Goal: Transaction & Acquisition: Purchase product/service

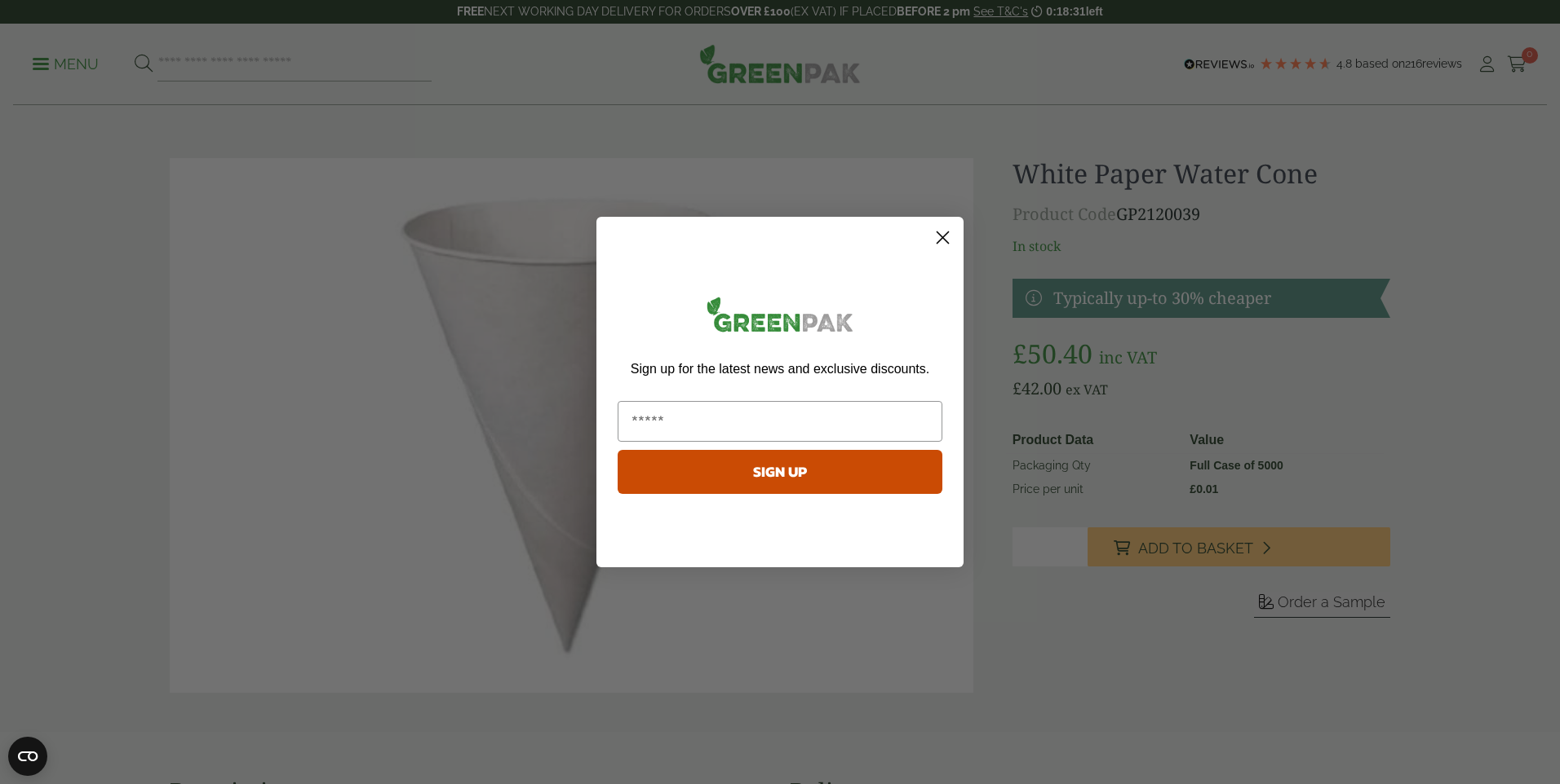
click at [954, 235] on circle "Close dialog" at bounding box center [942, 237] width 27 height 27
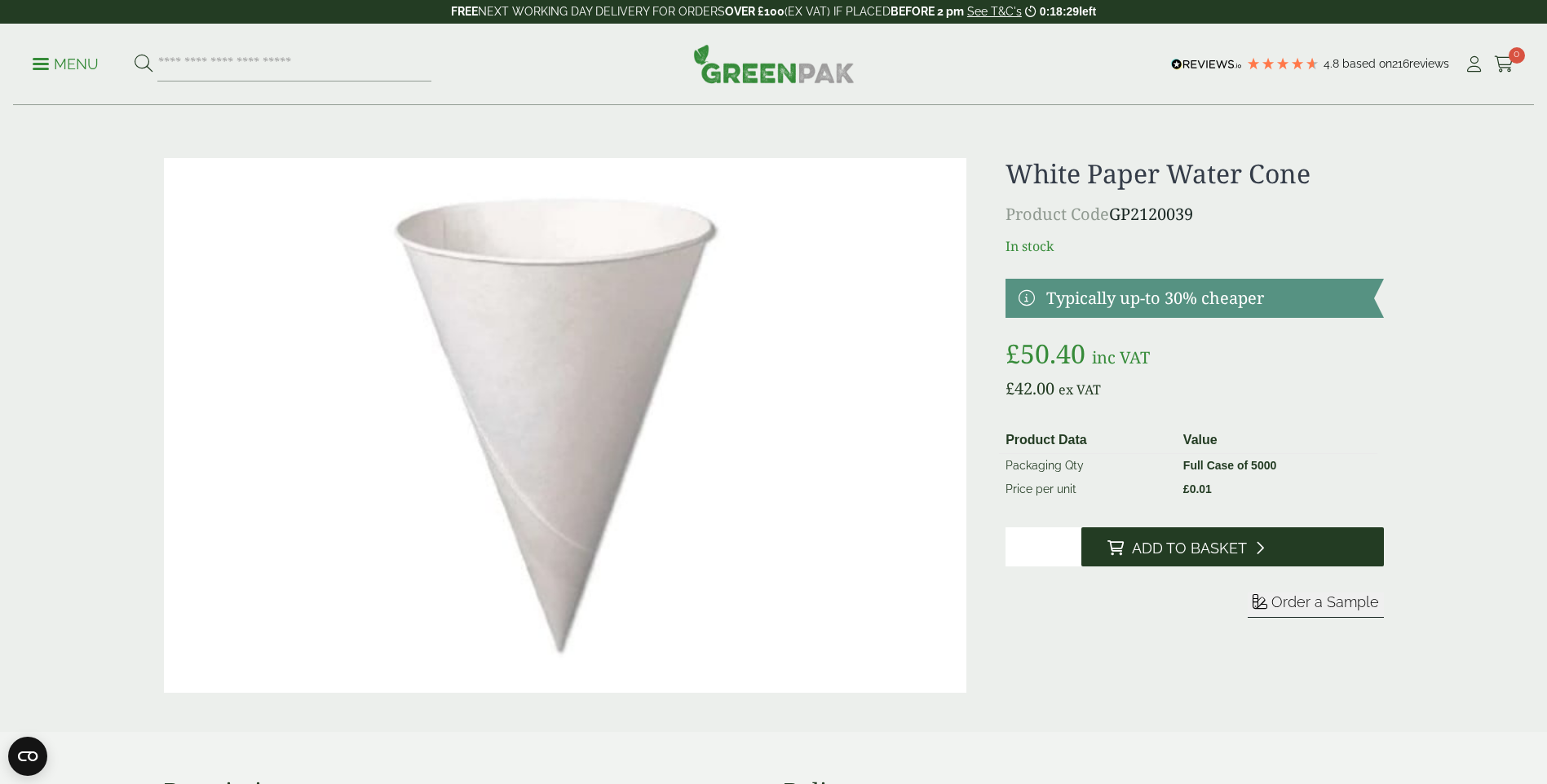
click at [1231, 552] on span "Add to Basket" at bounding box center [1189, 549] width 115 height 18
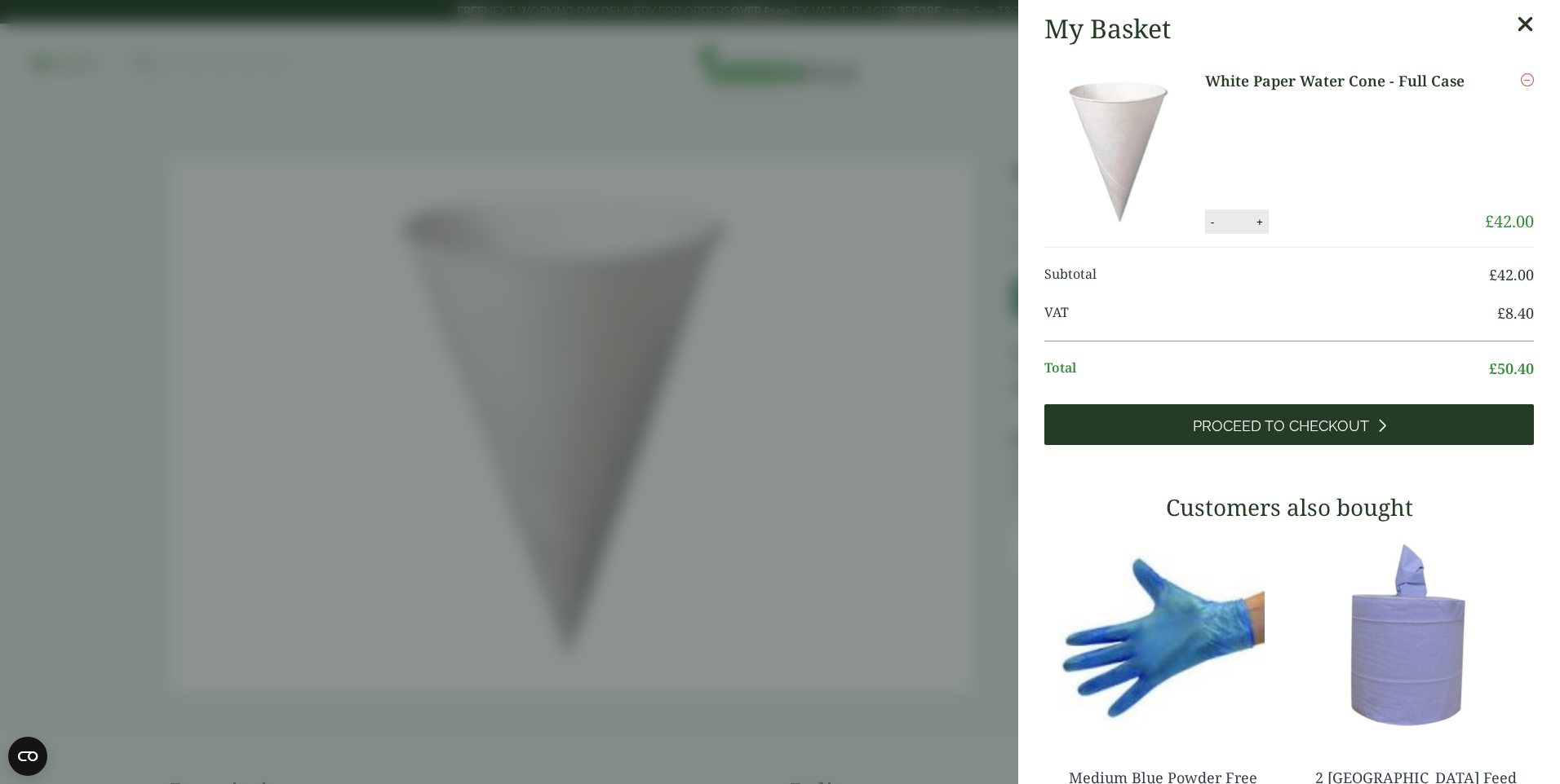
click at [1321, 437] on link "Proceed to Checkout" at bounding box center [1289, 424] width 490 height 41
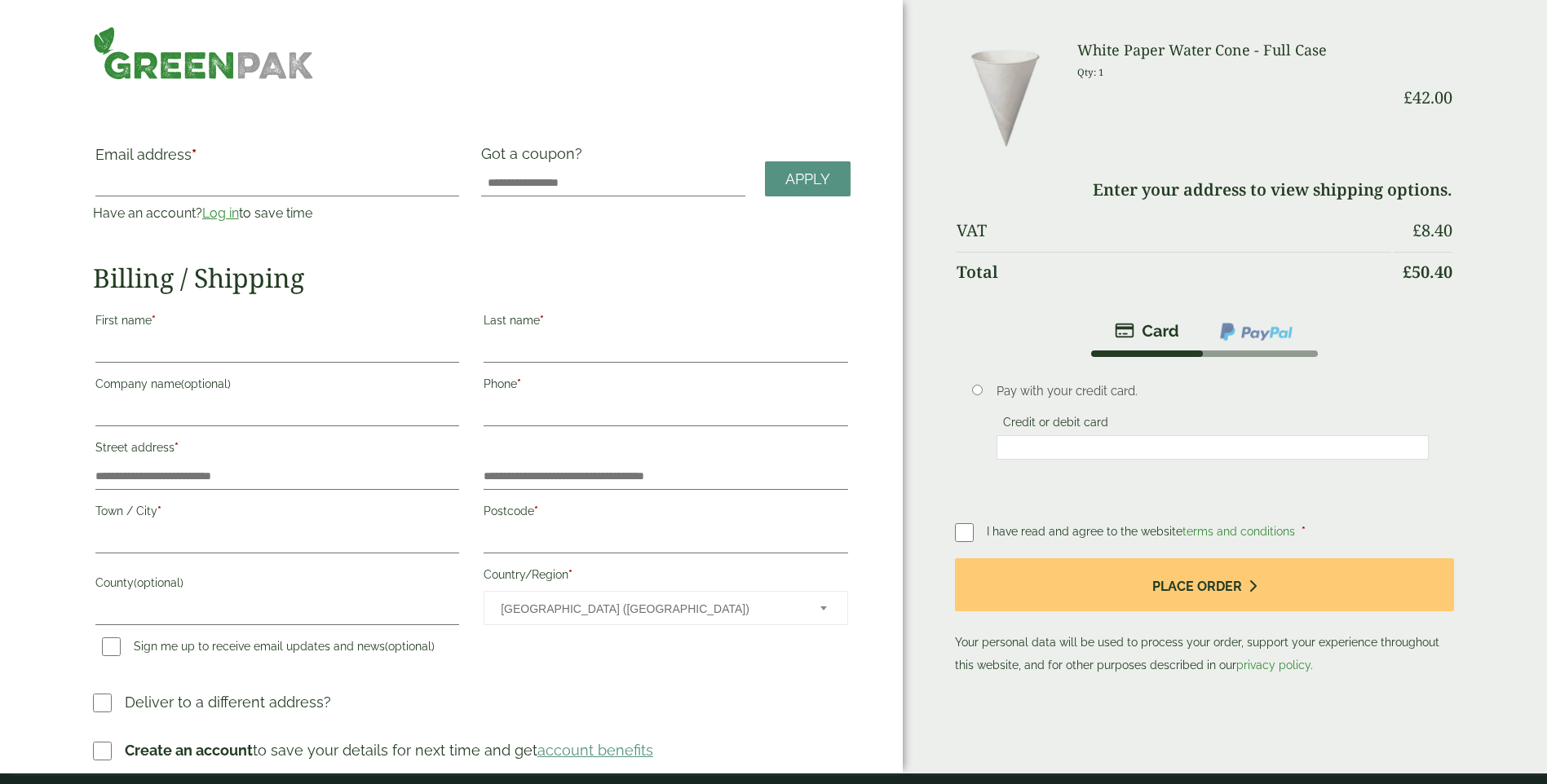
click at [299, 331] on label "First name *" at bounding box center [276, 323] width 363 height 28
click at [299, 337] on input "First name *" at bounding box center [276, 350] width 363 height 26
click at [288, 172] on input "Email address *" at bounding box center [276, 183] width 363 height 26
type input "**********"
click at [338, 324] on label "First name *" at bounding box center [276, 323] width 363 height 28
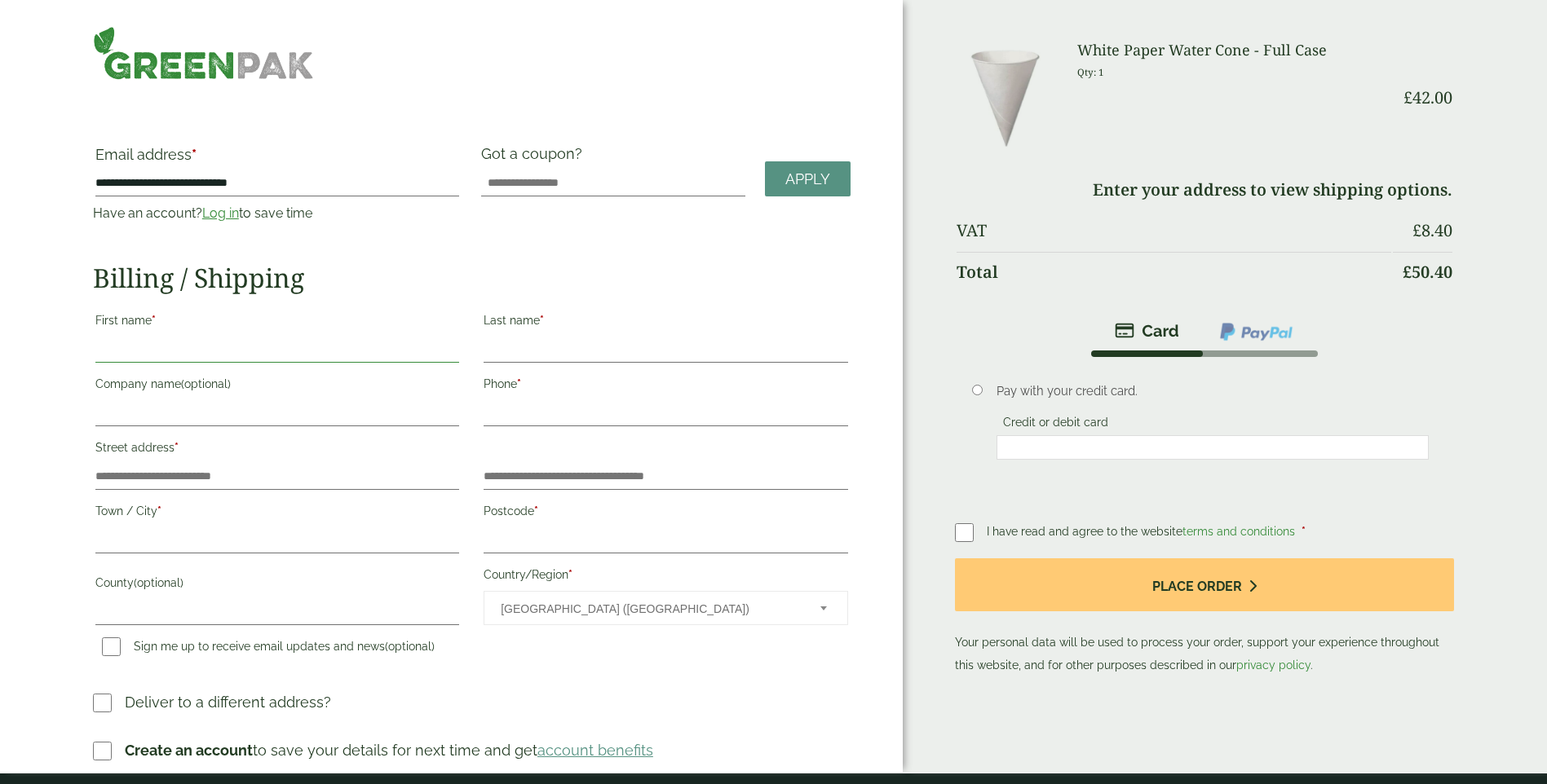
click at [338, 337] on input "First name *" at bounding box center [276, 350] width 363 height 26
type input "******"
click at [655, 348] on input "Last name *" at bounding box center [665, 350] width 363 height 26
type input "*****"
click at [367, 410] on input "Company name (optional)" at bounding box center [276, 413] width 363 height 26
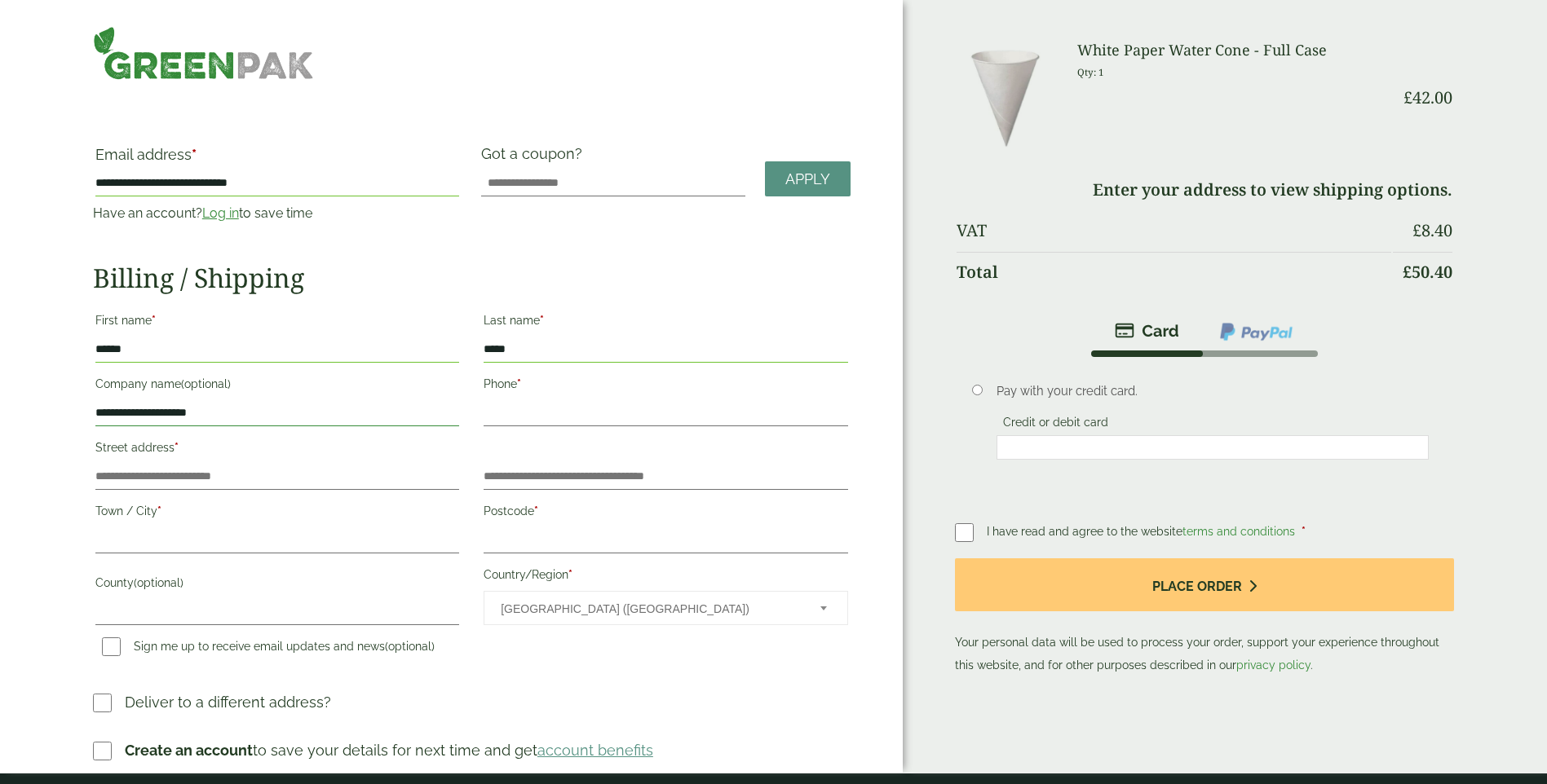
type input "**********"
click at [539, 404] on input "Phone *" at bounding box center [665, 413] width 363 height 26
type input "**********"
click at [219, 480] on input "Street address *" at bounding box center [276, 477] width 363 height 26
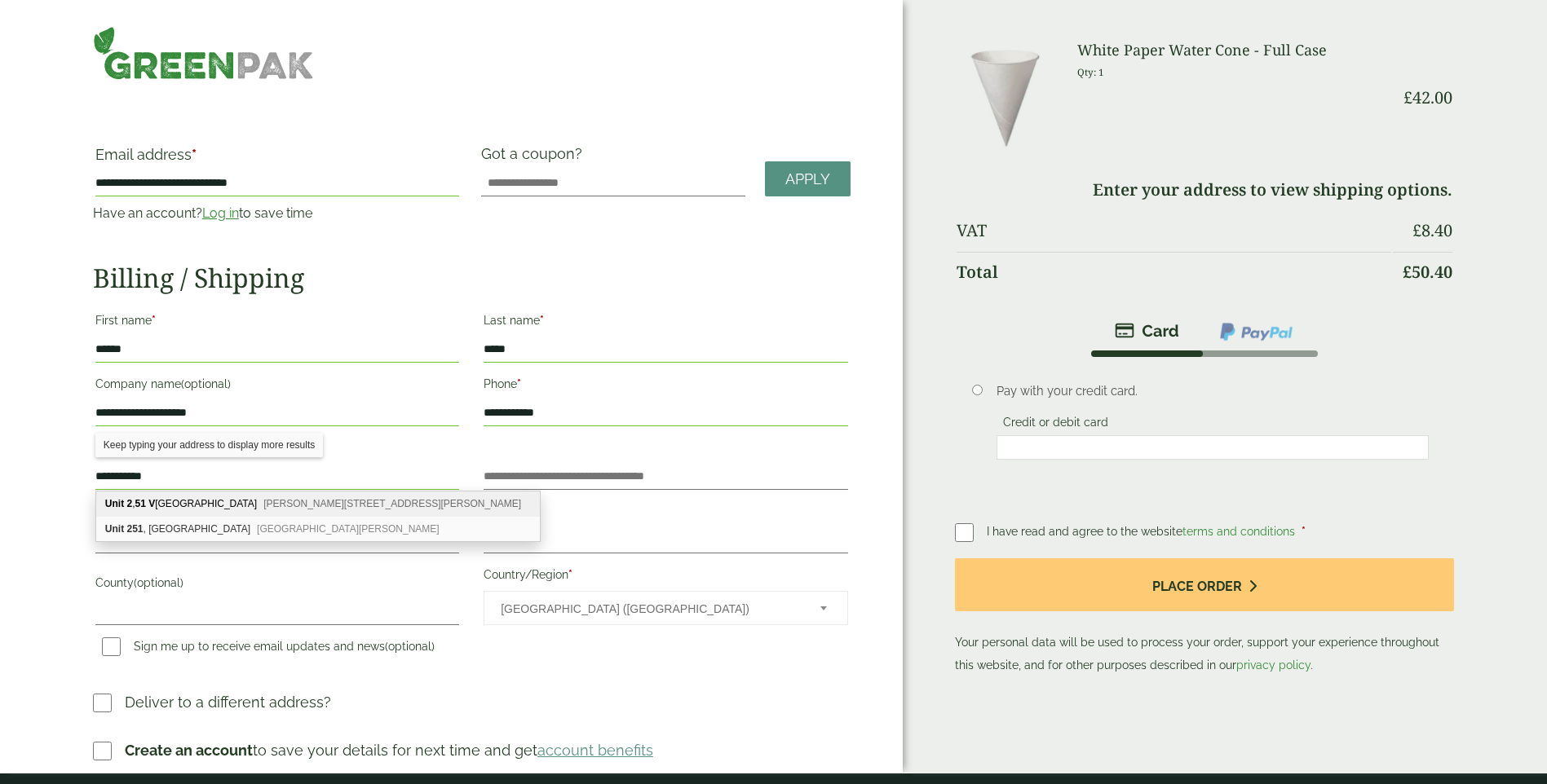
click at [189, 503] on div "Unit 2 , 51 V ictoria Road Burgess Hill, RH15 9LH" at bounding box center [318, 504] width 444 height 25
type input "**********"
type input "********"
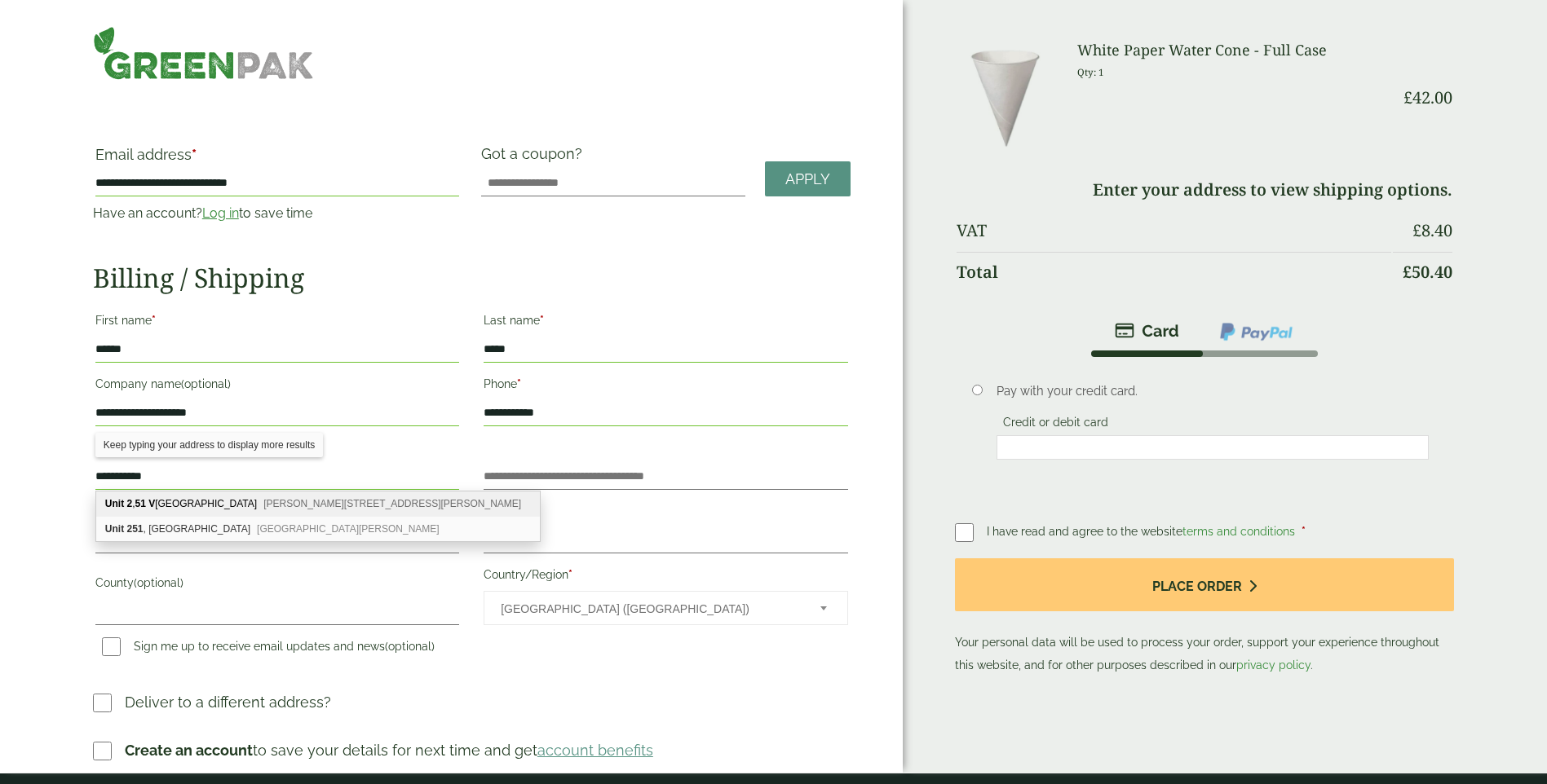
type input "**********"
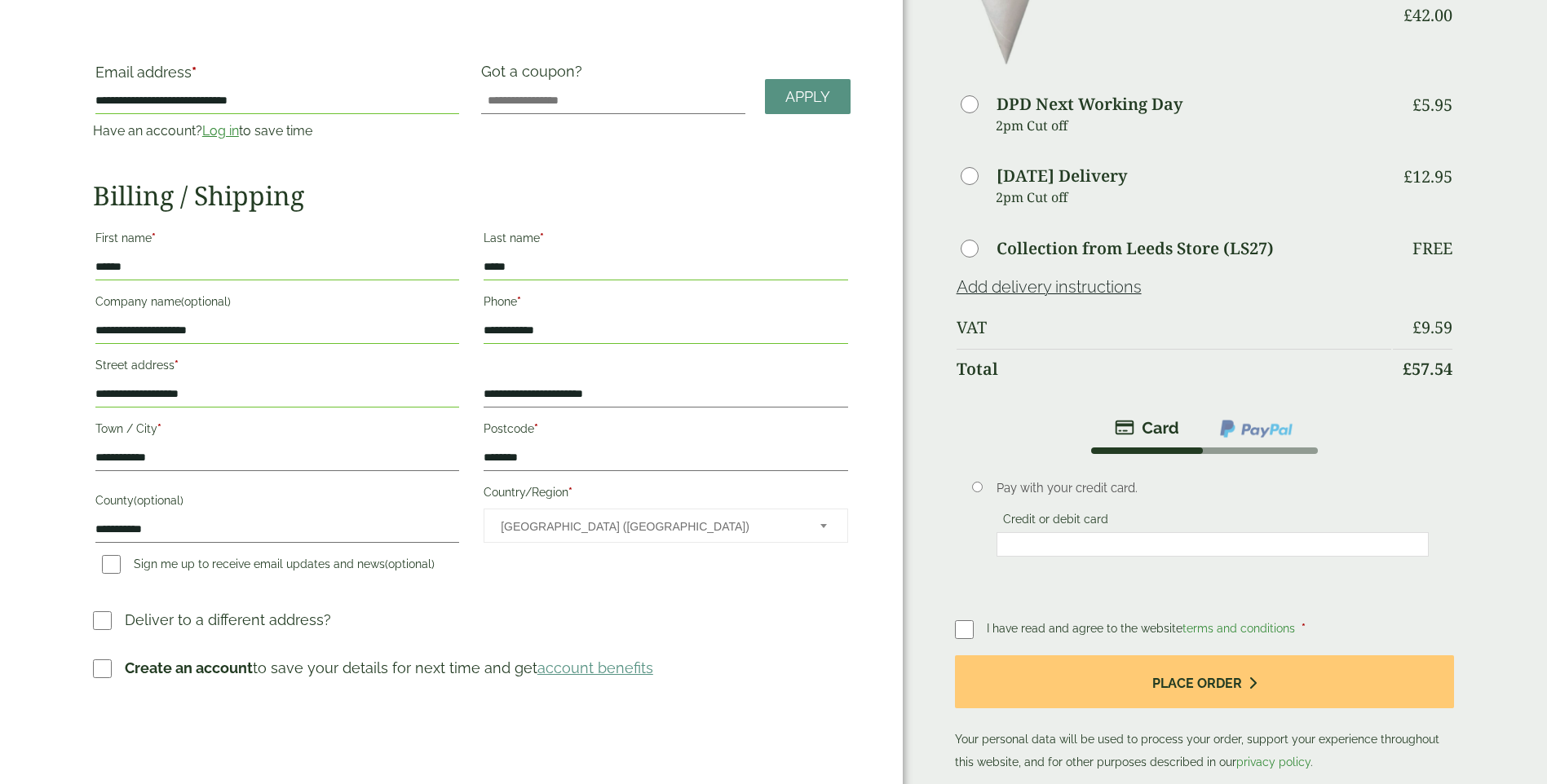
scroll to position [81, 0]
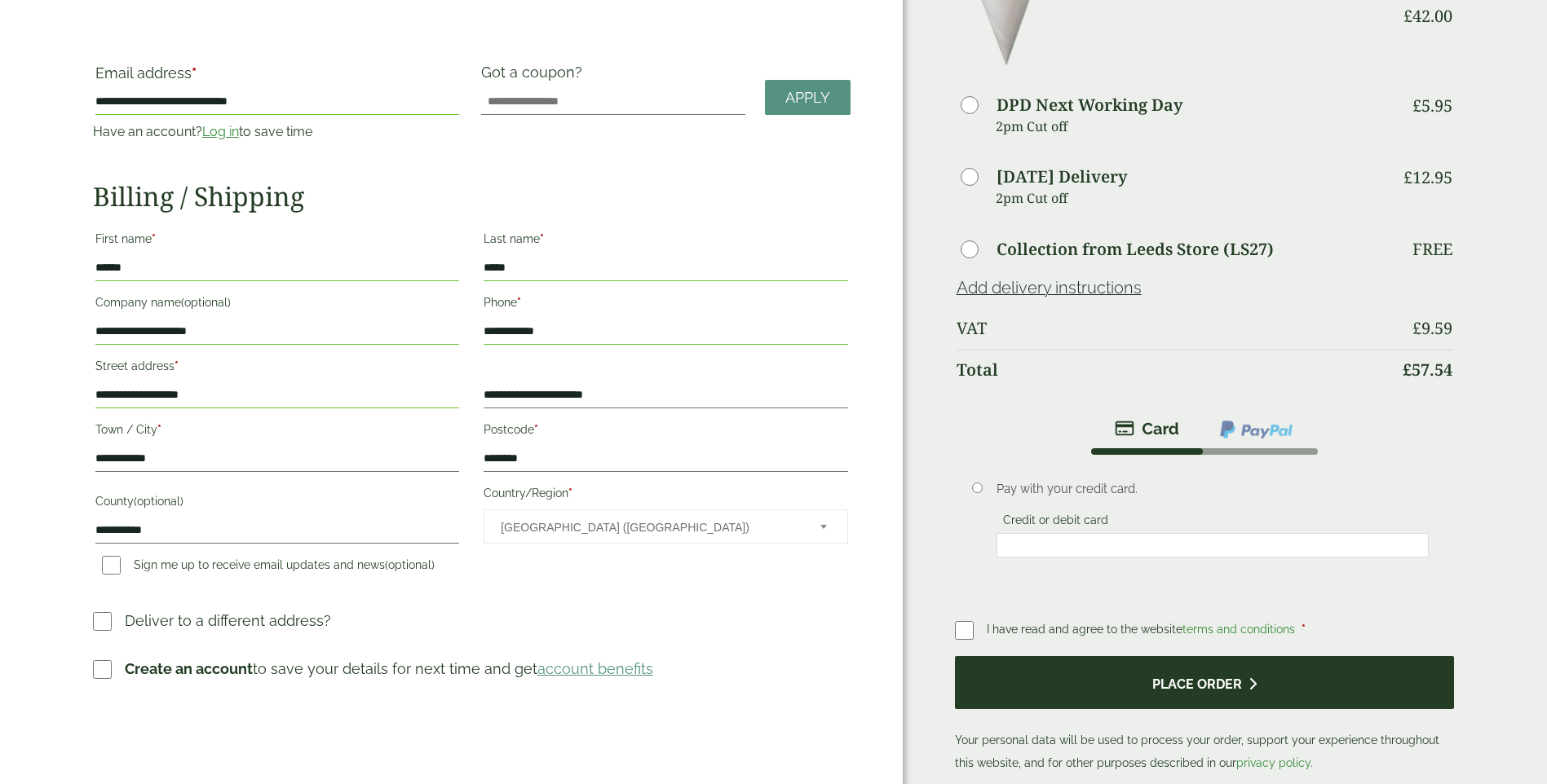
click at [1148, 681] on button "Place order" at bounding box center [1205, 682] width 500 height 53
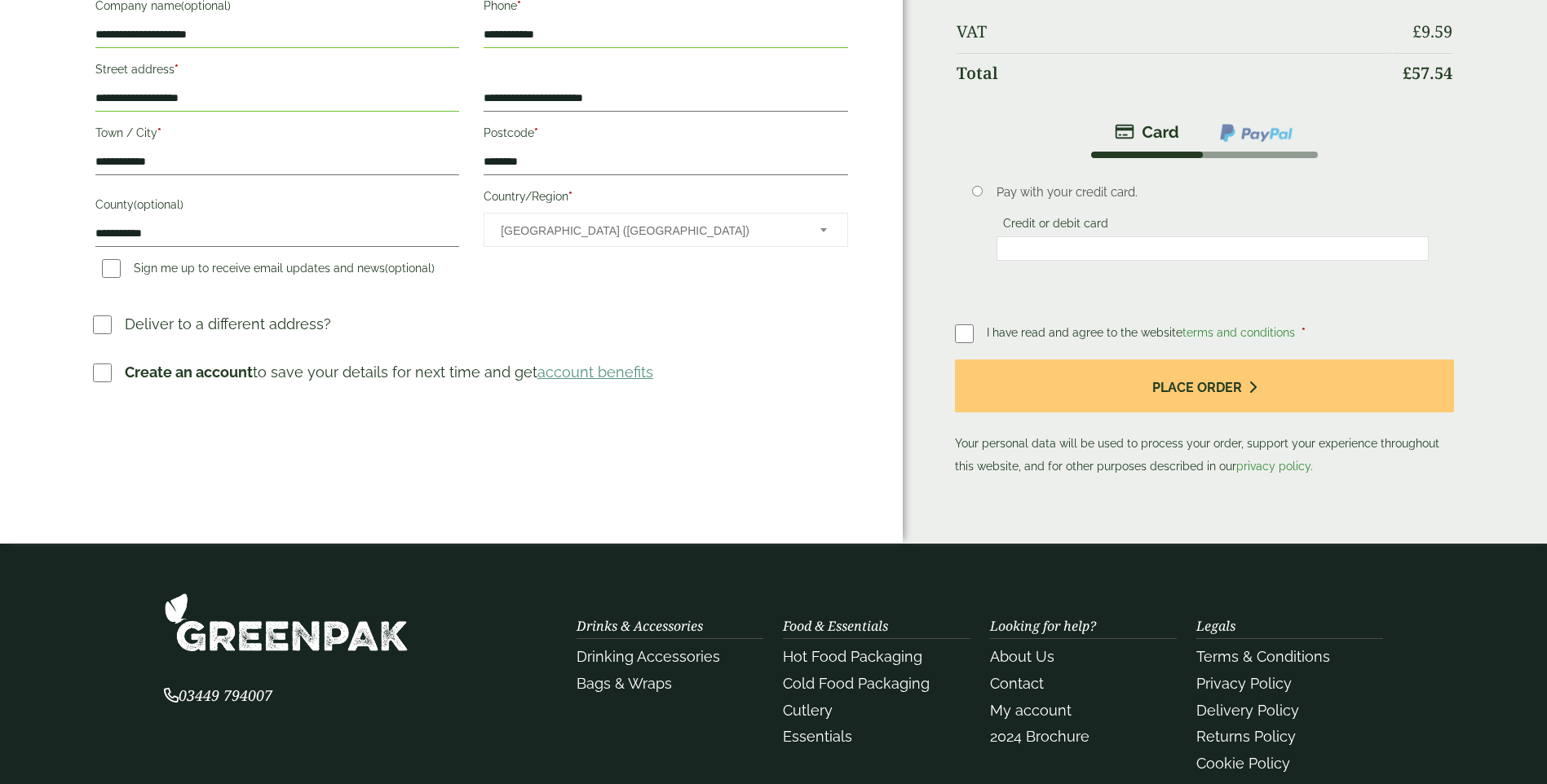
scroll to position [489, 0]
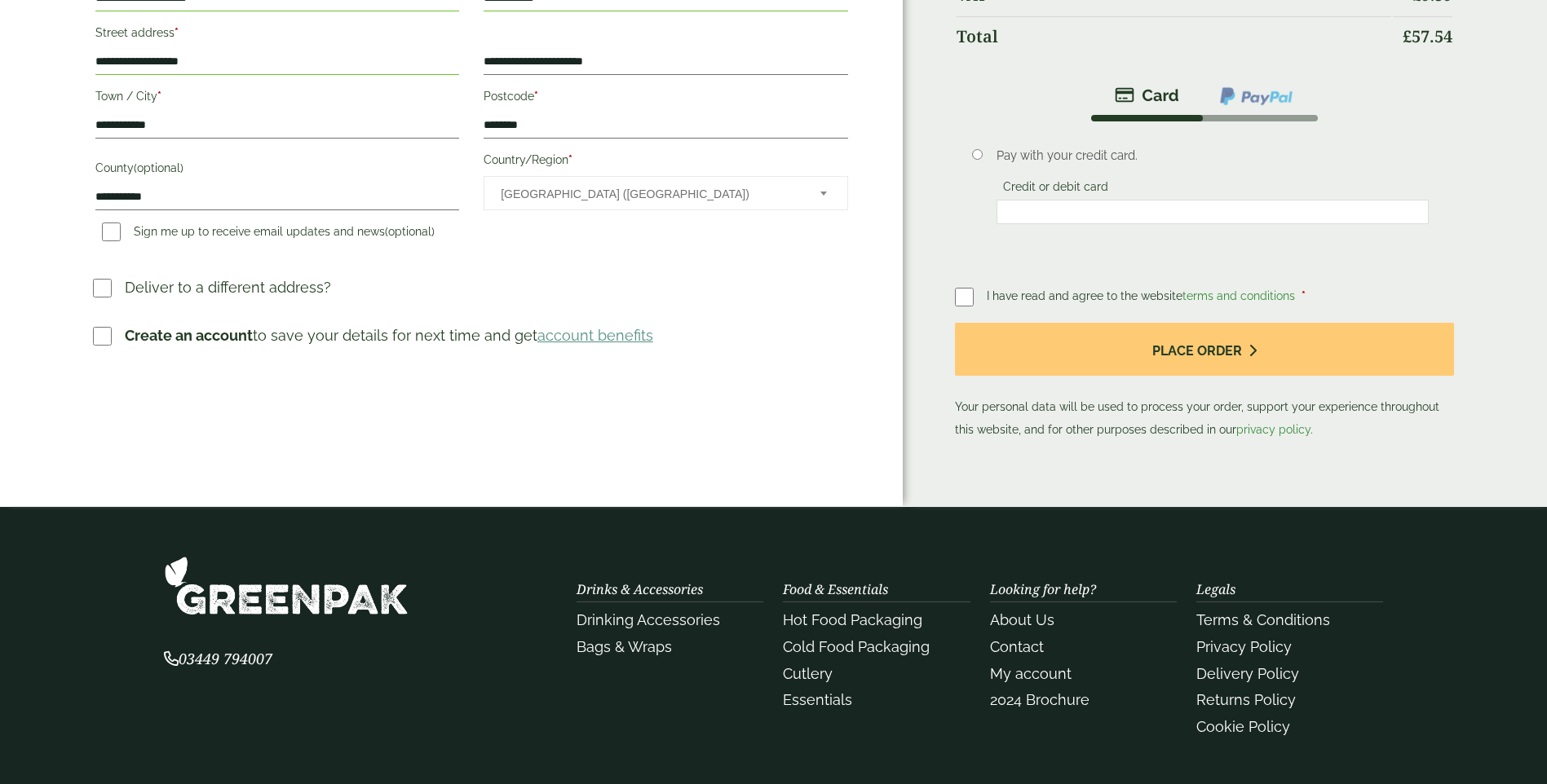
drag, startPoint x: 109, startPoint y: 428, endPoint x: 106, endPoint y: 419, distance: 9.5
click at [107, 421] on div "**********" at bounding box center [451, 46] width 902 height 922
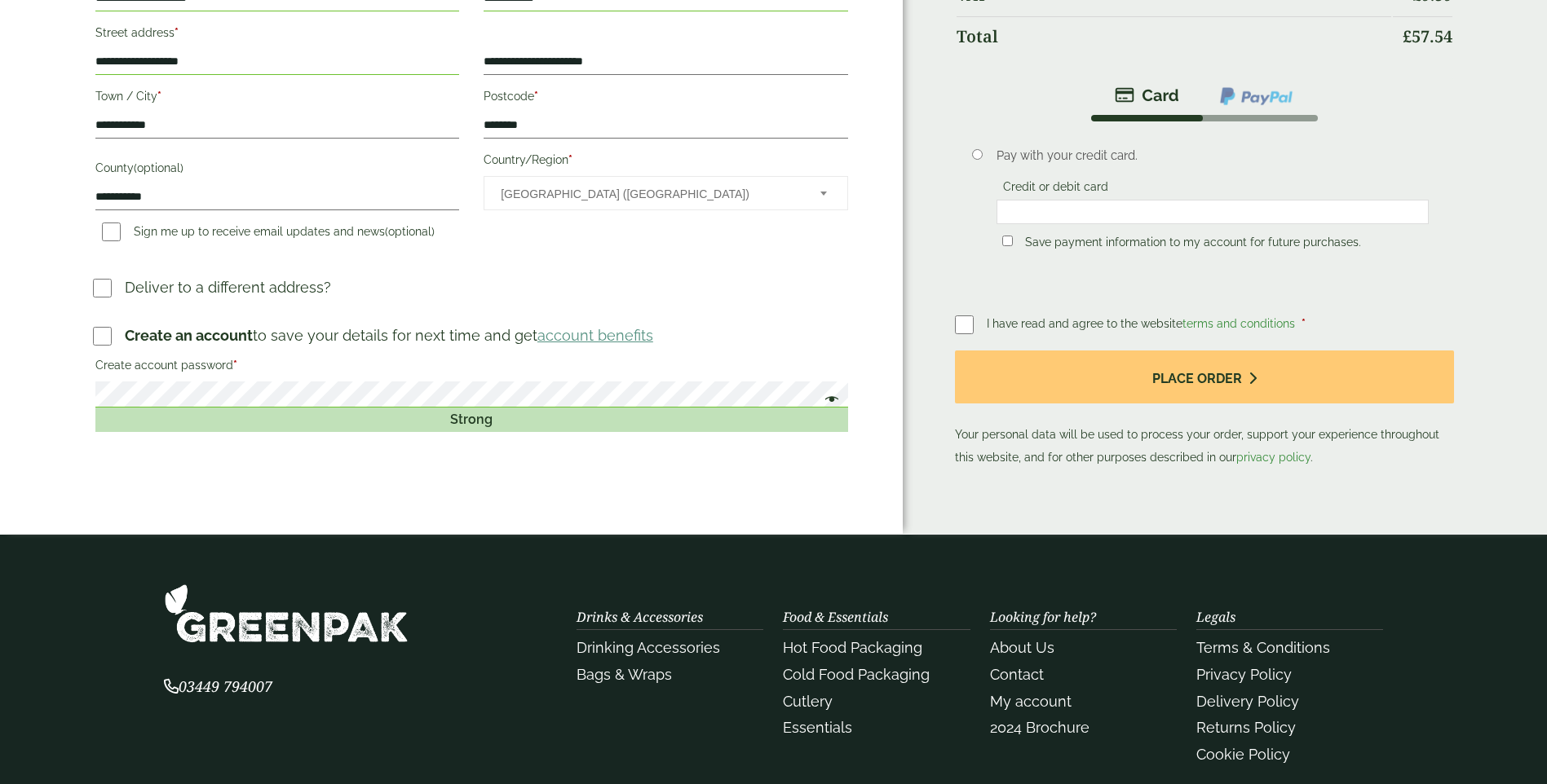
click at [831, 397] on span at bounding box center [829, 401] width 21 height 19
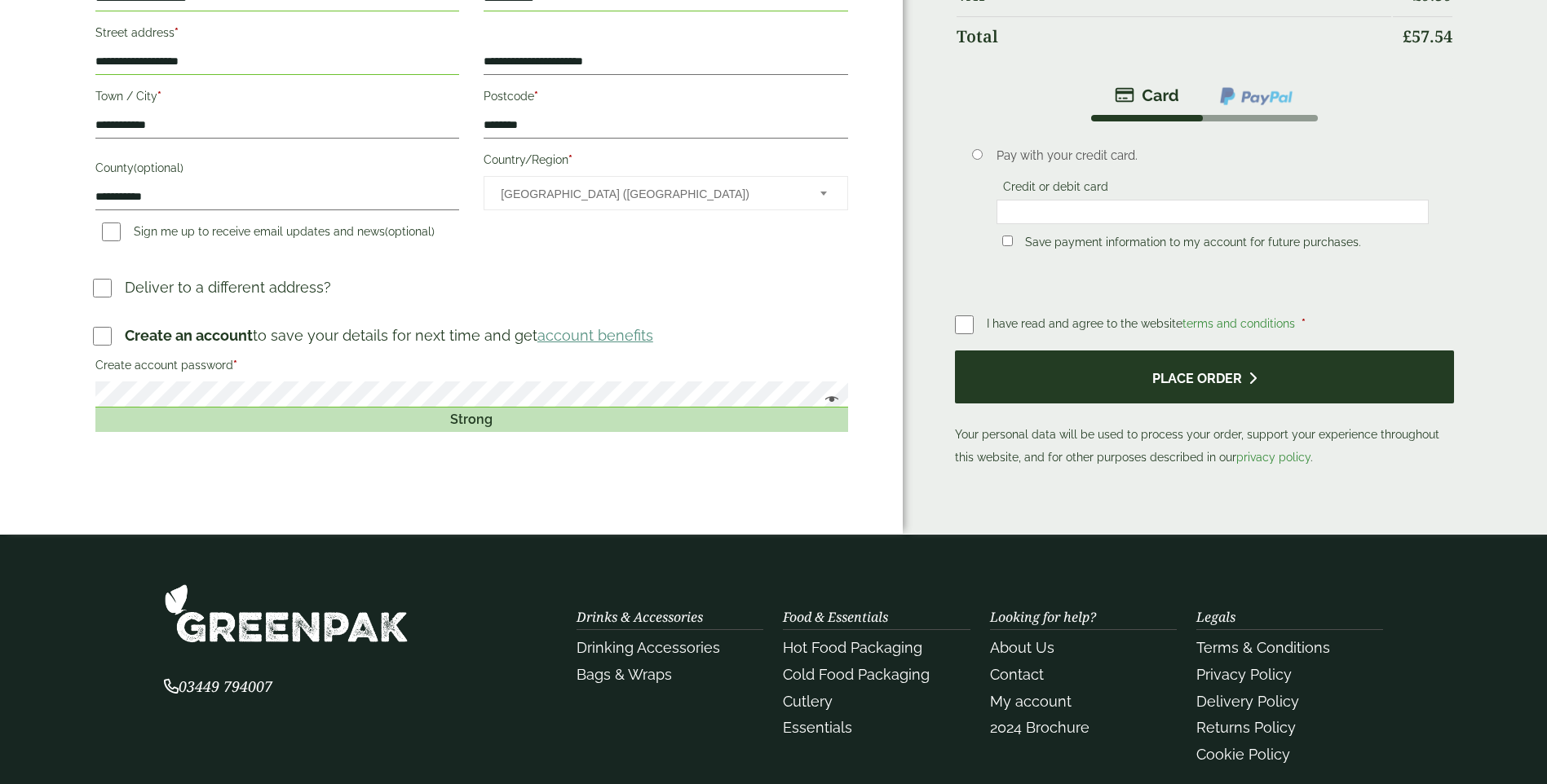
click at [1292, 379] on button "Place order" at bounding box center [1205, 377] width 500 height 53
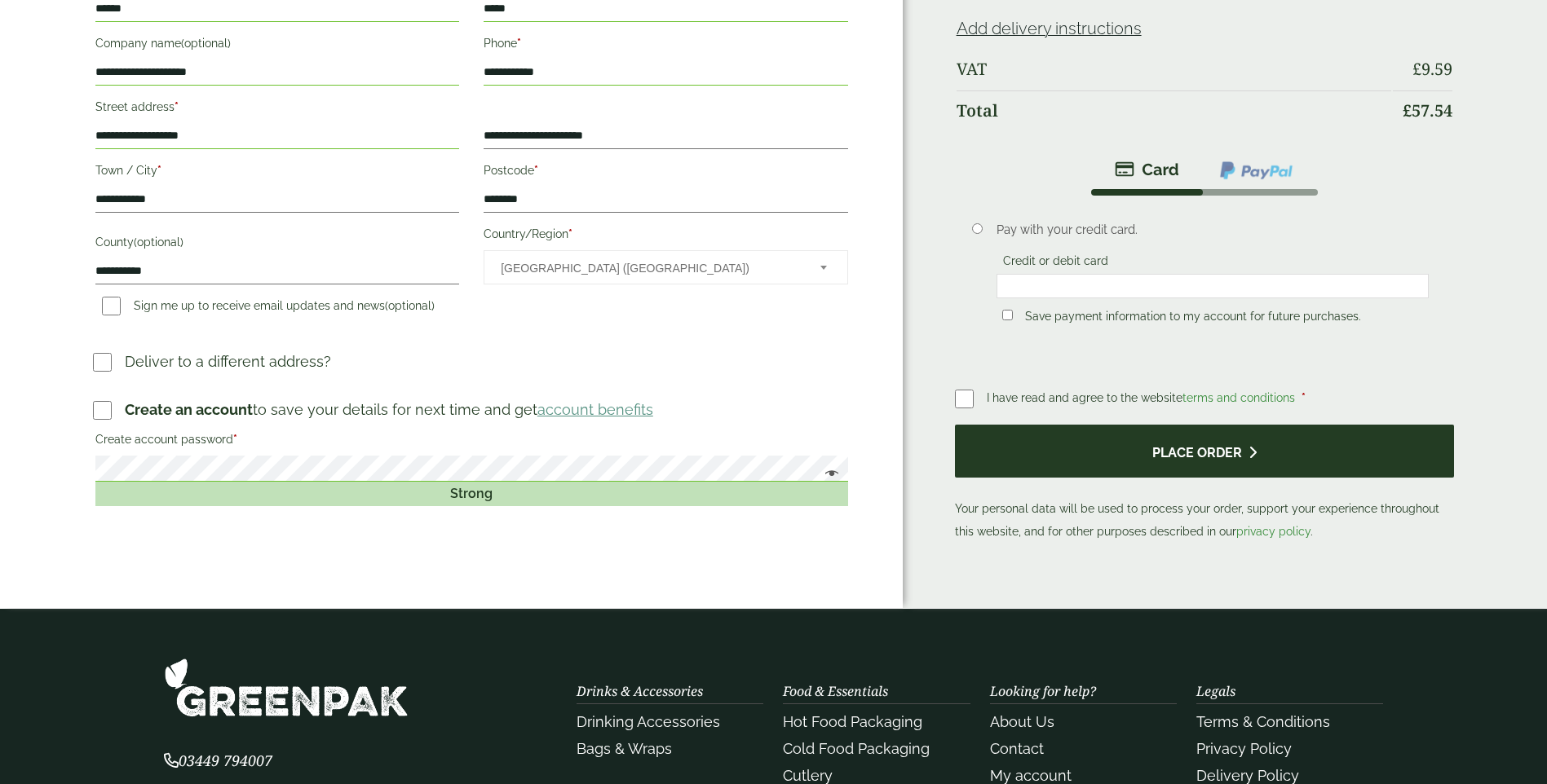
scroll to position [0, 0]
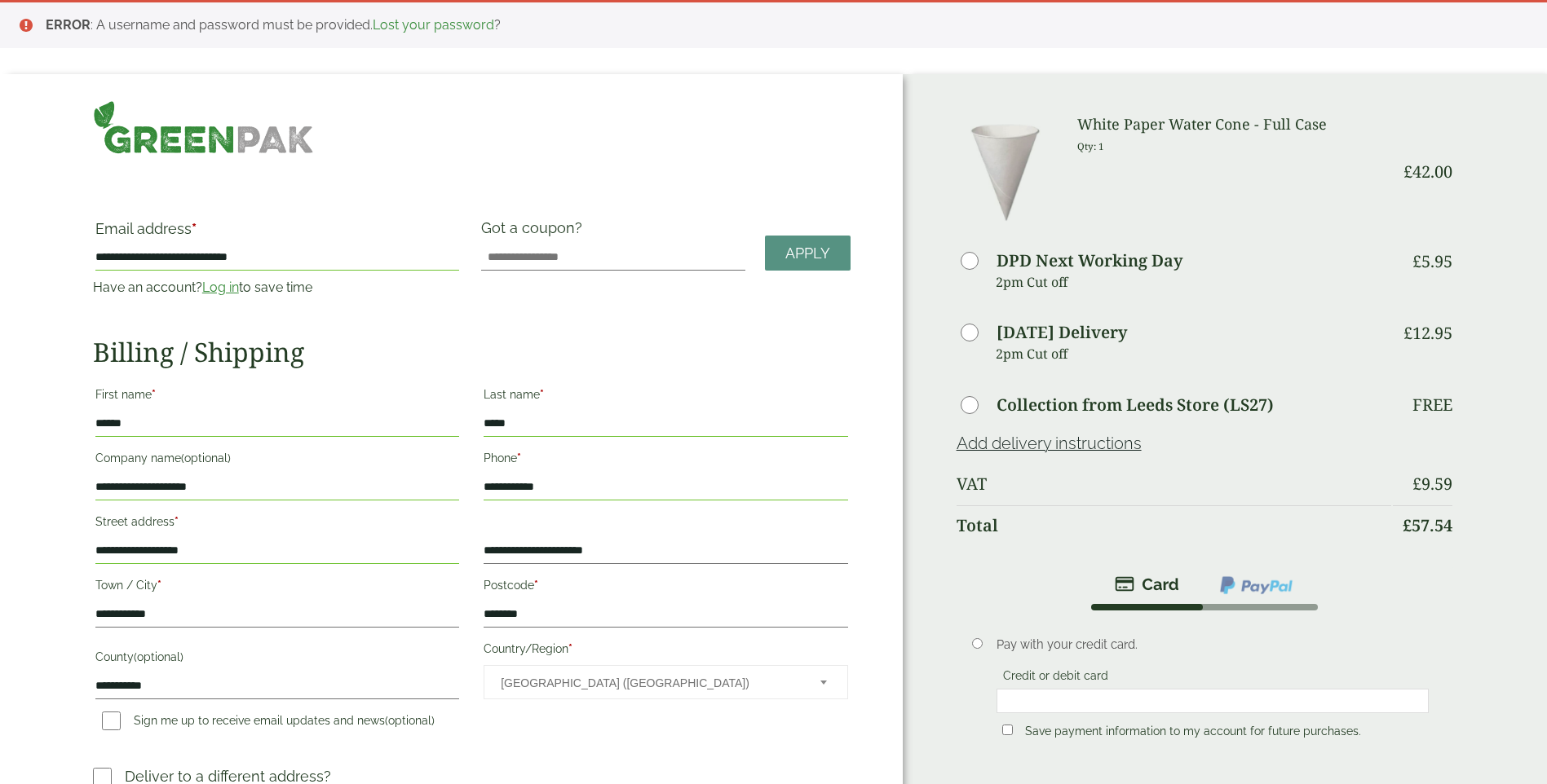
drag, startPoint x: 54, startPoint y: 20, endPoint x: 323, endPoint y: 22, distance: 269.0
click at [54, 20] on strong "ERROR" at bounding box center [68, 25] width 45 height 16
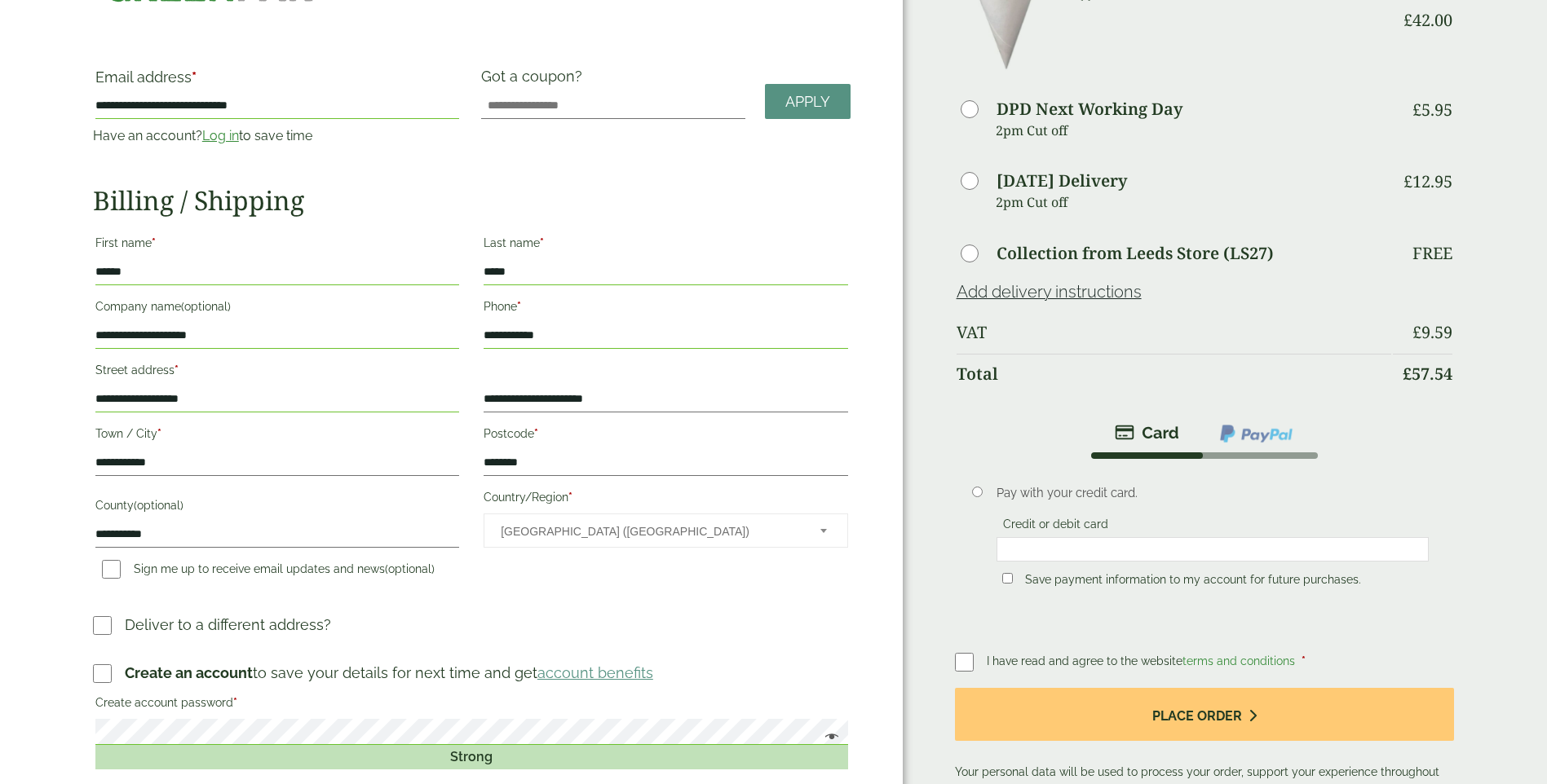
scroll to position [571, 0]
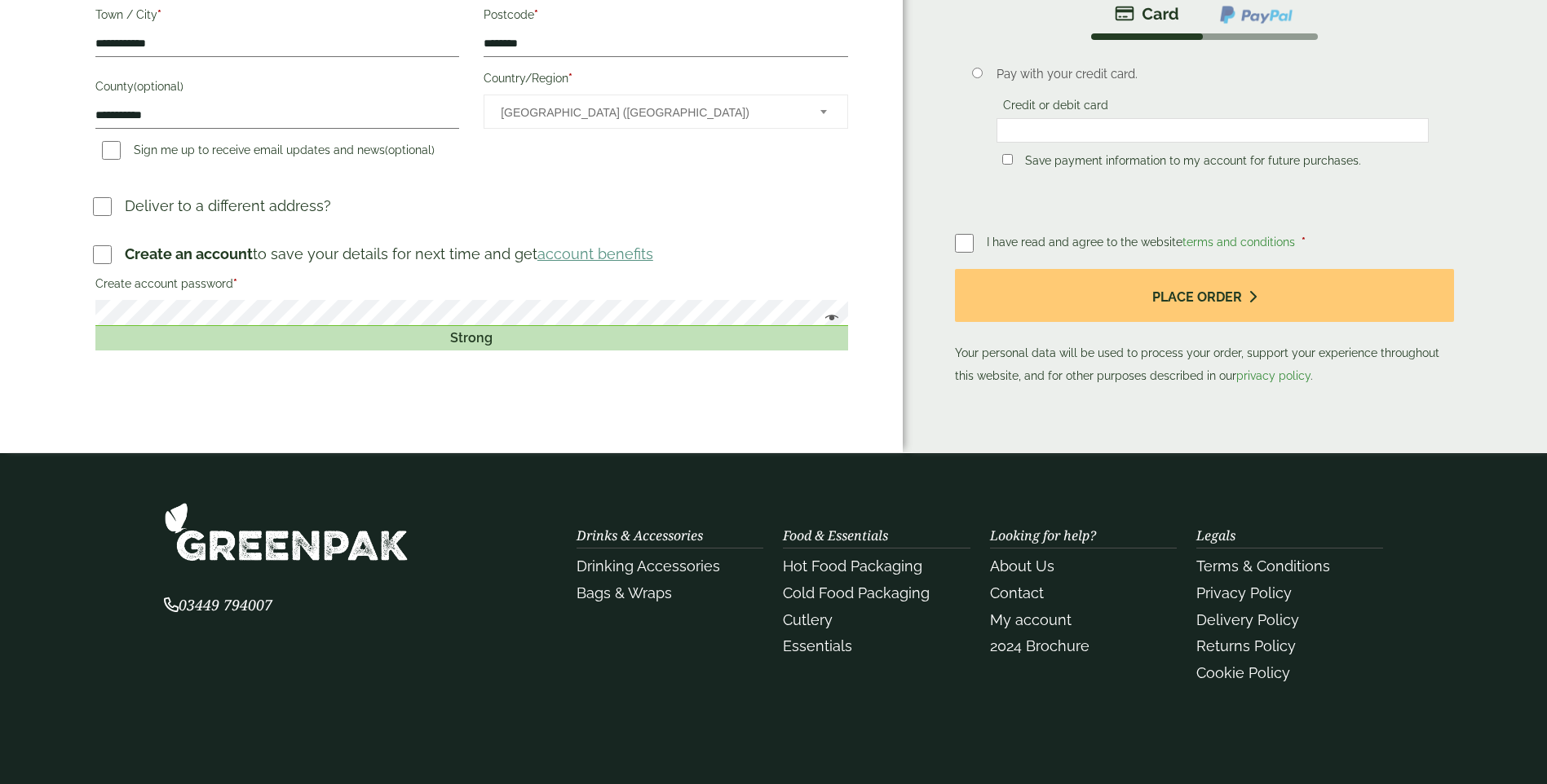
click at [0, 311] on html "**********" at bounding box center [774, 160] width 1547 height 1461
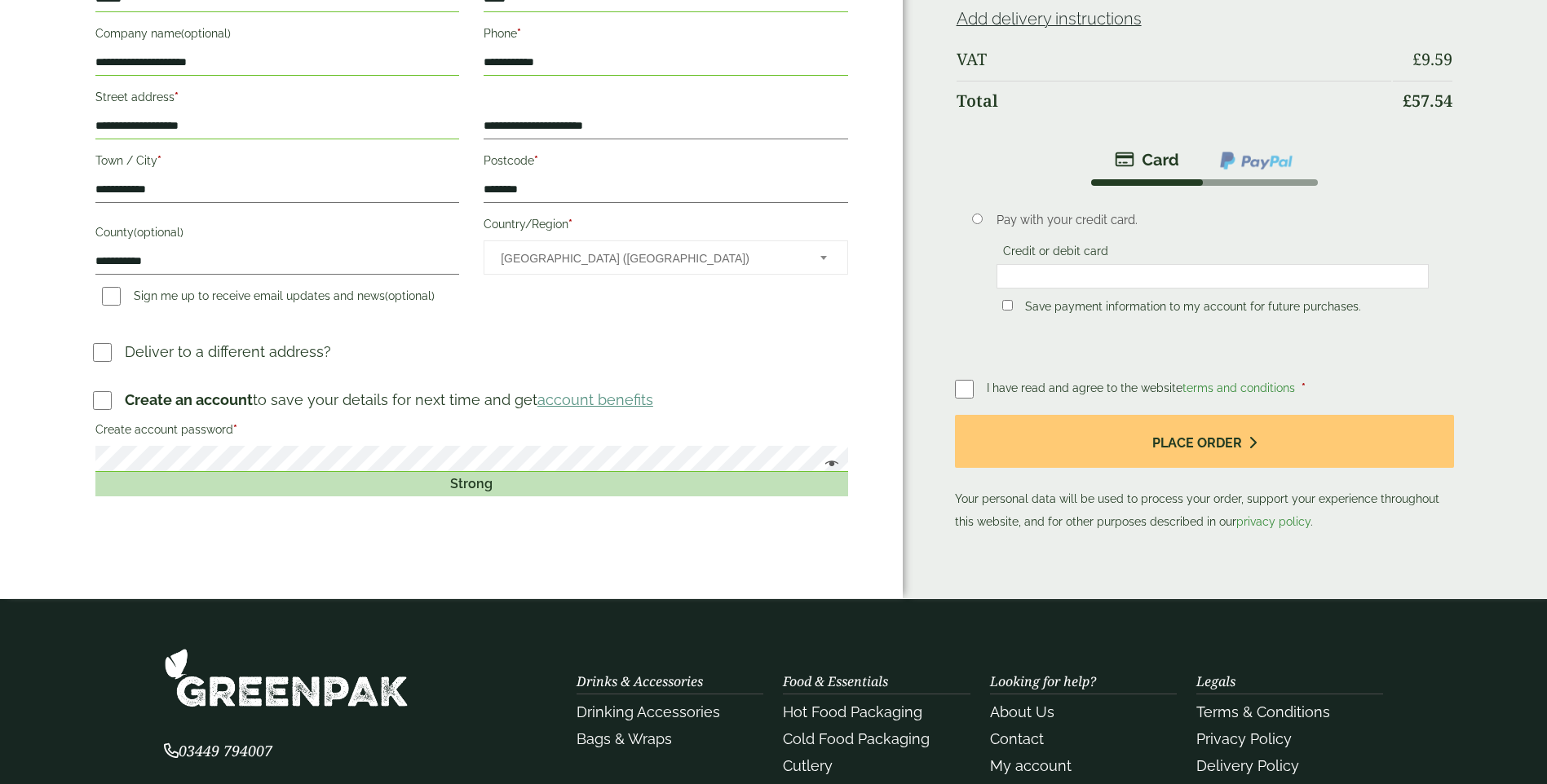
scroll to position [163, 0]
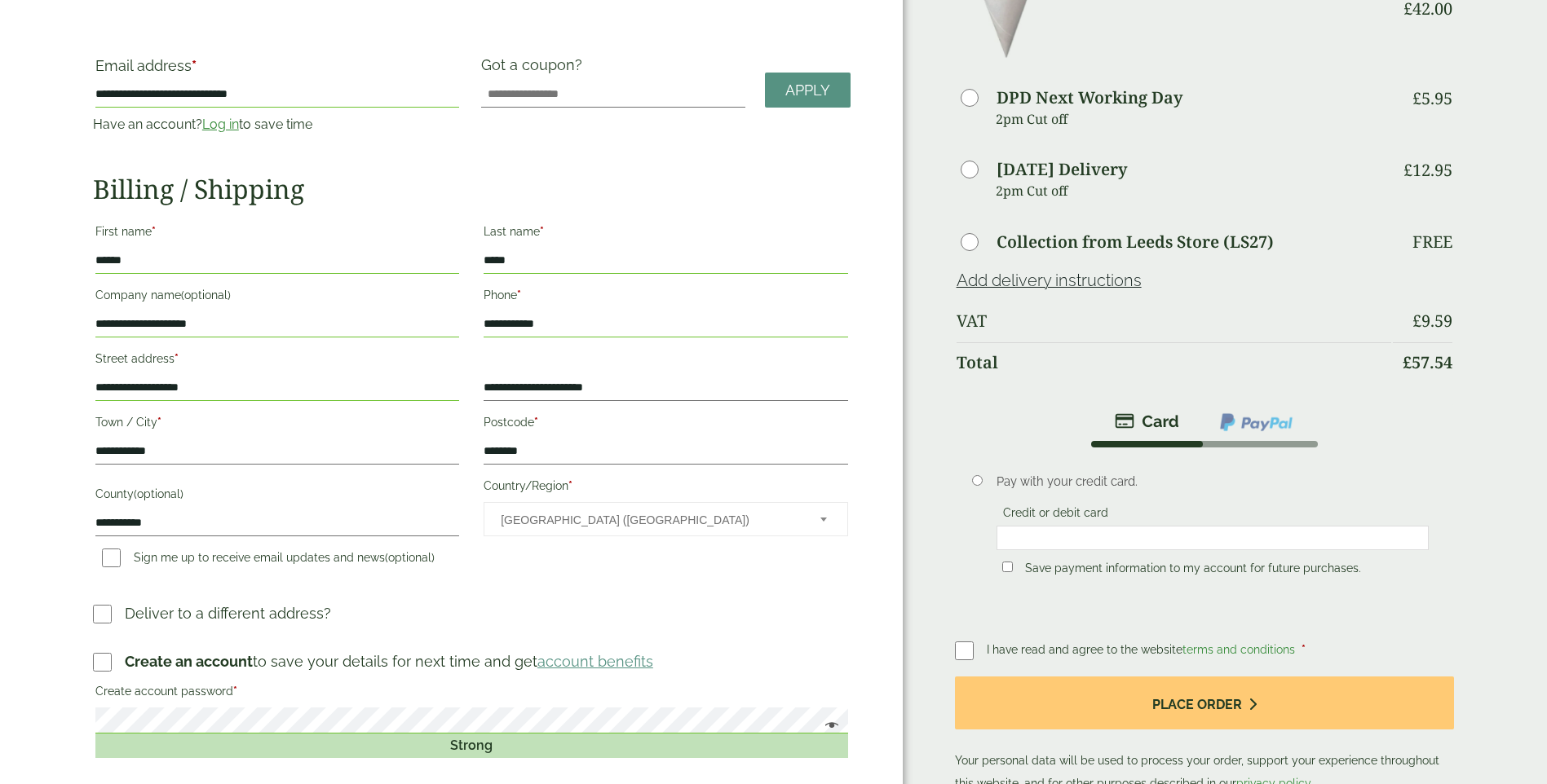
click at [231, 122] on link "Log in" at bounding box center [221, 124] width 37 height 16
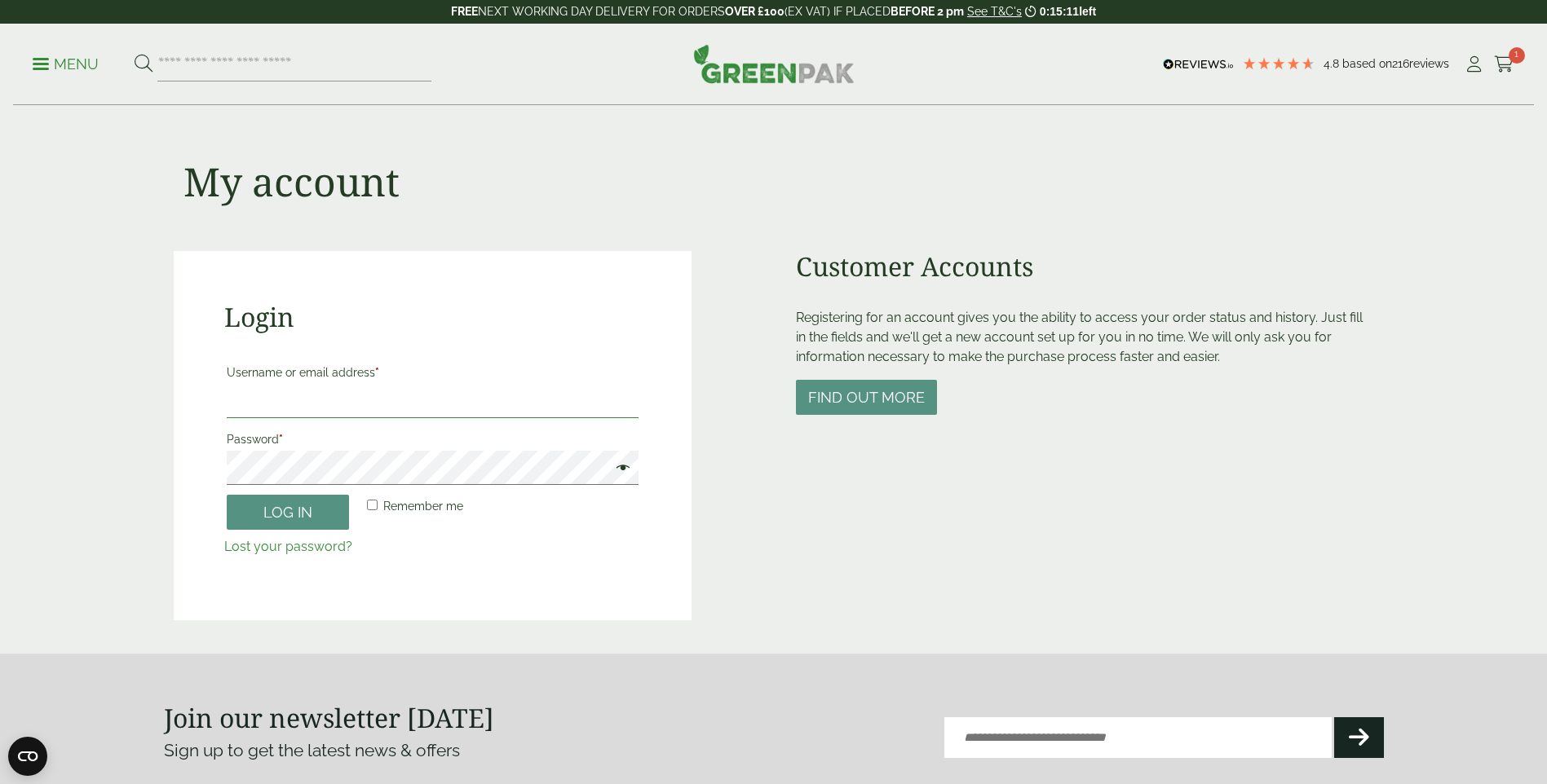
click at [368, 392] on input "Username or email address *" at bounding box center [432, 400] width 412 height 34
click at [327, 388] on input "Username or email address *" at bounding box center [432, 400] width 412 height 34
type input "**********"
click at [281, 518] on button "Log in" at bounding box center [288, 513] width 122 height 35
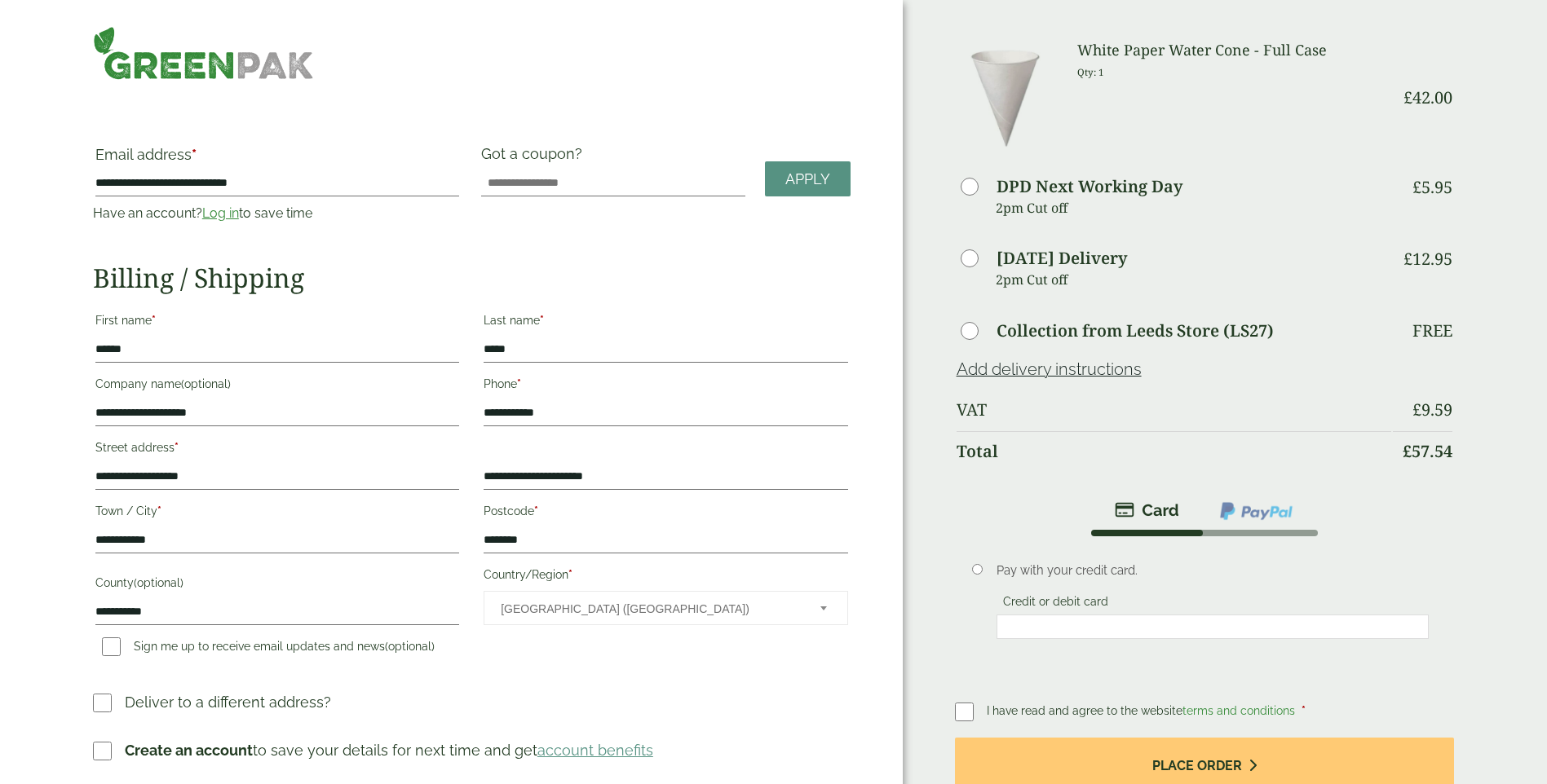
click at [275, 141] on div "**********" at bounding box center [451, 460] width 902 height 922
click at [237, 208] on link "Log in" at bounding box center [221, 213] width 37 height 16
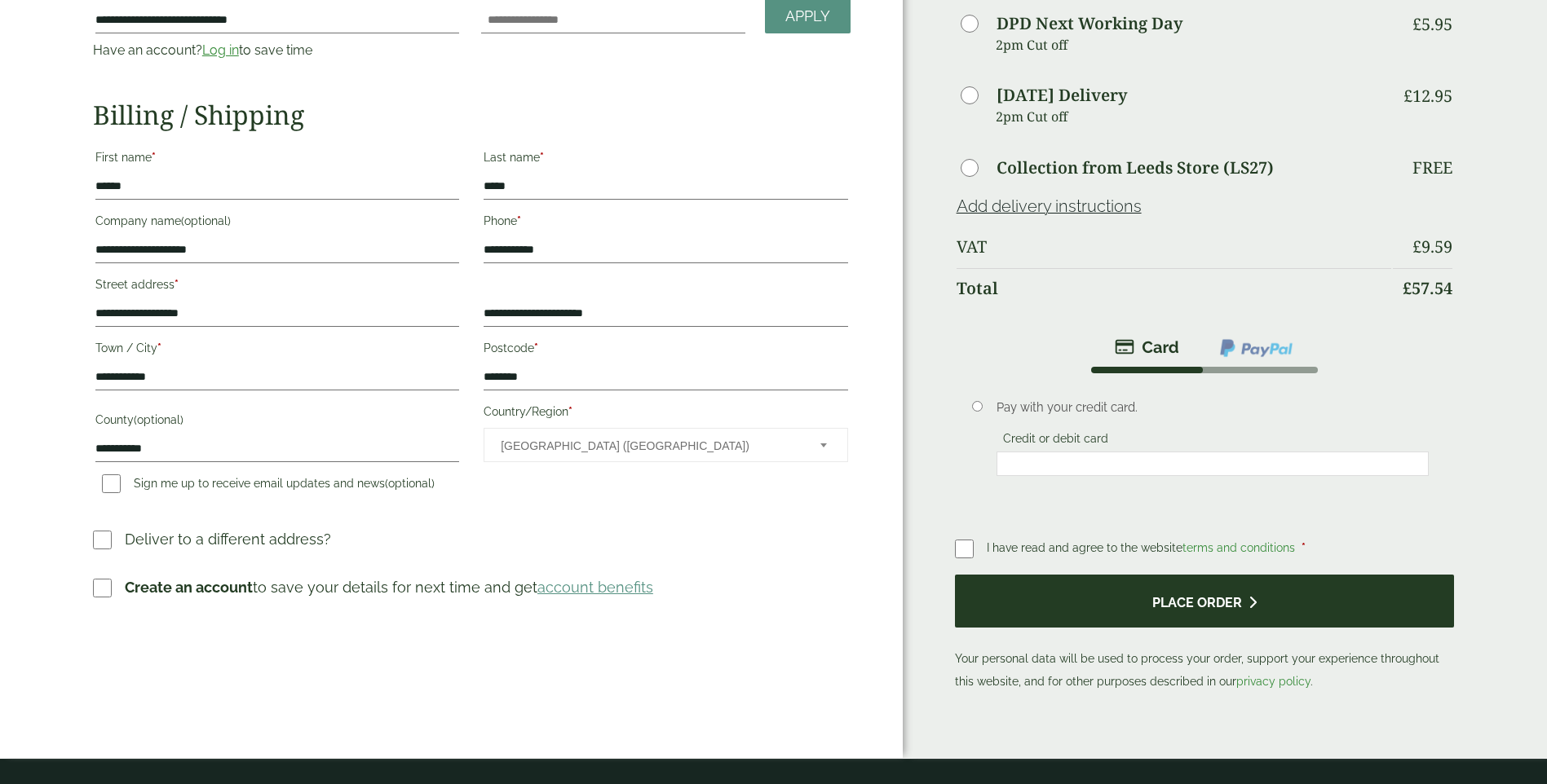
click at [1237, 591] on button "Place order" at bounding box center [1205, 601] width 500 height 53
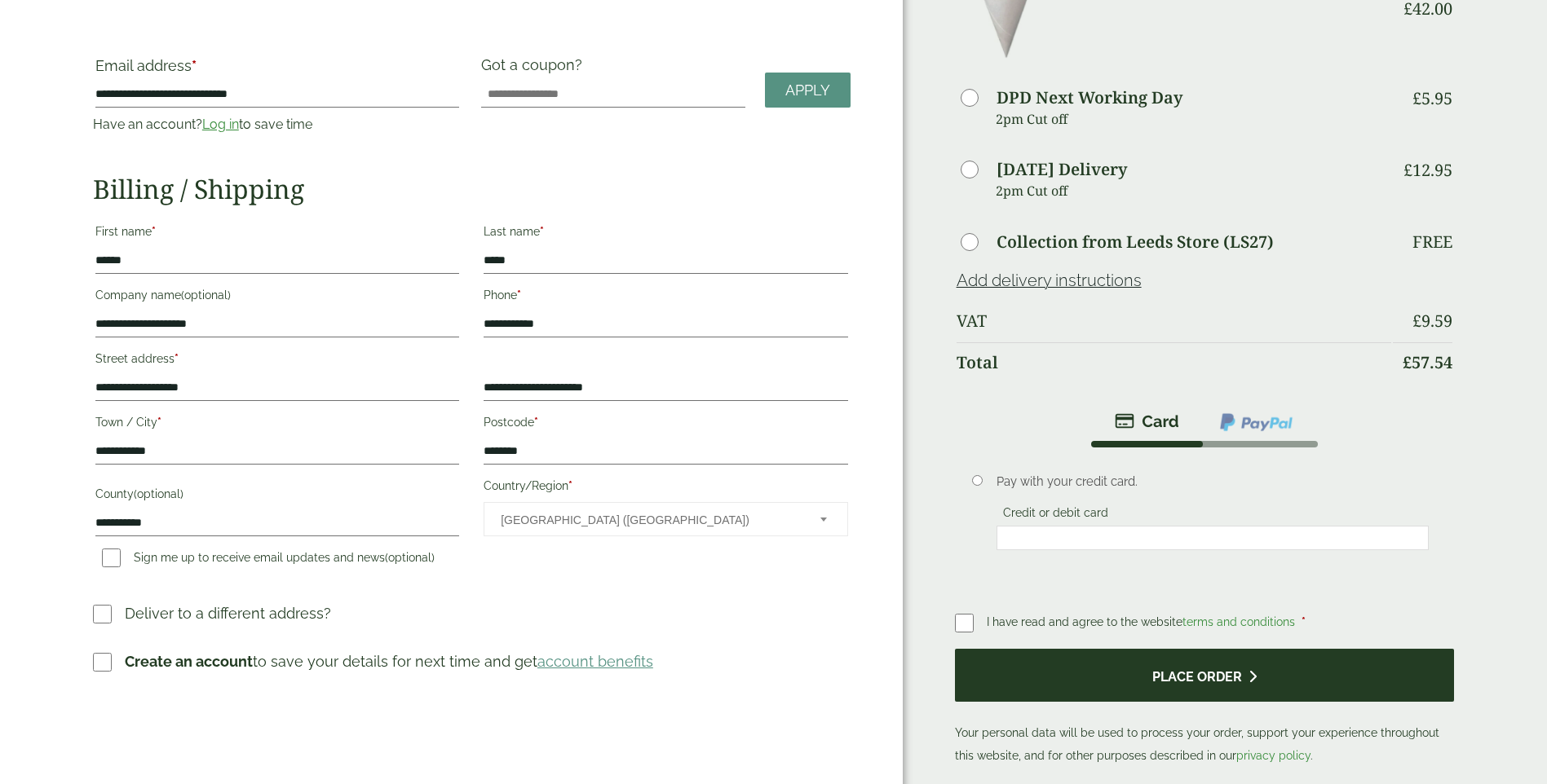
scroll to position [0, 0]
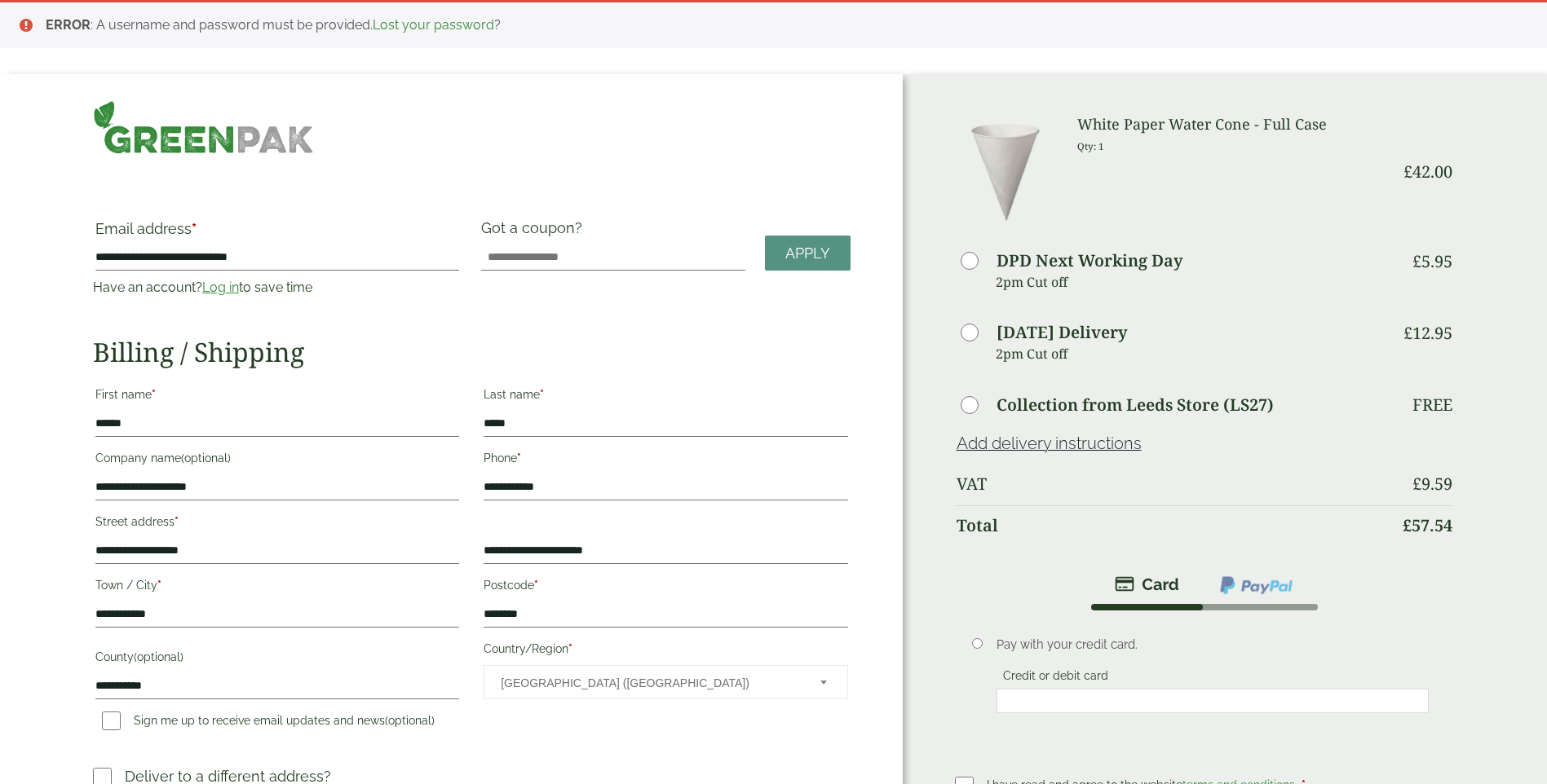
click at [209, 20] on li "ERROR : A username and password must be provided. Lost your password ?" at bounding box center [783, 25] width 1475 height 19
click at [473, 28] on link "Lost your password" at bounding box center [433, 25] width 121 height 16
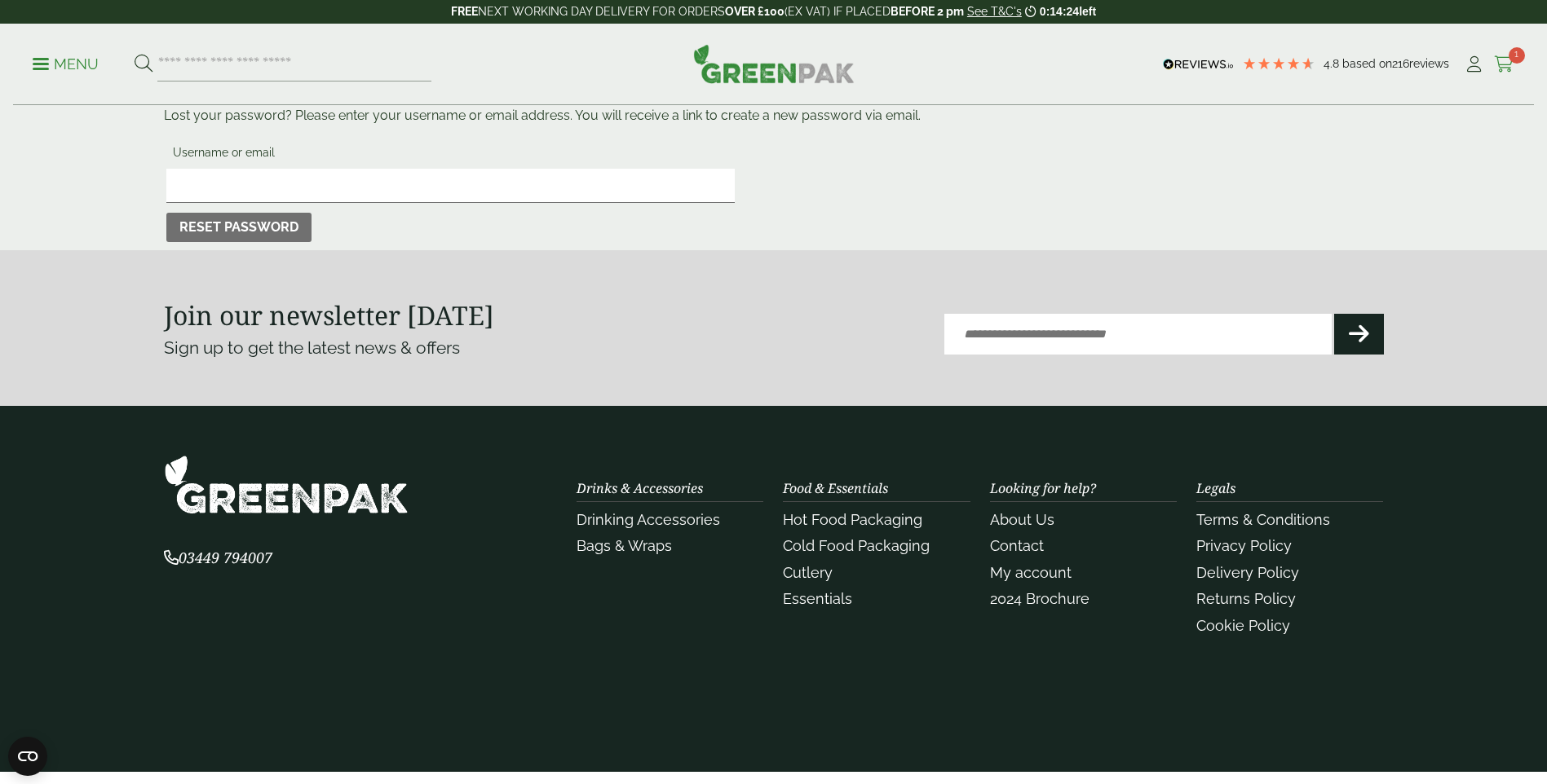
click at [1503, 56] on icon at bounding box center [1504, 64] width 20 height 16
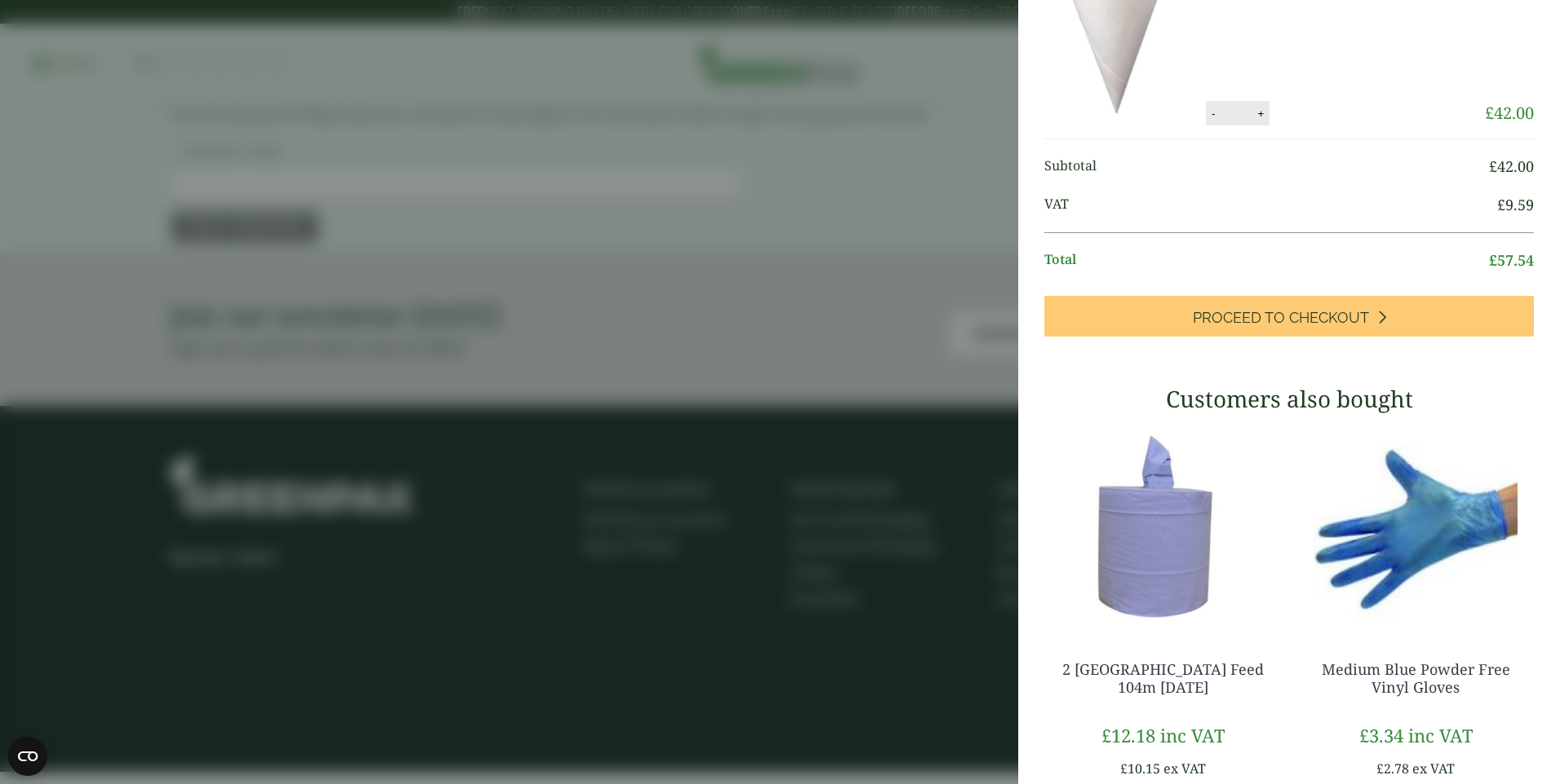
scroll to position [286, 0]
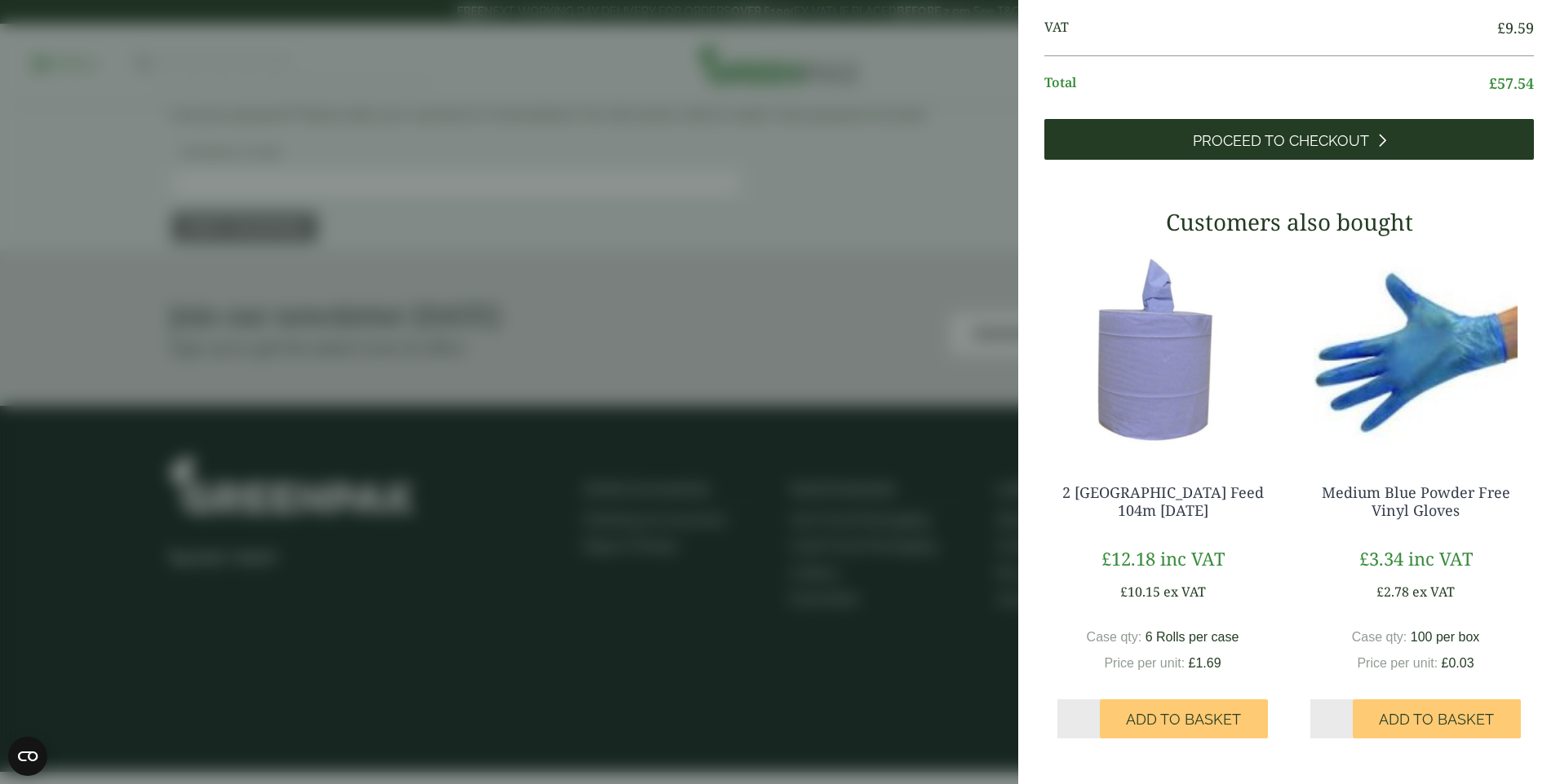
click at [1210, 147] on span "Proceed to Checkout" at bounding box center [1281, 141] width 176 height 18
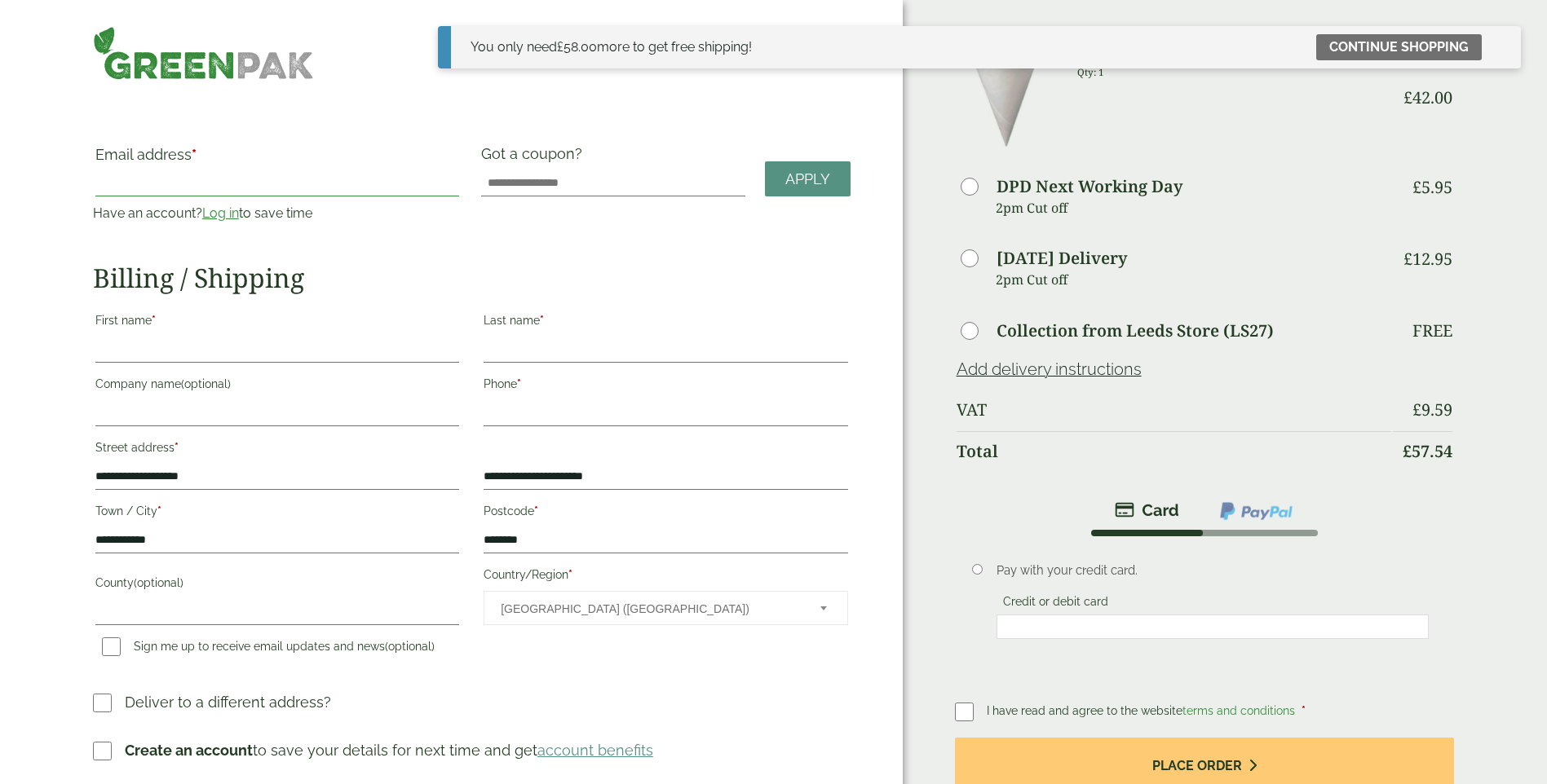
click at [358, 176] on input "Email address *" at bounding box center [276, 183] width 363 height 26
click at [1417, 52] on link "Continue shopping" at bounding box center [1399, 47] width 166 height 26
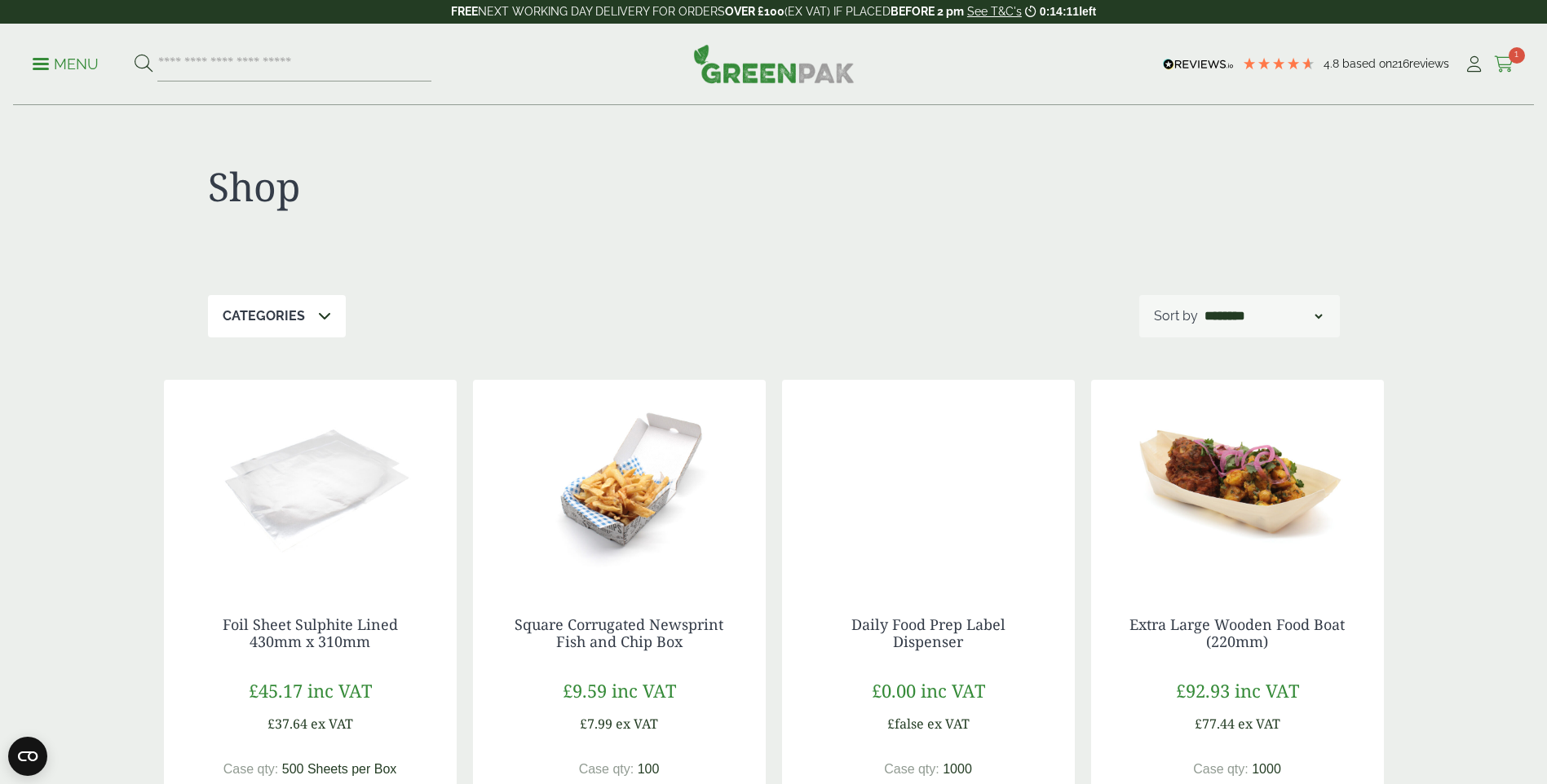
click at [1500, 54] on link "Cart 1" at bounding box center [1504, 64] width 20 height 24
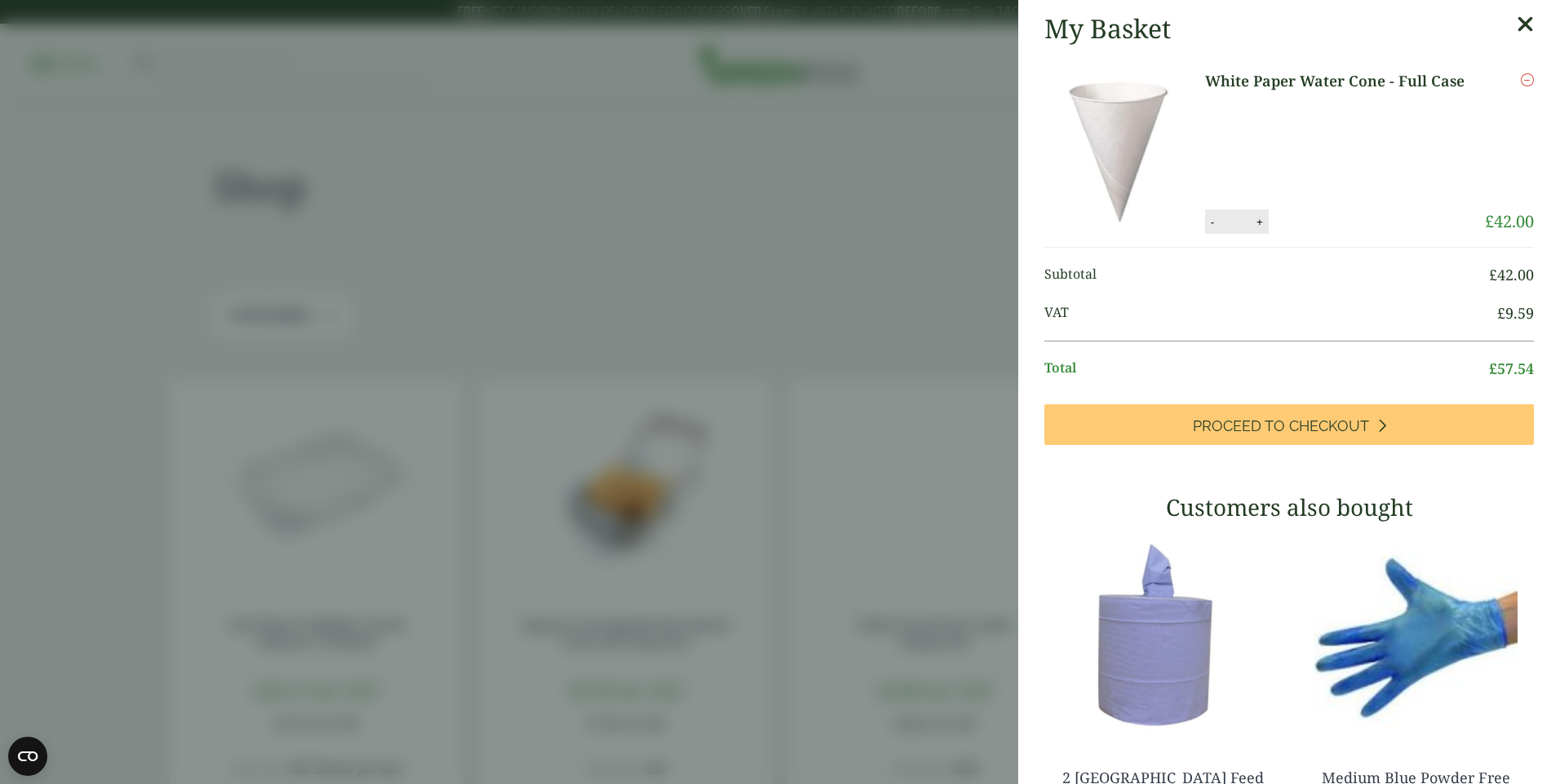
drag, startPoint x: 1503, startPoint y: 30, endPoint x: 1495, endPoint y: 36, distance: 10.0
click at [1516, 30] on icon at bounding box center [1525, 24] width 17 height 23
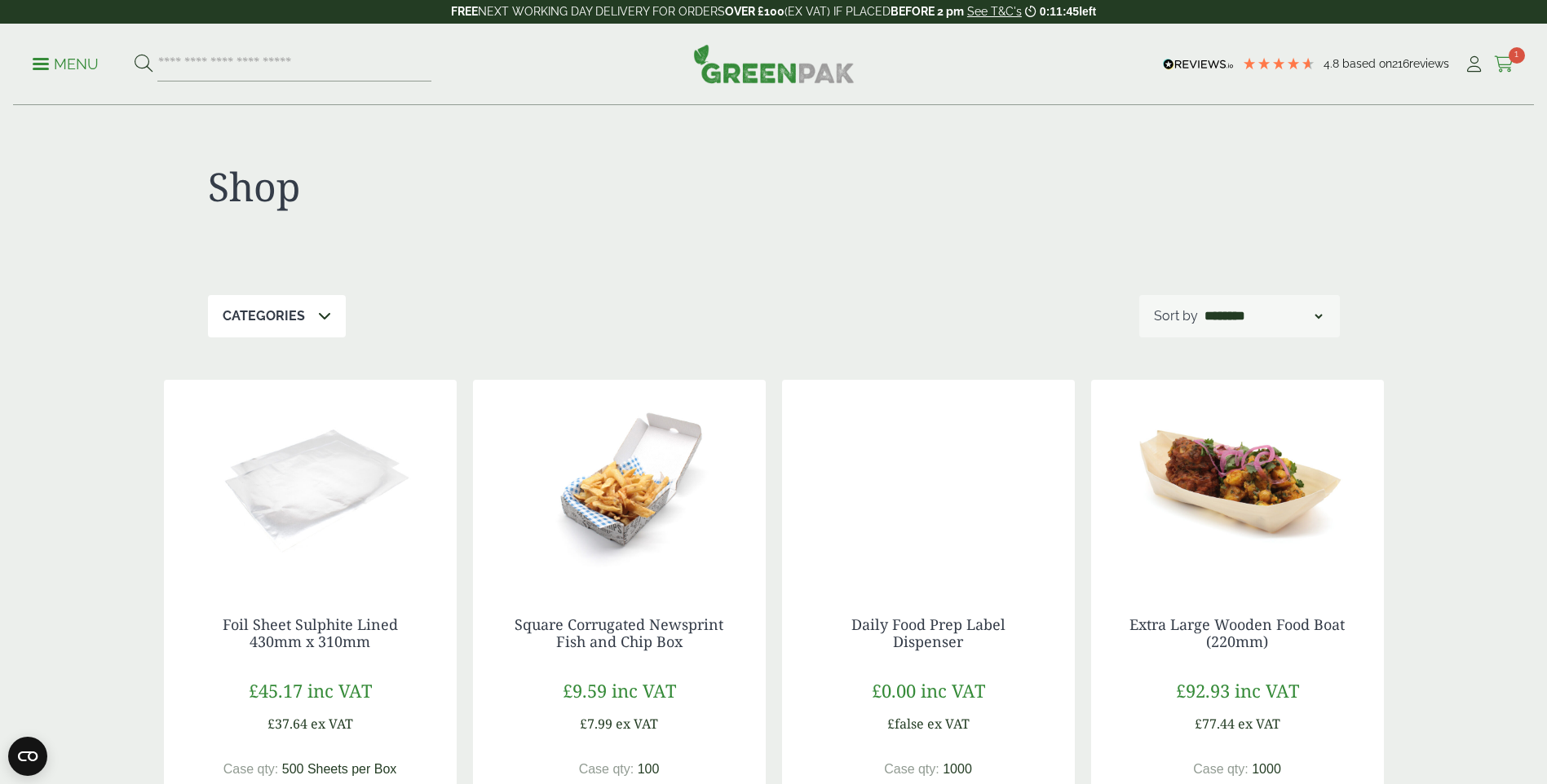
click at [1500, 53] on link "Cart 1" at bounding box center [1504, 64] width 20 height 24
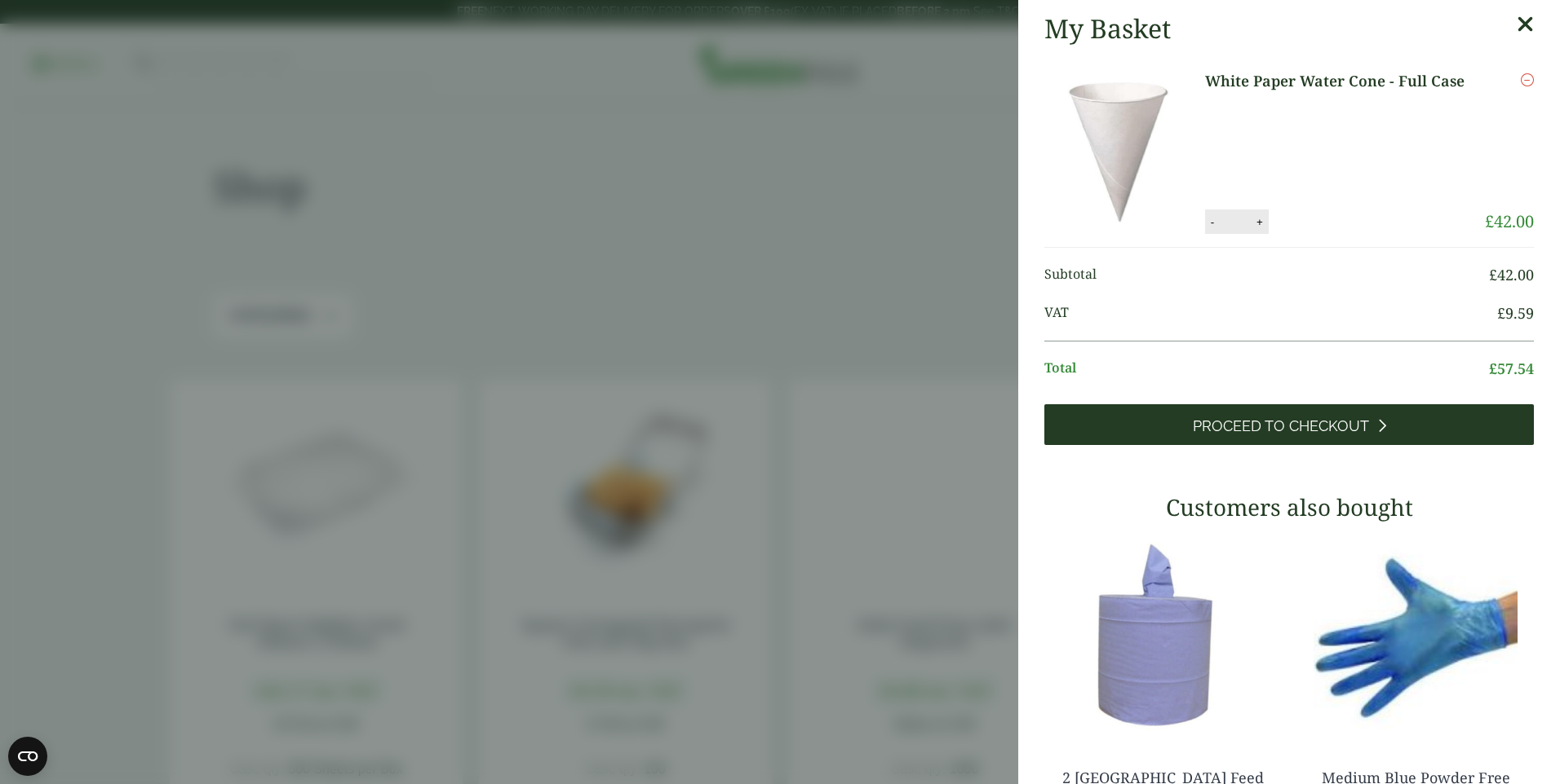
click at [1222, 427] on span "Proceed to Checkout" at bounding box center [1281, 426] width 176 height 18
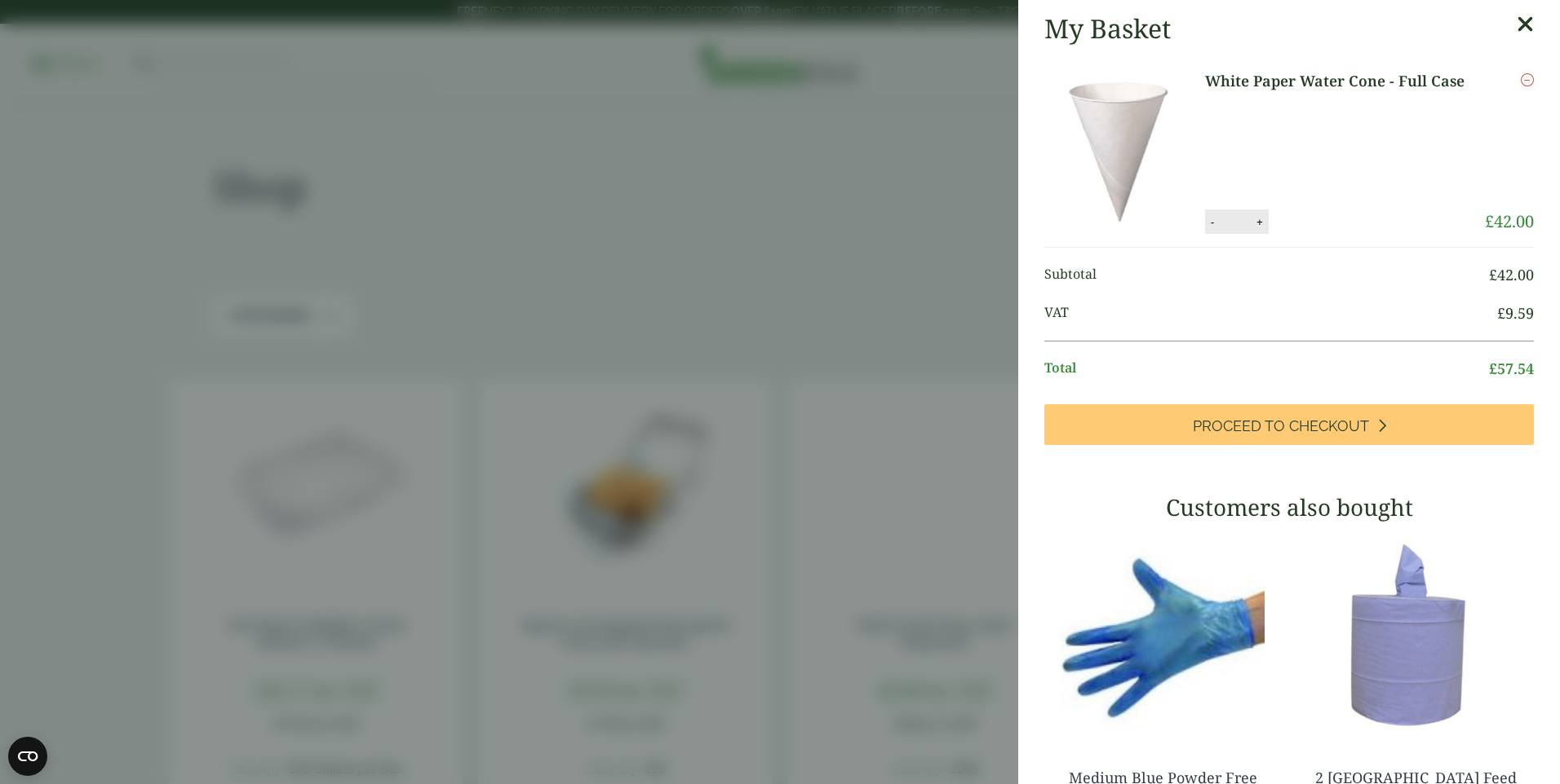
click at [1516, 25] on icon at bounding box center [1525, 24] width 17 height 23
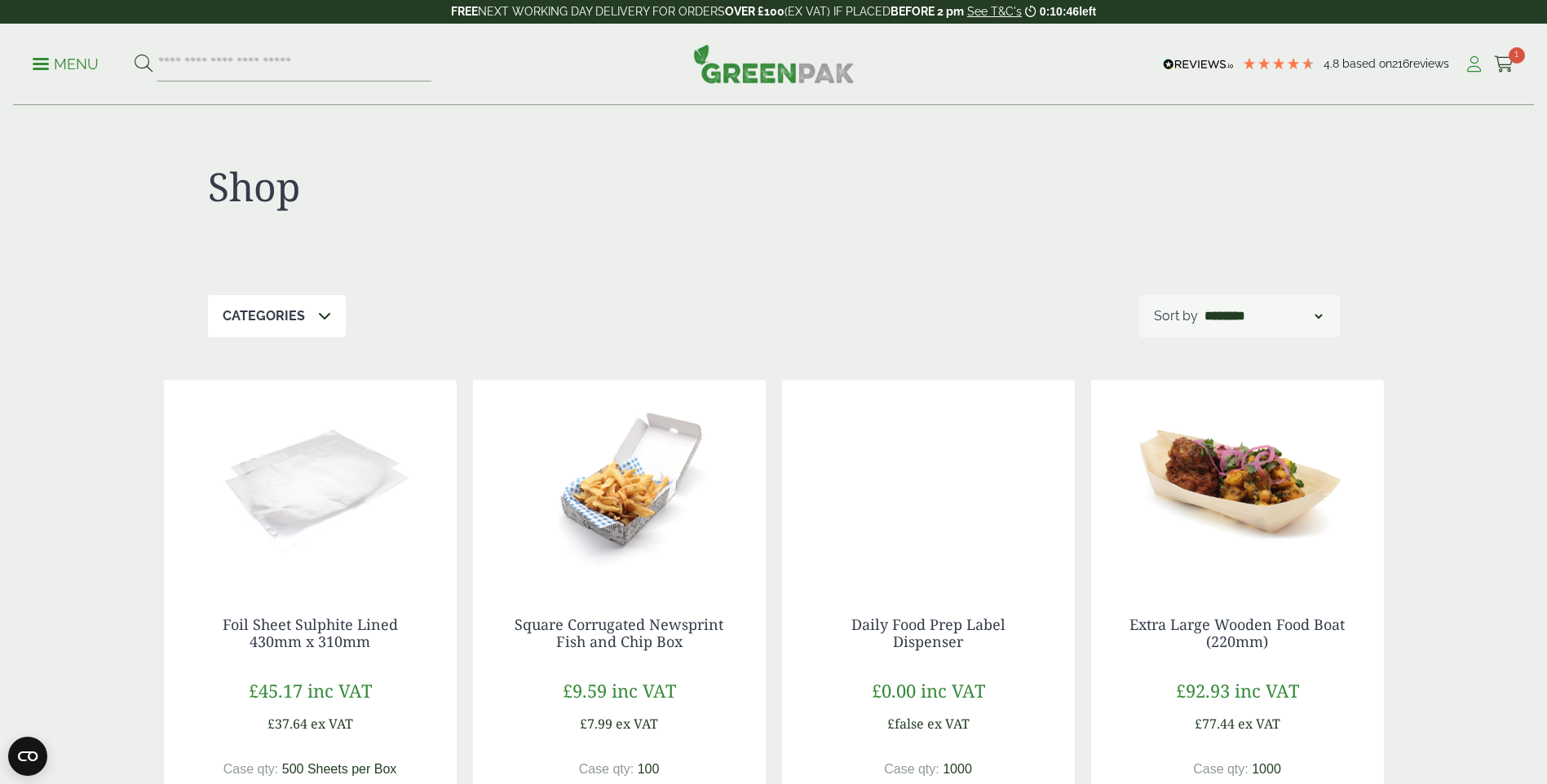
click at [1479, 64] on icon at bounding box center [1473, 64] width 20 height 16
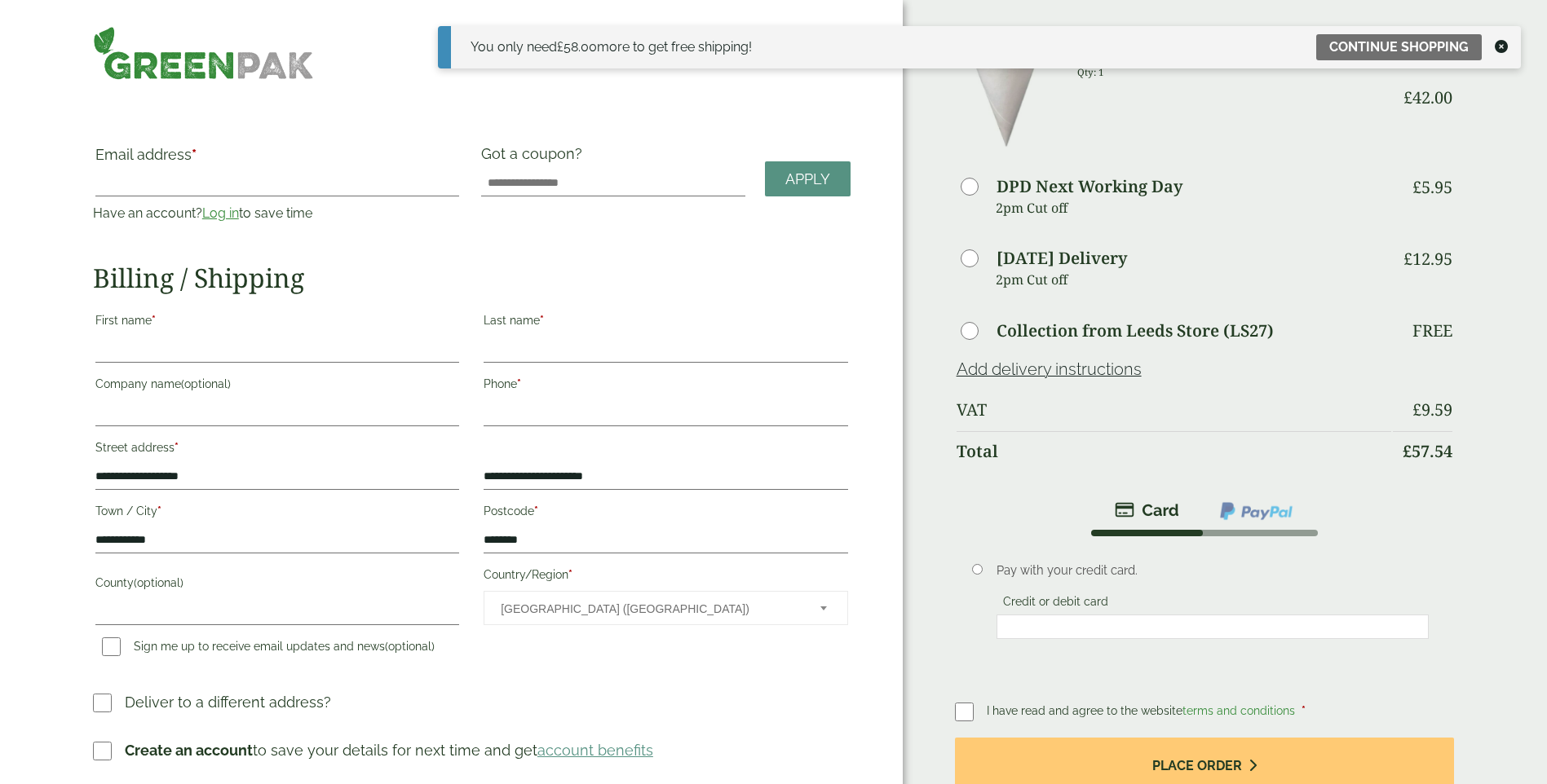
click at [1505, 44] on icon at bounding box center [1500, 46] width 13 height 13
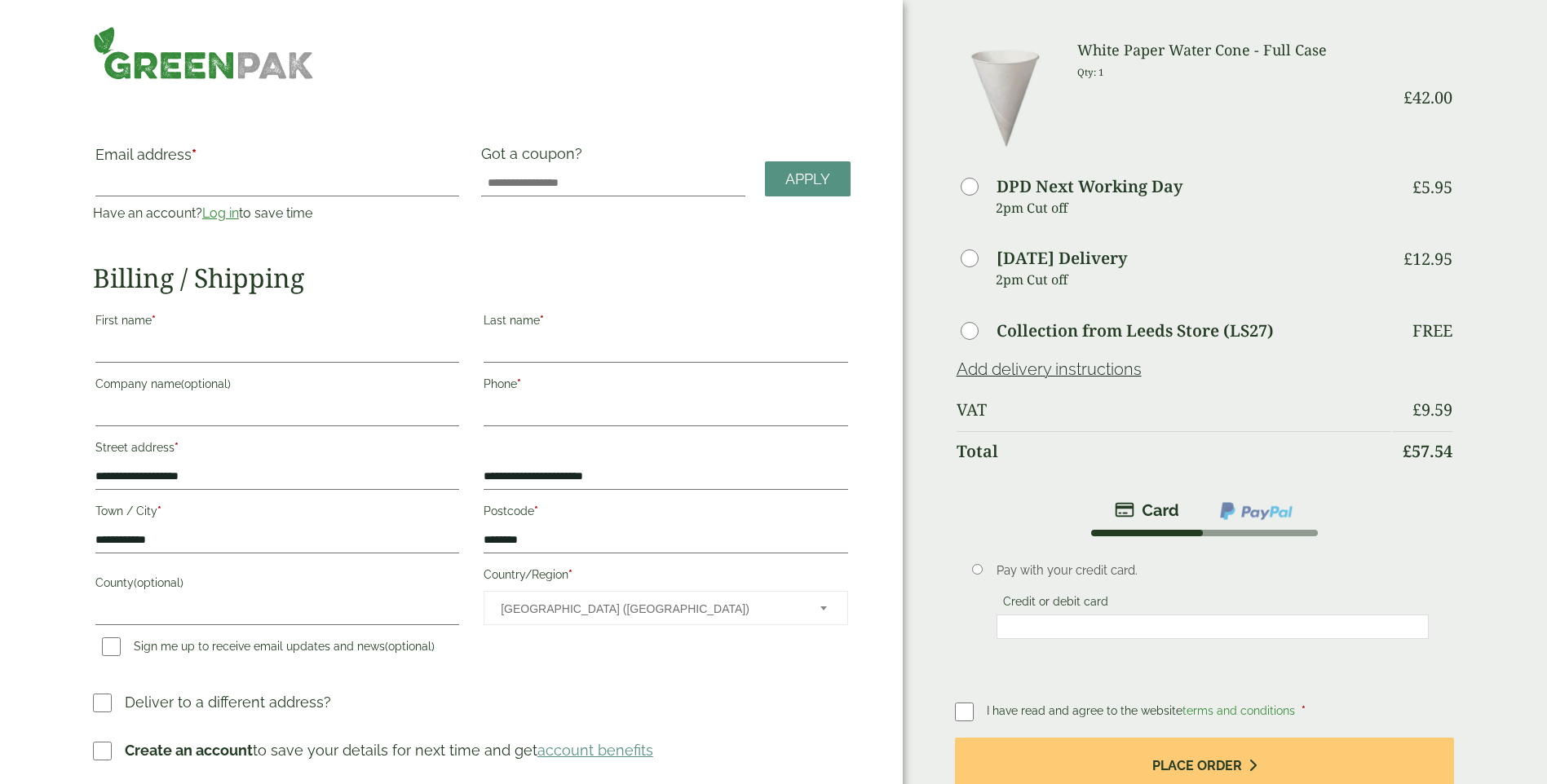
click at [172, 334] on label "First name *" at bounding box center [276, 323] width 363 height 28
click at [172, 337] on input "First name *" at bounding box center [276, 350] width 363 height 26
type input "******"
click at [594, 330] on label "Last name *" at bounding box center [665, 323] width 363 height 28
click at [594, 337] on input "Last name *" at bounding box center [665, 350] width 363 height 26
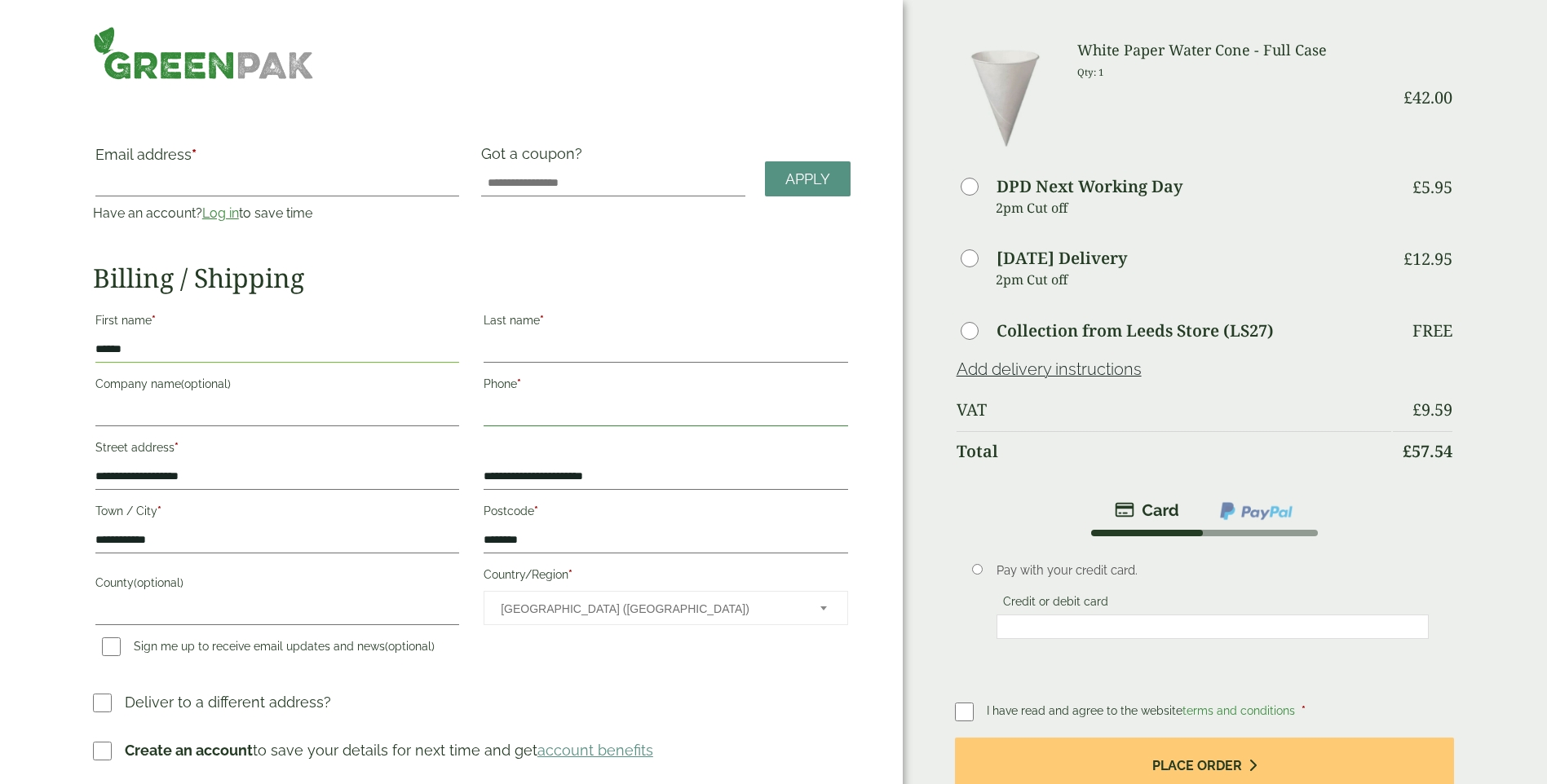
click at [534, 422] on input "Phone *" at bounding box center [665, 413] width 363 height 26
type input "**********"
click at [590, 337] on input "Last name *" at bounding box center [665, 350] width 363 height 26
type input "*****"
click at [154, 603] on input "County (optional)" at bounding box center [276, 612] width 363 height 26
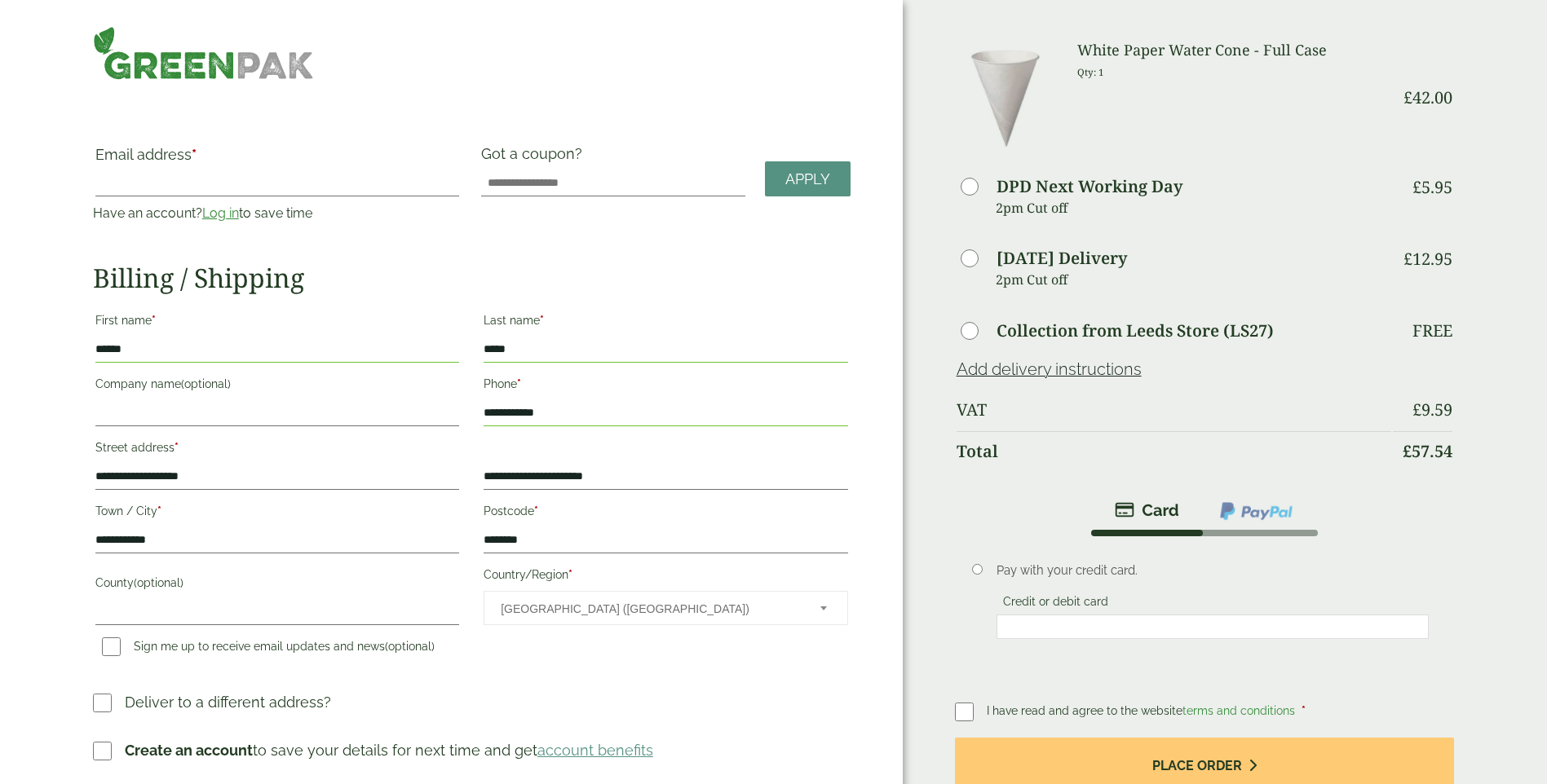
click at [269, 169] on label "Email address *" at bounding box center [276, 159] width 363 height 23
click at [269, 171] on input "Email address *" at bounding box center [276, 183] width 363 height 26
type input "**********"
click at [786, 178] on span "Apply" at bounding box center [807, 179] width 45 height 18
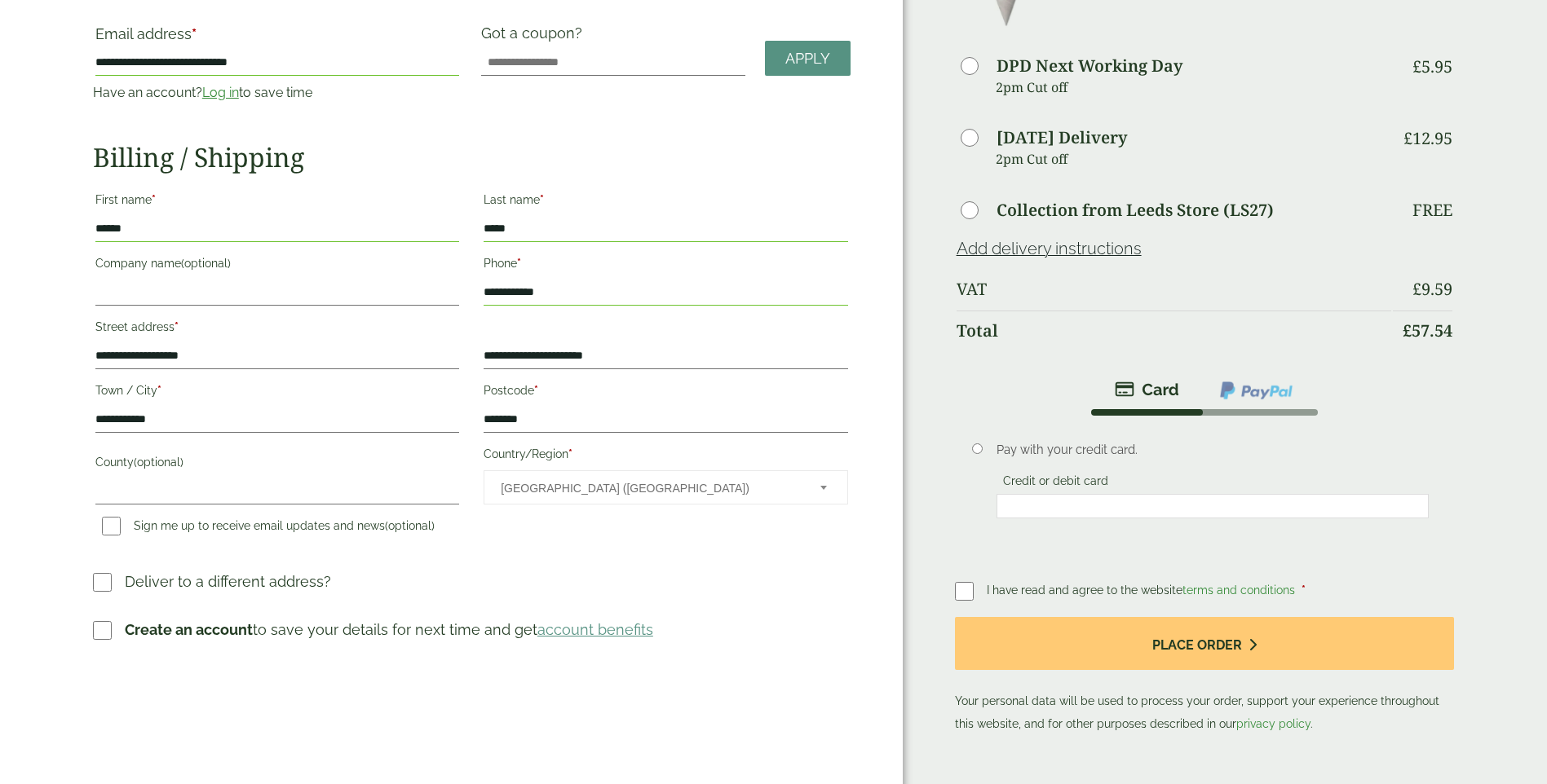
scroll to position [163, 0]
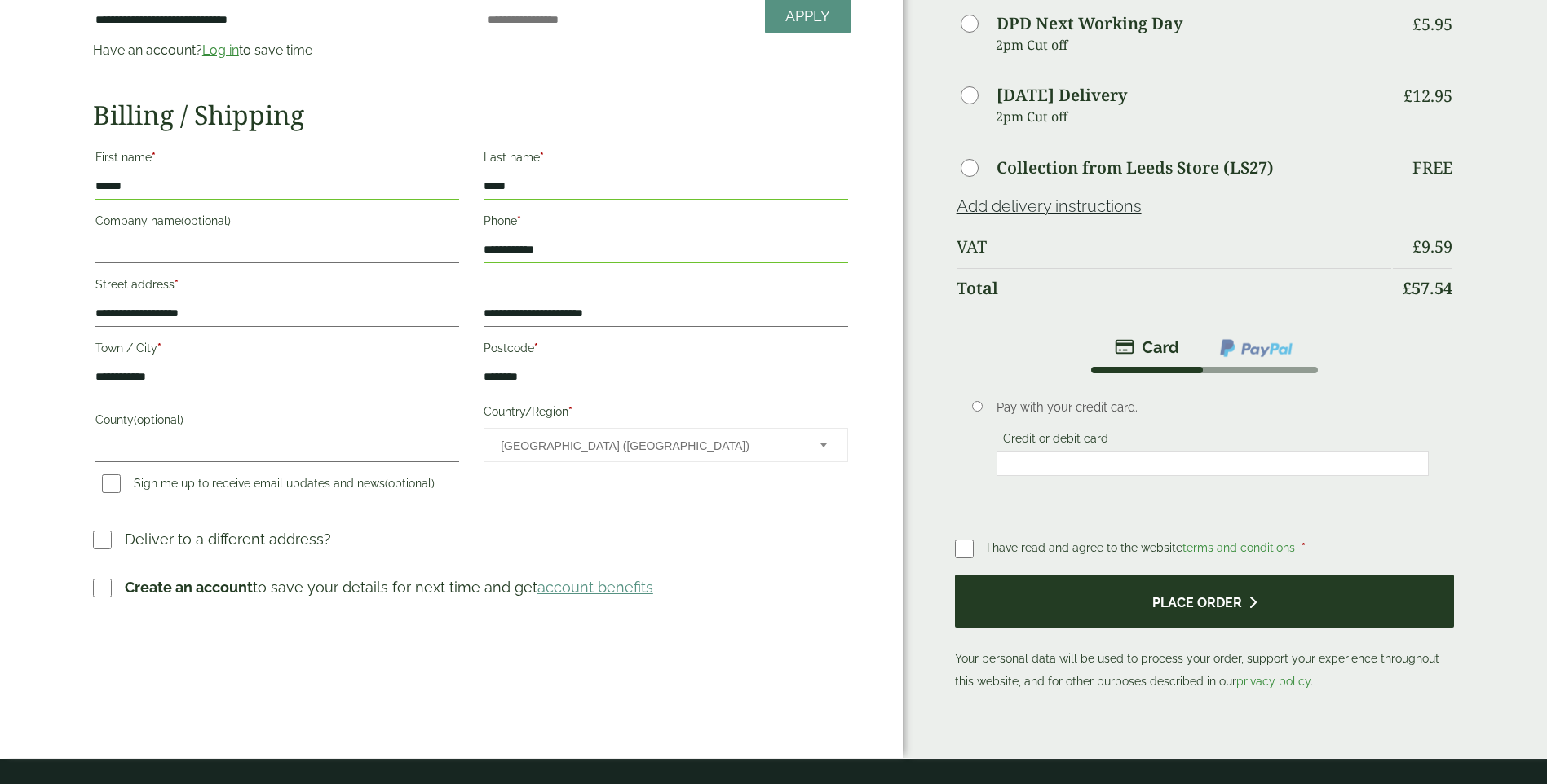
click at [1121, 612] on button "Place order" at bounding box center [1205, 601] width 500 height 53
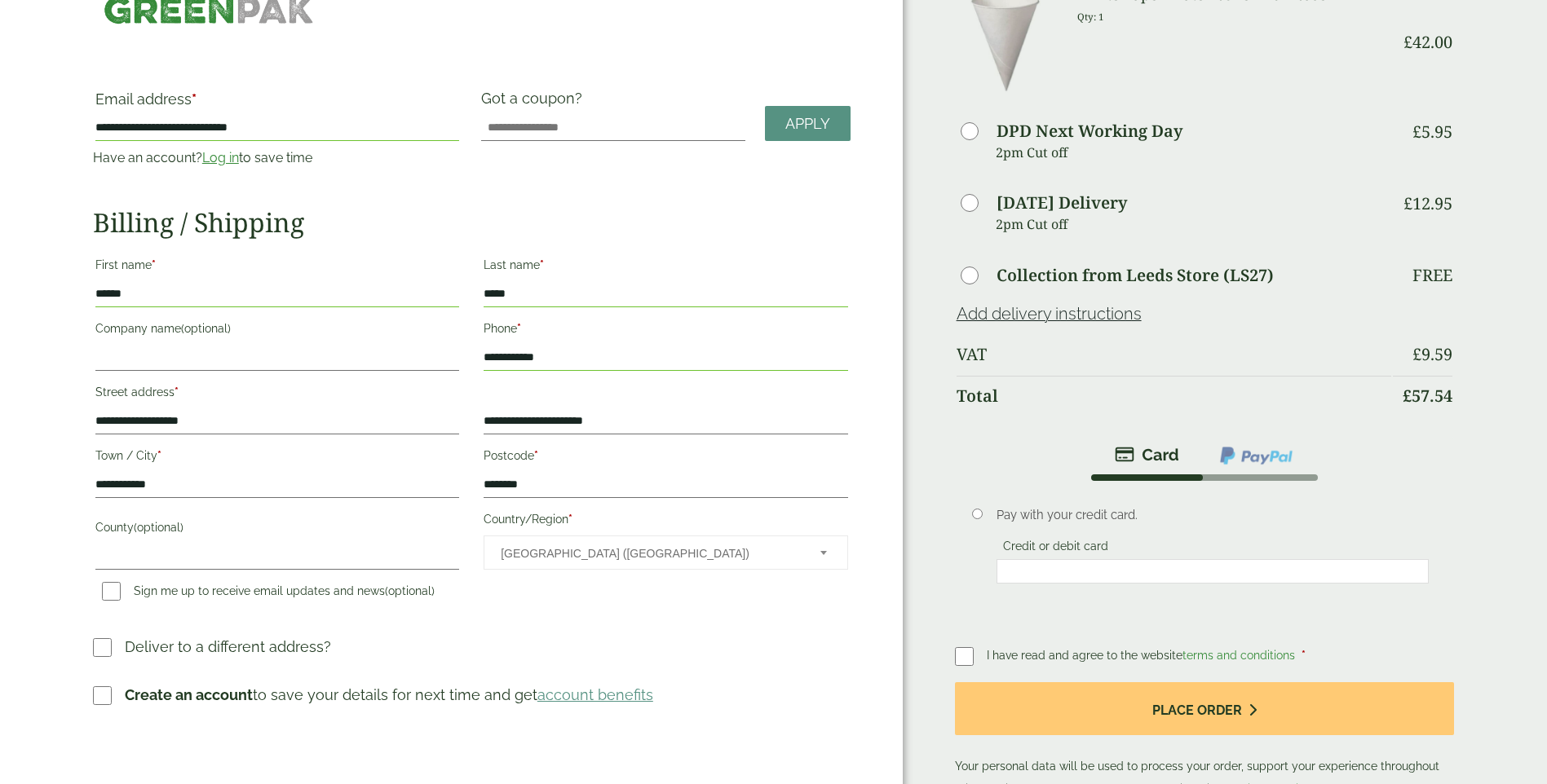
scroll to position [0, 0]
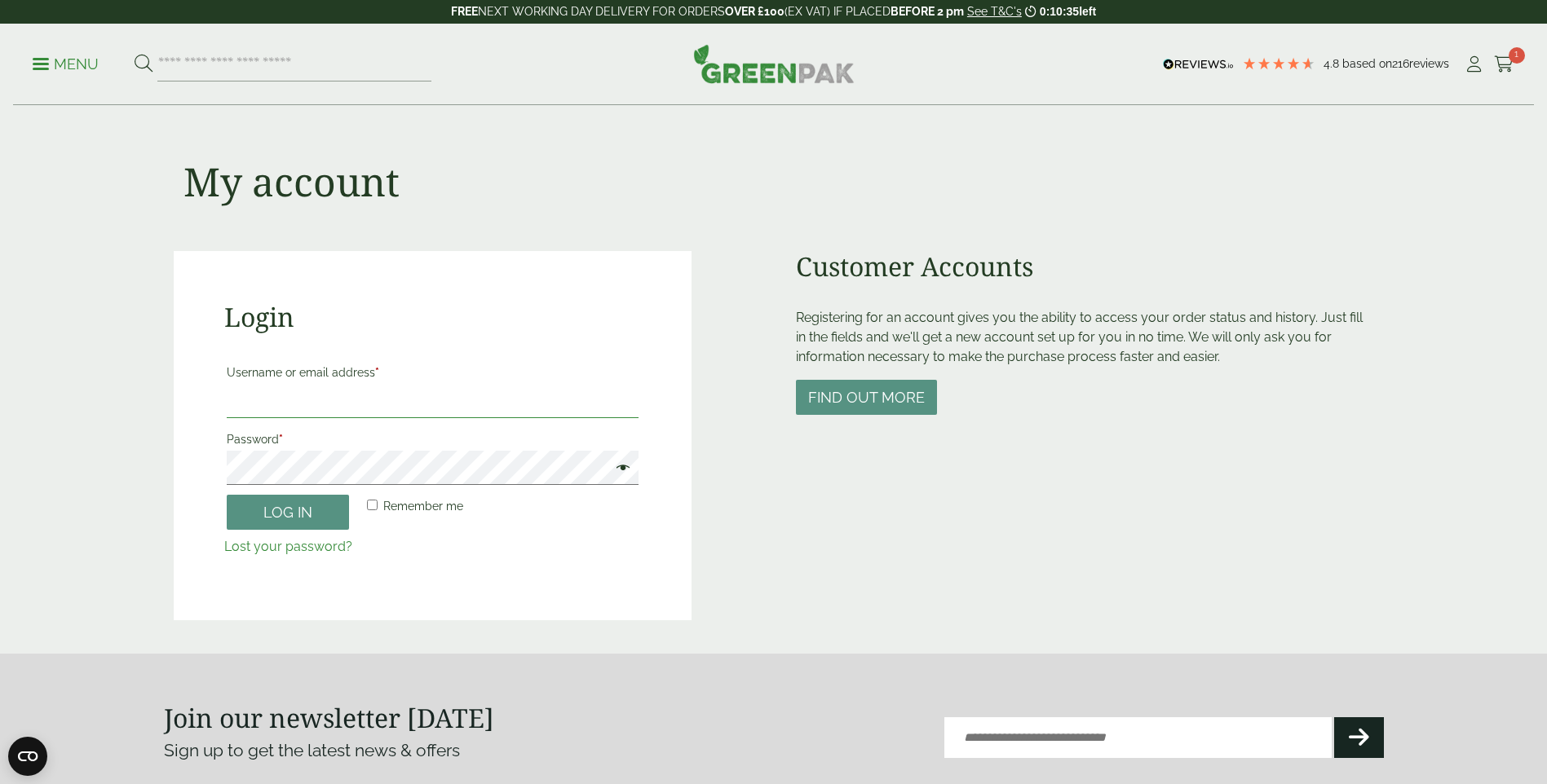
click at [456, 389] on input "Username or email address *" at bounding box center [432, 400] width 412 height 34
click at [472, 393] on input "Username or email address *" at bounding box center [432, 400] width 412 height 34
click at [629, 471] on span at bounding box center [619, 470] width 21 height 19
click at [374, 387] on input "Username or email address *" at bounding box center [432, 400] width 412 height 34
type input "**********"
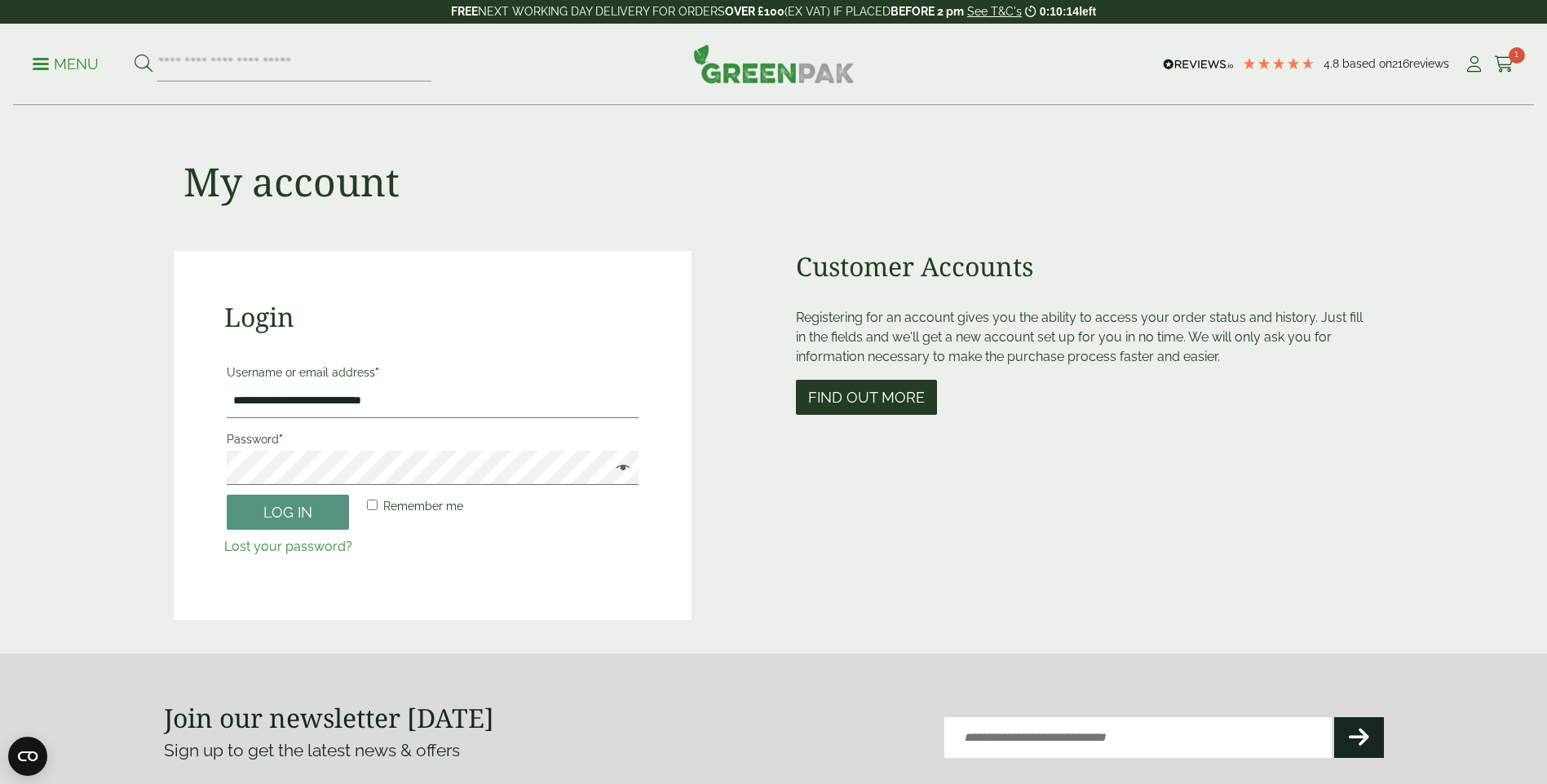
click at [870, 393] on button "Find out more" at bounding box center [867, 397] width 142 height 35
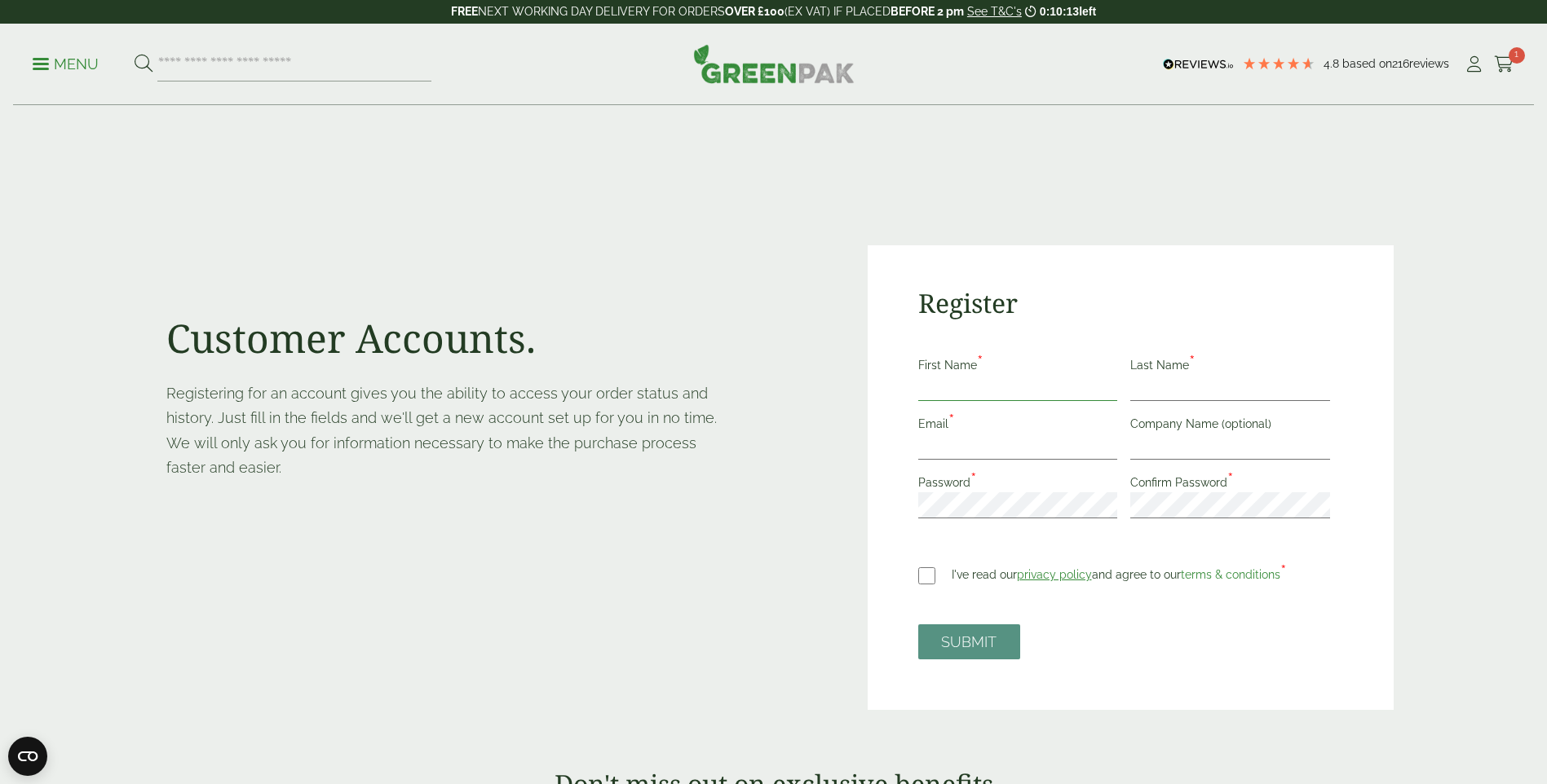
click at [942, 387] on input "First Name *" at bounding box center [1018, 388] width 200 height 26
type input "******"
click at [1185, 370] on label "Last Name *" at bounding box center [1166, 367] width 72 height 18
drag, startPoint x: 1185, startPoint y: 370, endPoint x: 1176, endPoint y: 389, distance: 21.0
click at [1176, 389] on input "Last Name *" at bounding box center [1230, 388] width 200 height 26
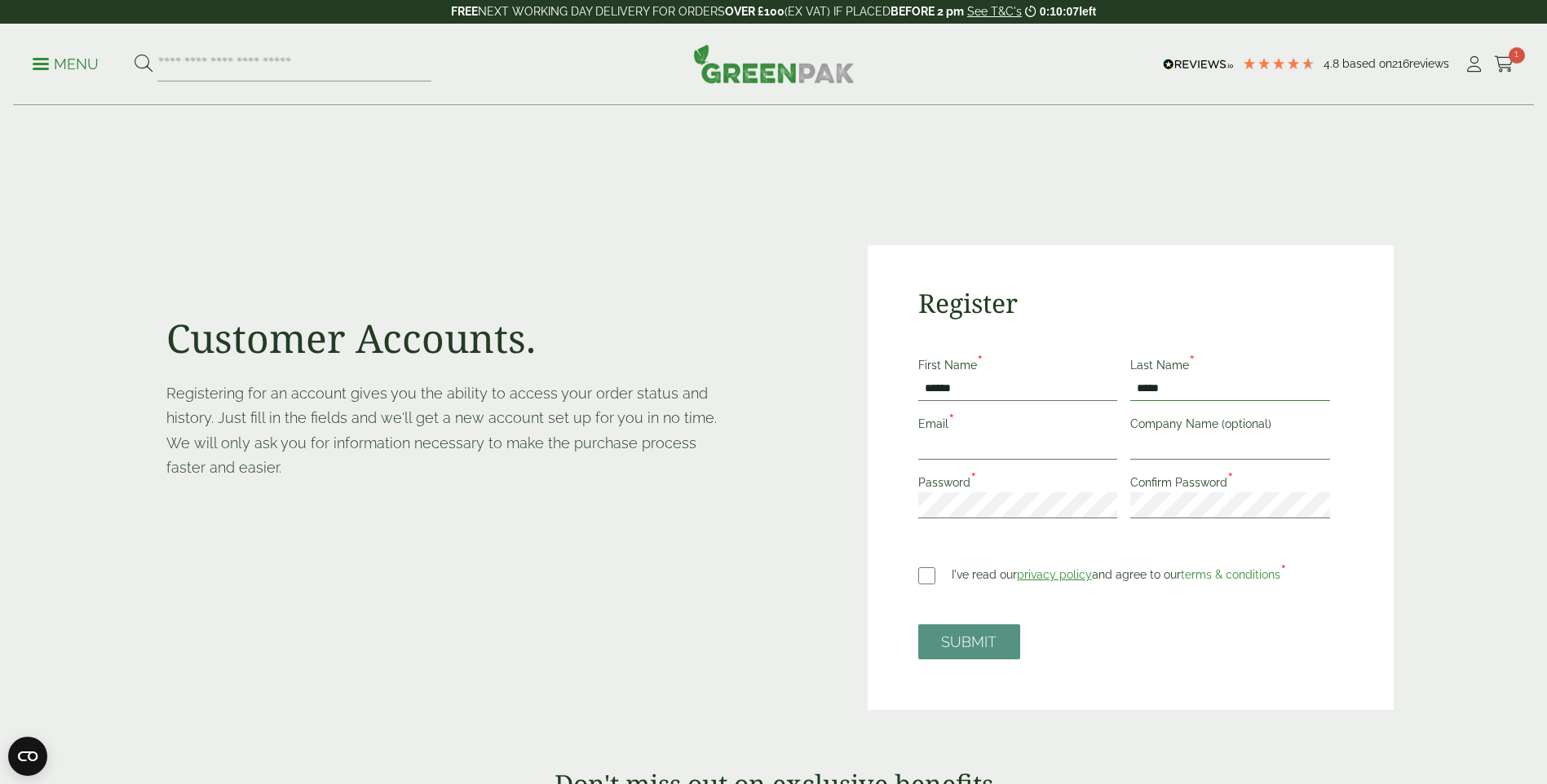
type input "*****"
click at [1026, 423] on div "Email *" at bounding box center [1025, 436] width 213 height 46
click at [1017, 442] on input "Email *" at bounding box center [1018, 447] width 200 height 26
type input "**********"
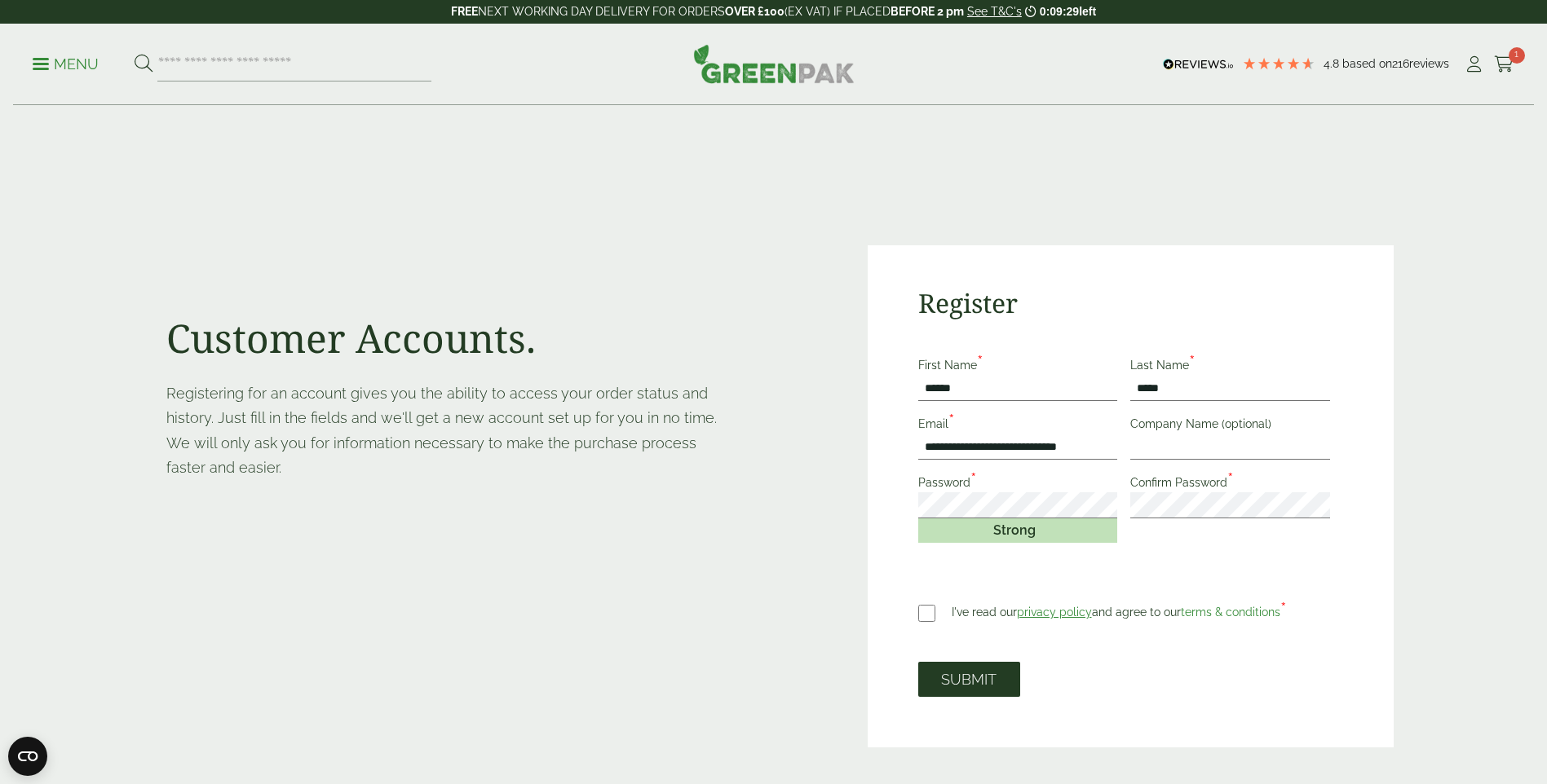
click at [957, 676] on button "SUBMIT" at bounding box center [968, 679] width 102 height 35
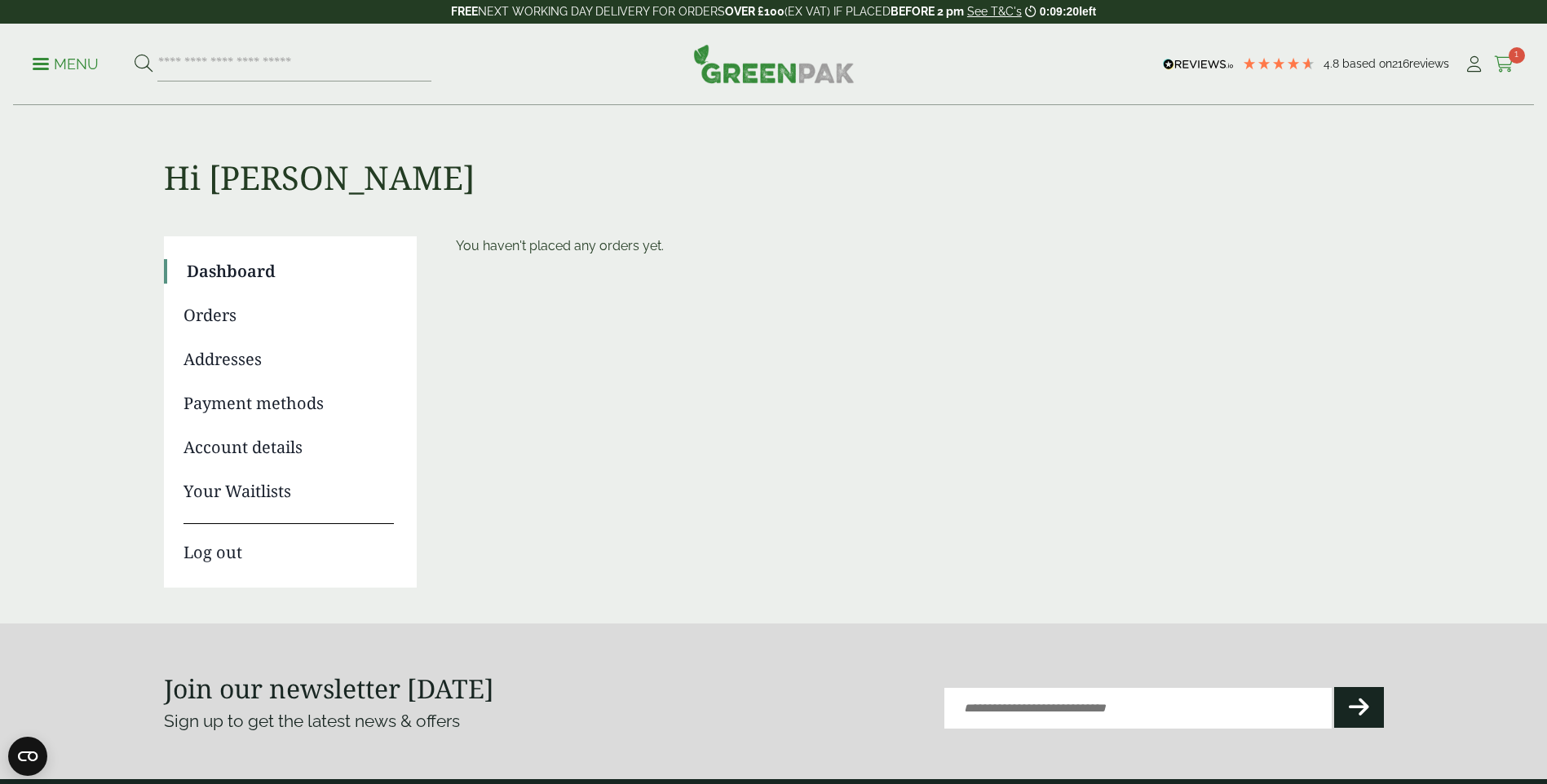
click at [1510, 60] on span "1" at bounding box center [1517, 55] width 16 height 16
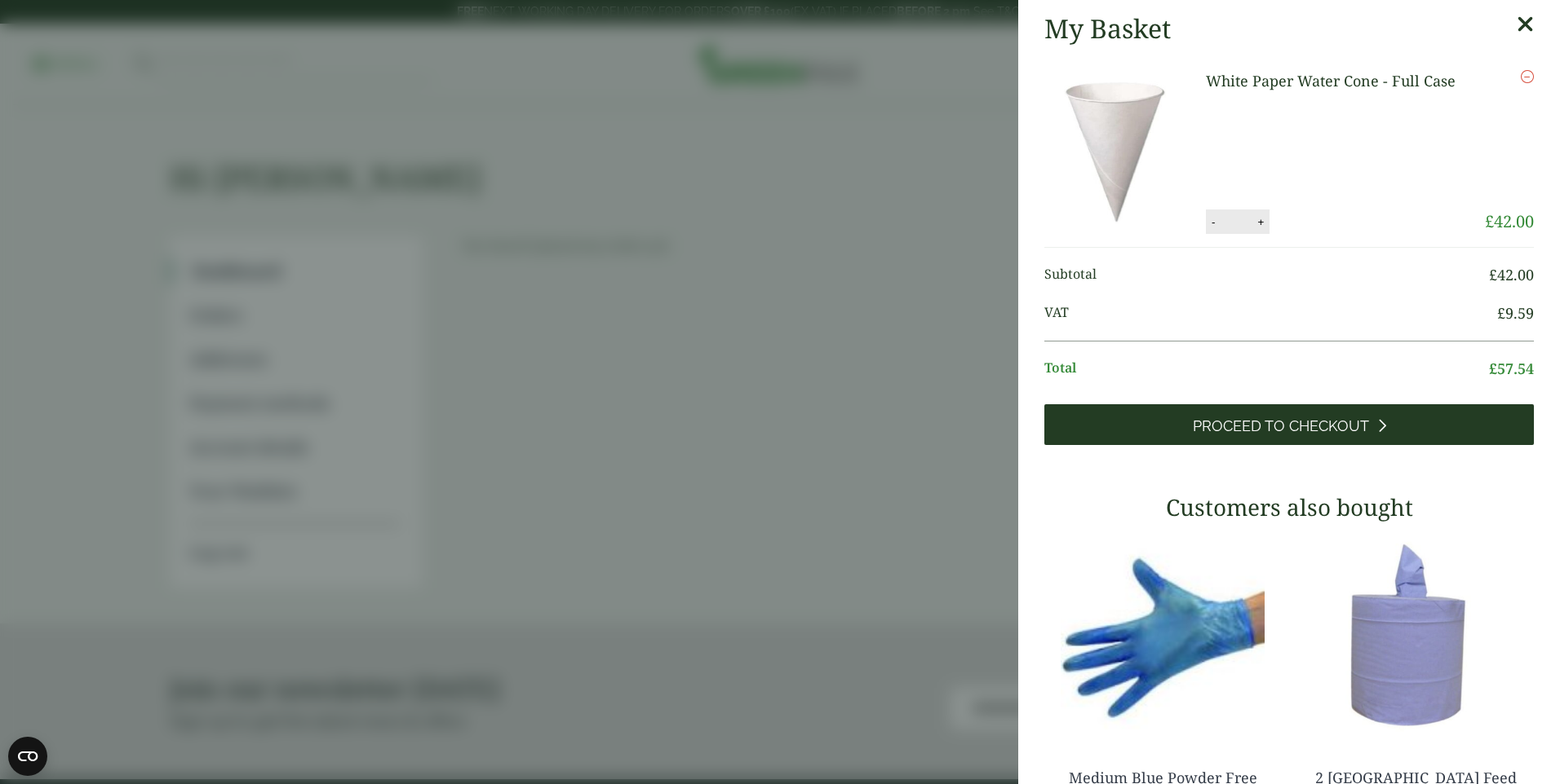
click at [1291, 424] on span "Proceed to Checkout" at bounding box center [1281, 426] width 176 height 18
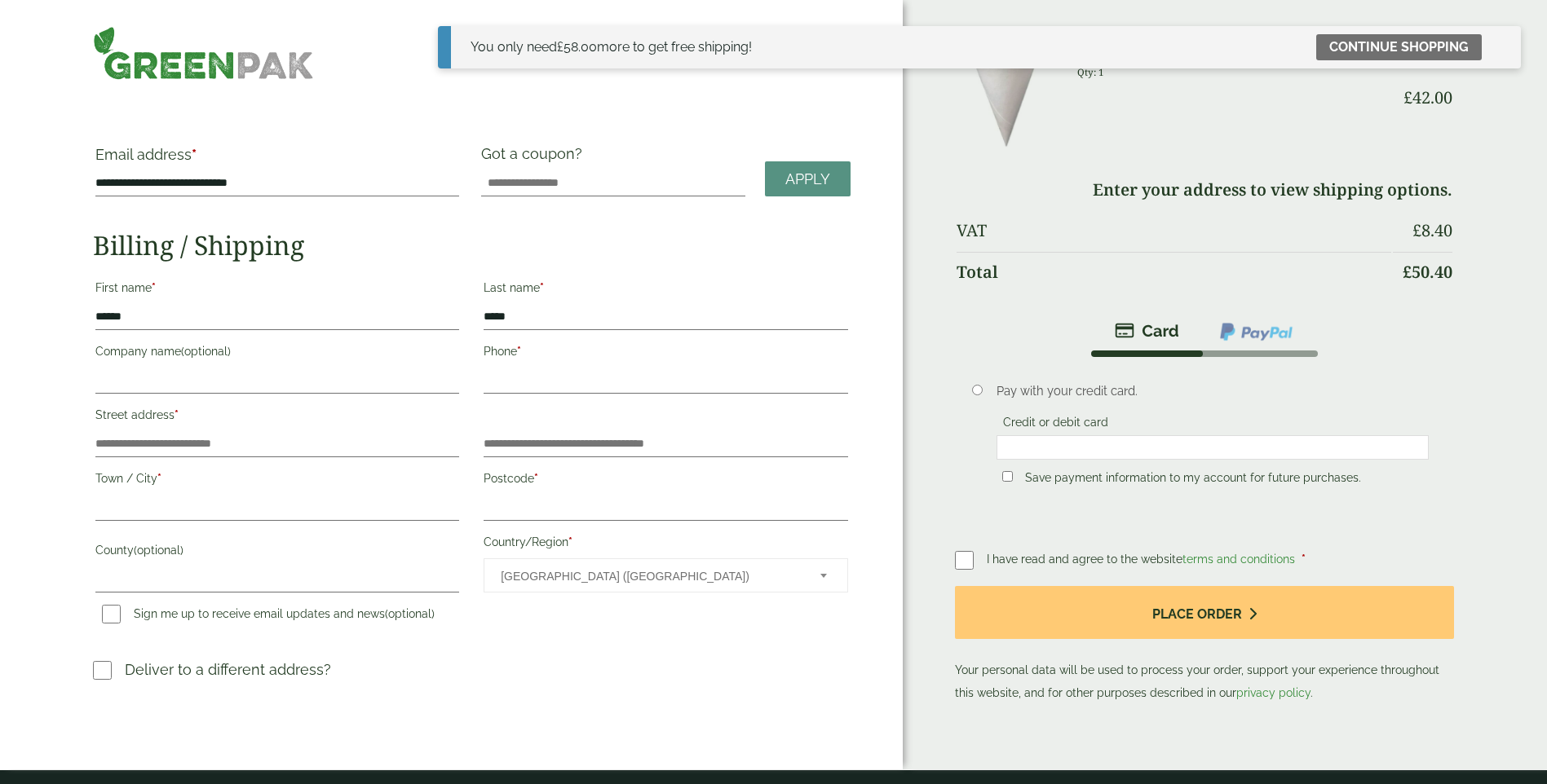
click at [958, 570] on label at bounding box center [970, 560] width 32 height 23
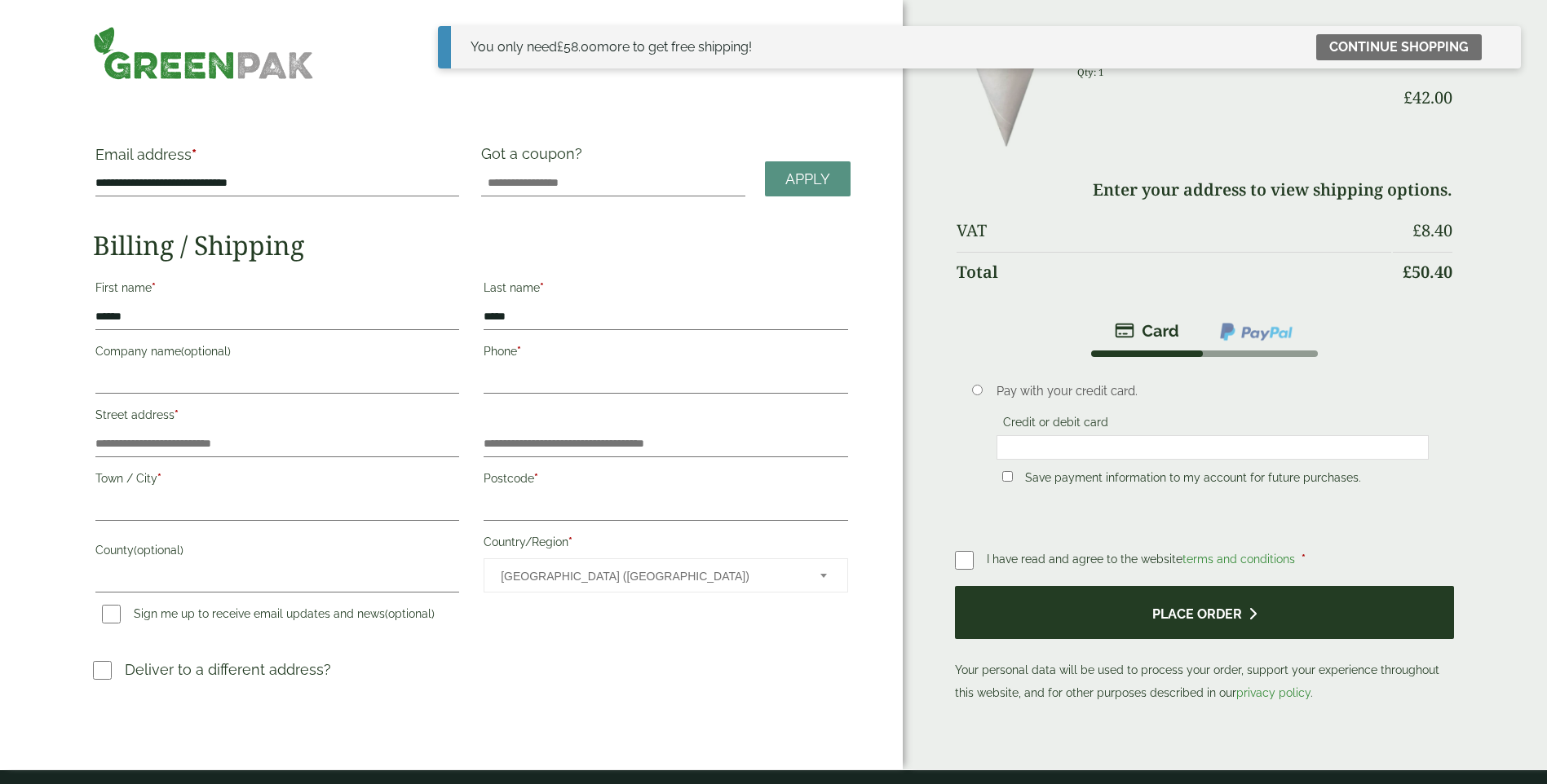
click at [1036, 599] on button "Place order" at bounding box center [1205, 612] width 500 height 53
click at [1150, 628] on button "Place order" at bounding box center [1205, 612] width 500 height 53
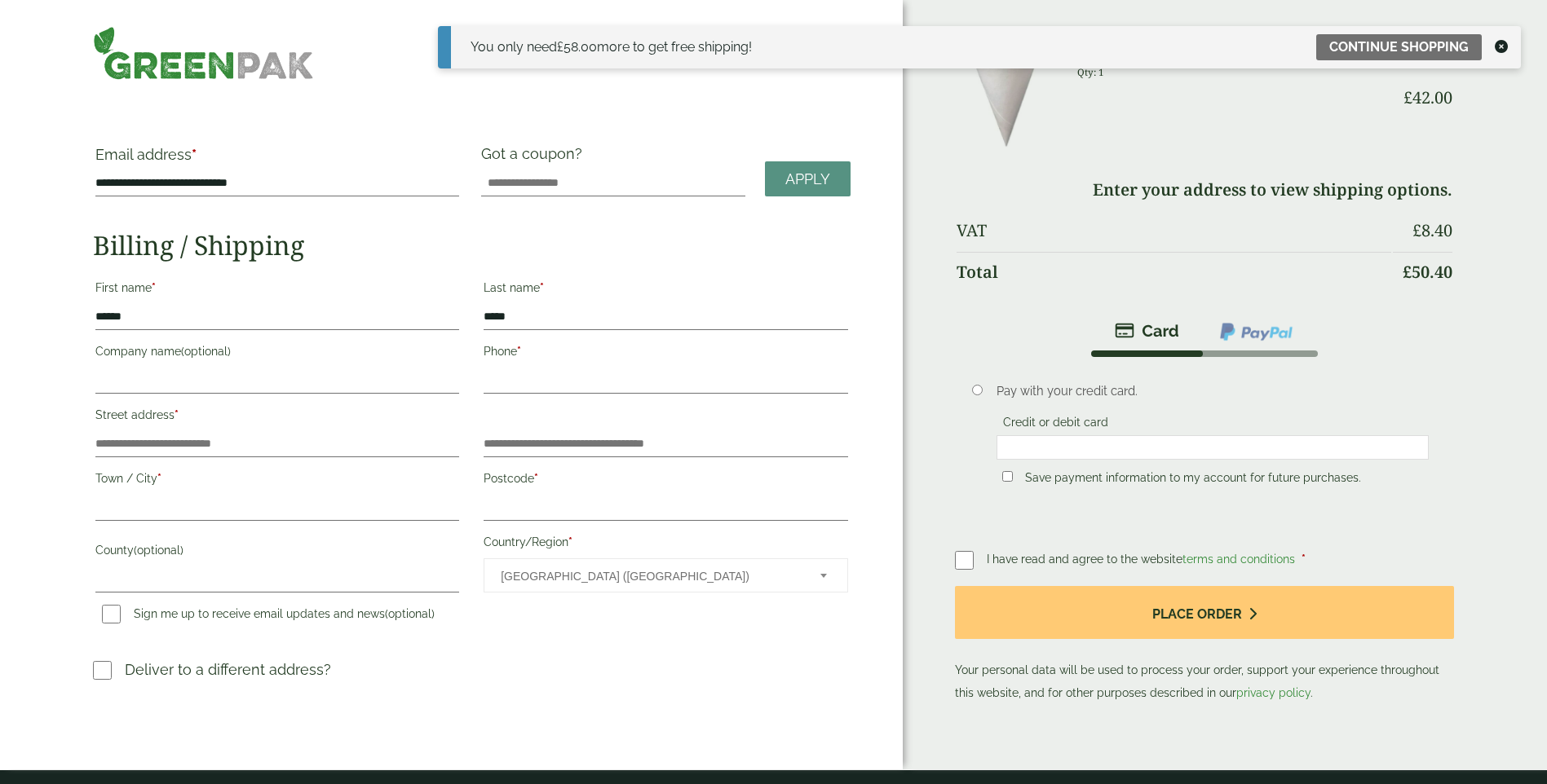
click at [1510, 44] on div "You only need £ 58.00 more to get free shipping! Continue shopping" at bounding box center [979, 47] width 1083 height 43
click at [1504, 47] on icon at bounding box center [1500, 46] width 13 height 13
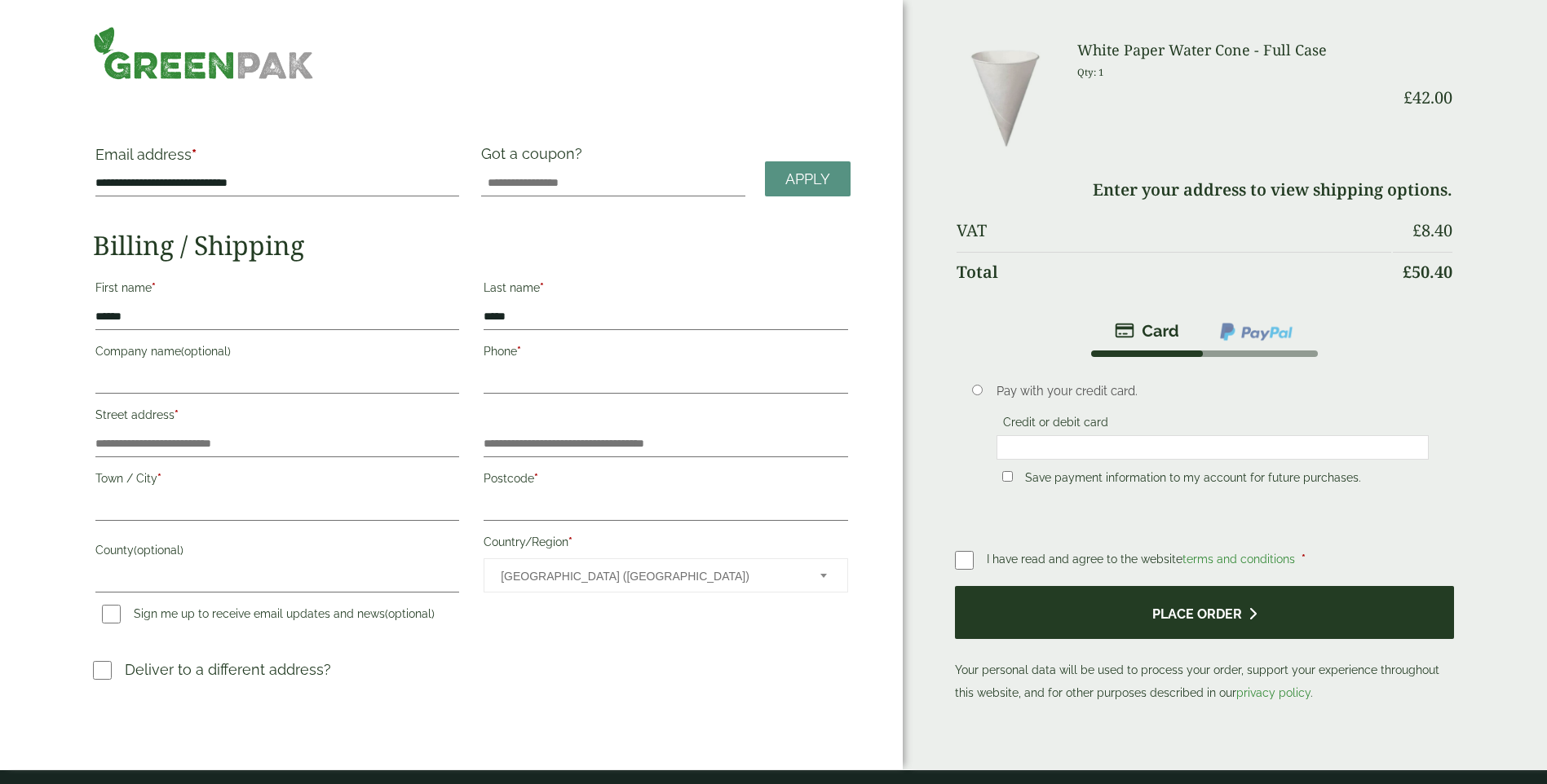
click at [1094, 603] on button "Place order" at bounding box center [1205, 612] width 500 height 53
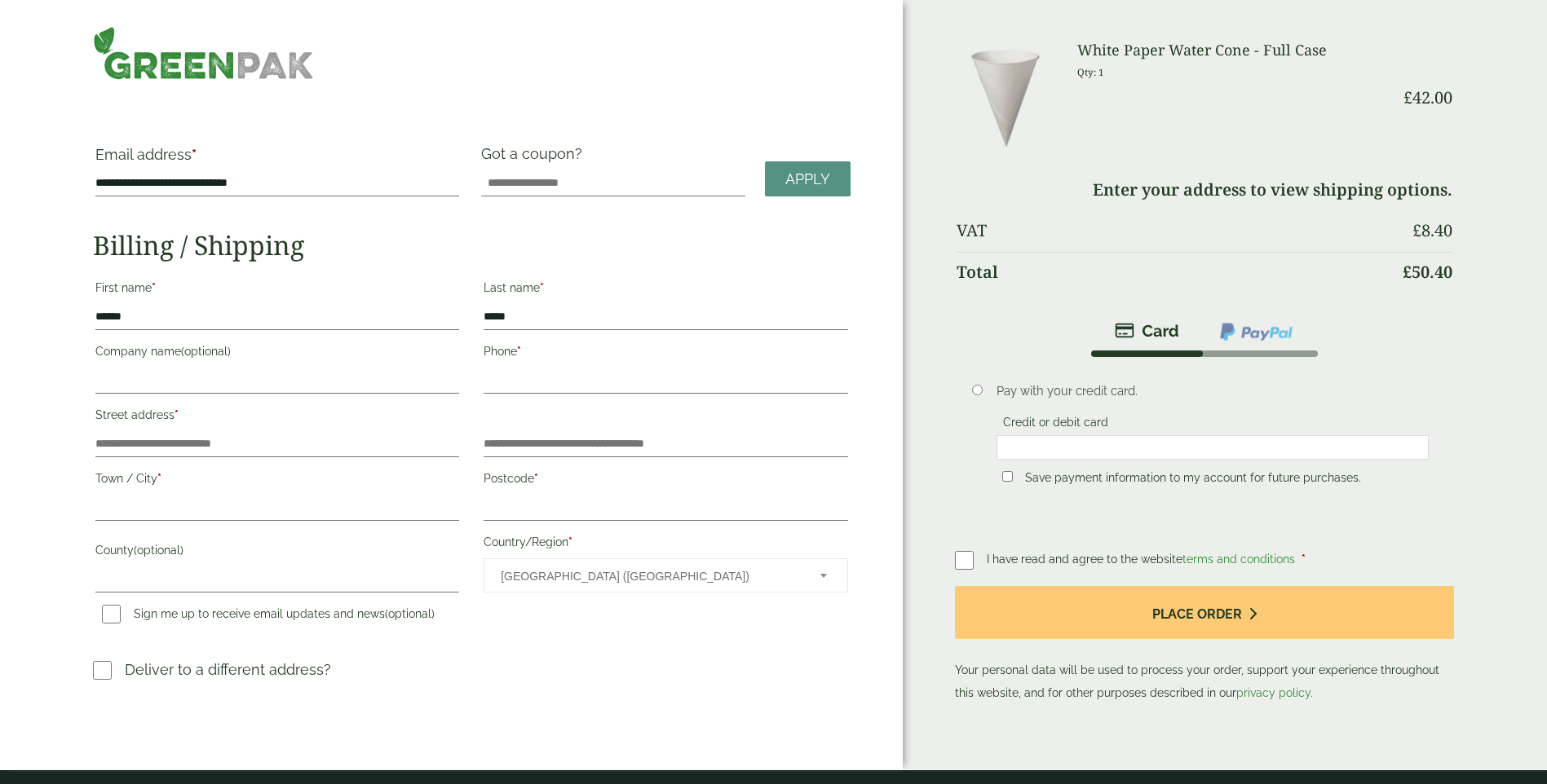
click at [221, 486] on label "Town / City *" at bounding box center [276, 481] width 363 height 28
click at [221, 495] on input "Town / City *" at bounding box center [276, 508] width 363 height 26
click at [232, 512] on input "Town / City *" at bounding box center [276, 508] width 363 height 26
click at [181, 384] on input "Company name (optional)" at bounding box center [276, 380] width 363 height 26
type input "**********"
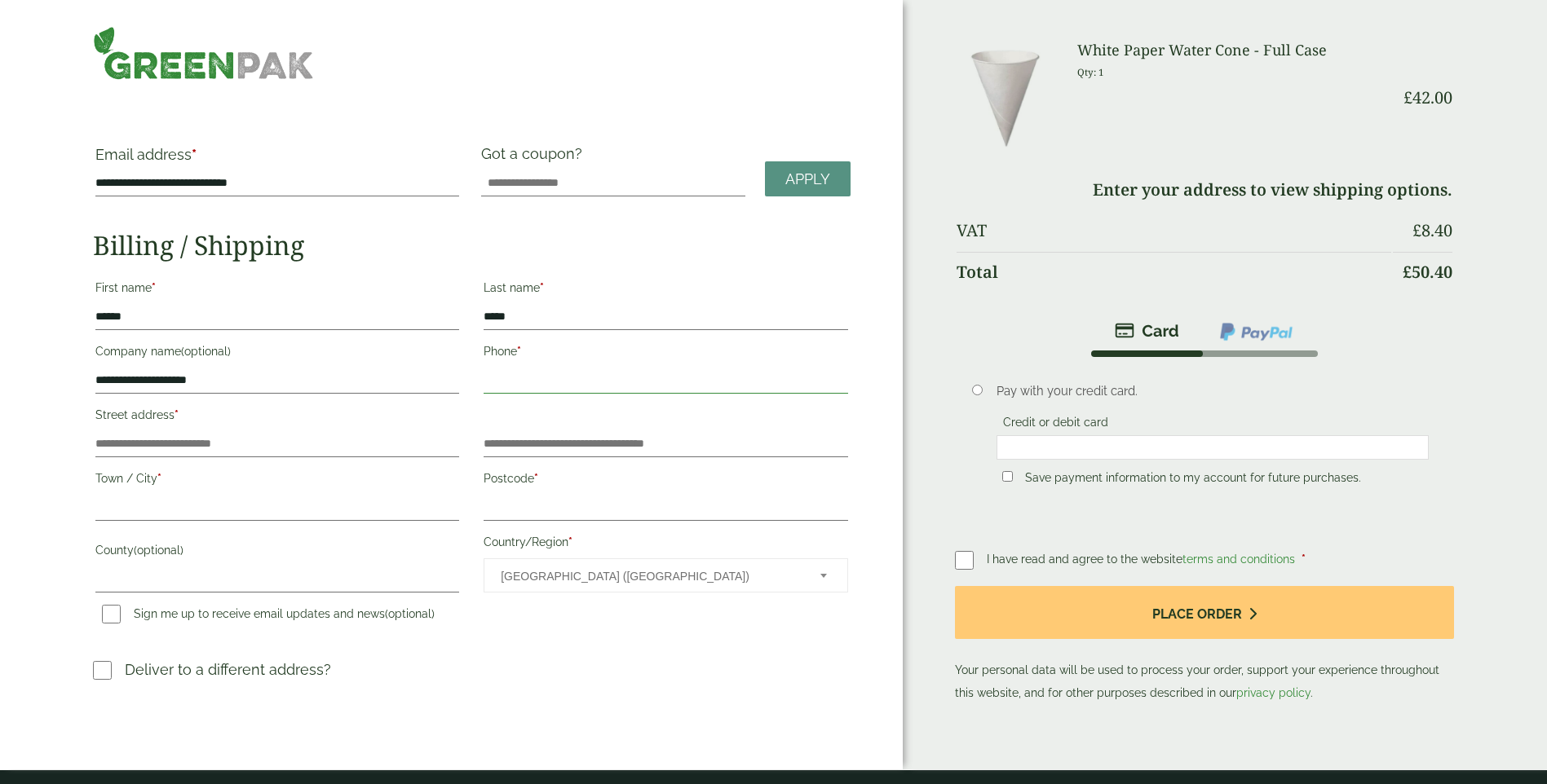
click at [681, 374] on input "Phone *" at bounding box center [665, 380] width 363 height 26
type input "**********"
click at [238, 443] on input "Street address *" at bounding box center [276, 444] width 363 height 26
drag, startPoint x: 228, startPoint y: 477, endPoint x: 228, endPoint y: 493, distance: 16.0
click at [228, 479] on label "Town / City *" at bounding box center [276, 481] width 363 height 28
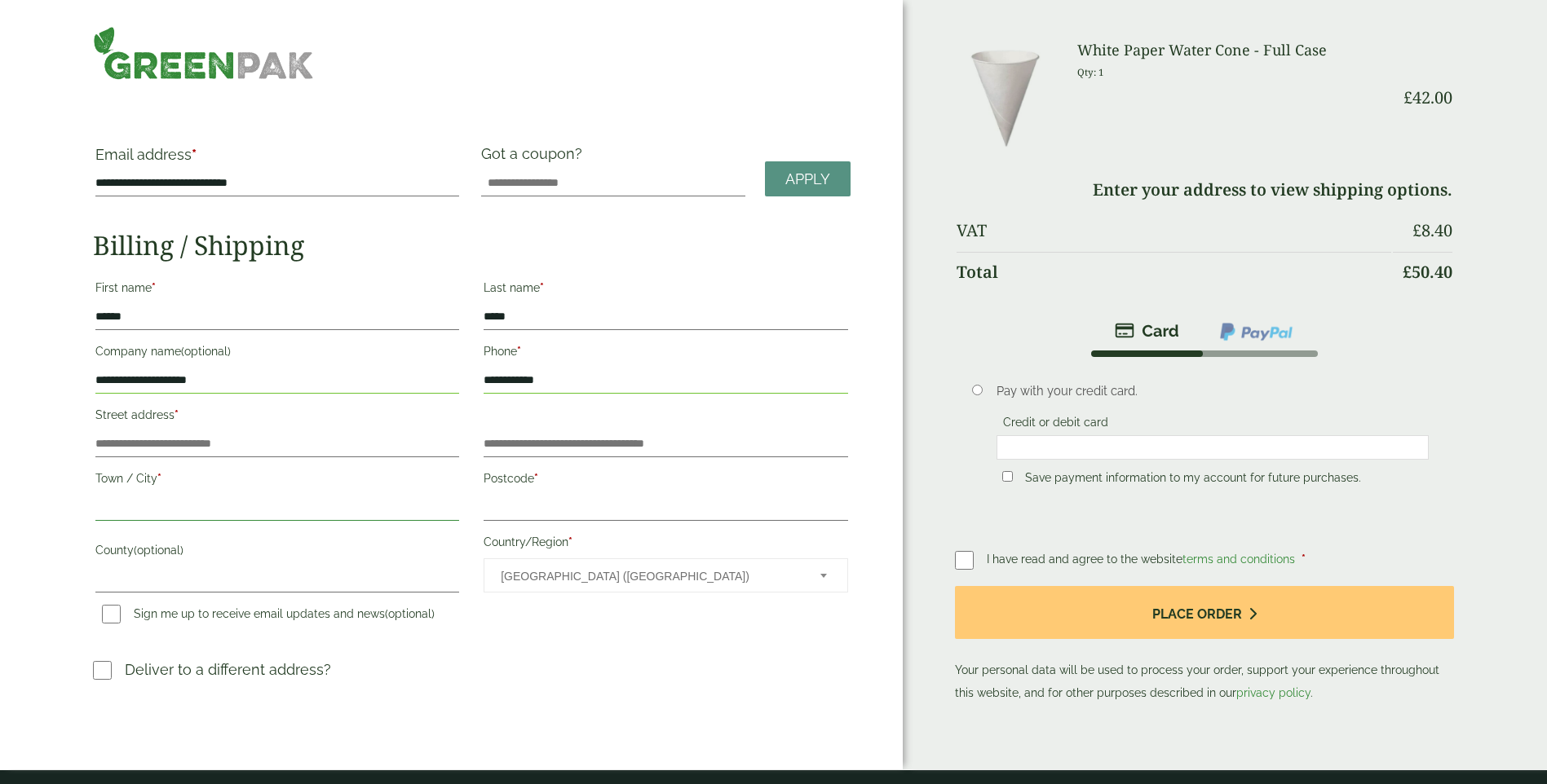
click at [228, 495] on input "Town / City *" at bounding box center [276, 508] width 363 height 26
click at [227, 505] on input "Town / City *" at bounding box center [276, 508] width 363 height 26
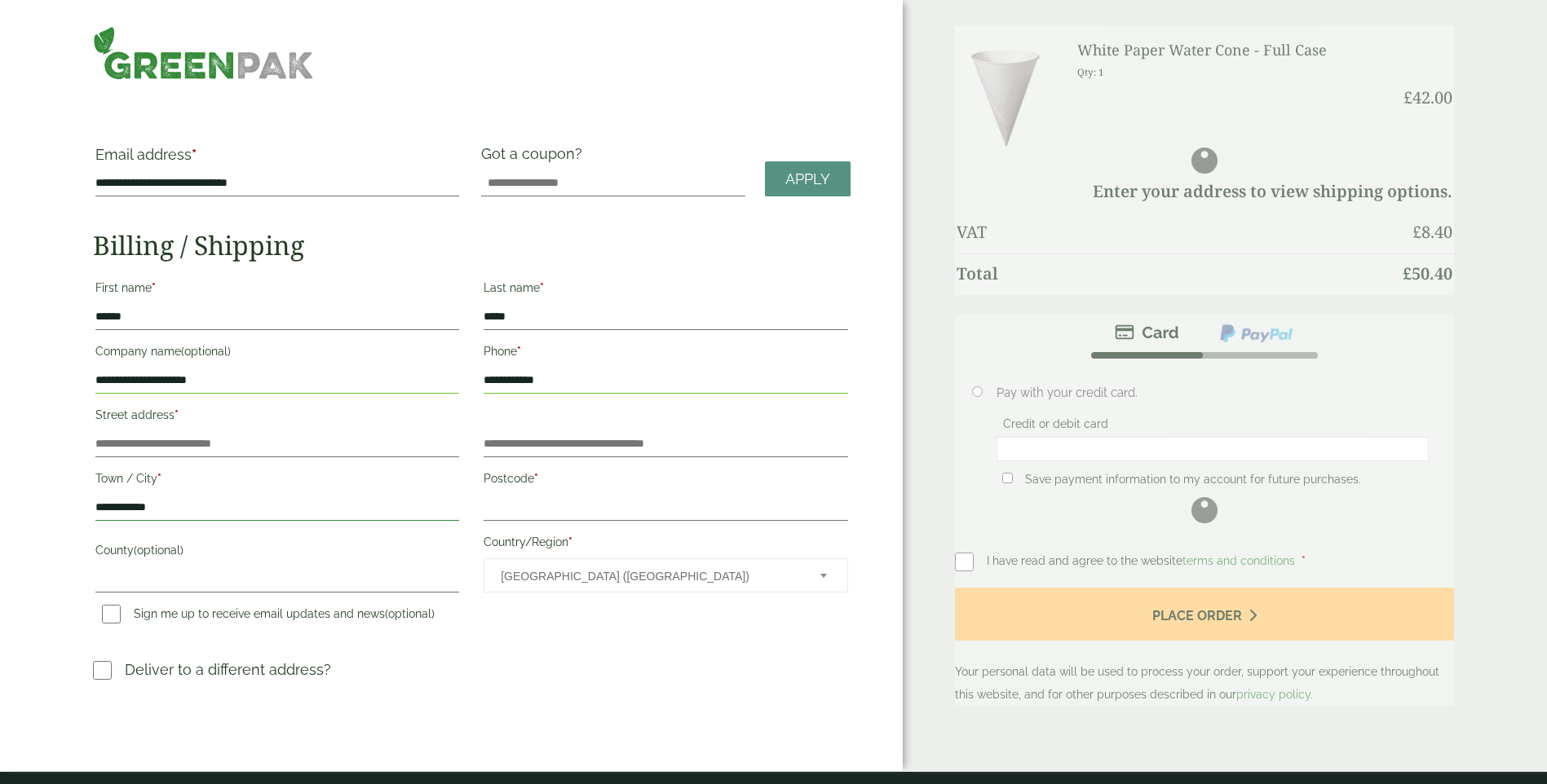
type input "**********"
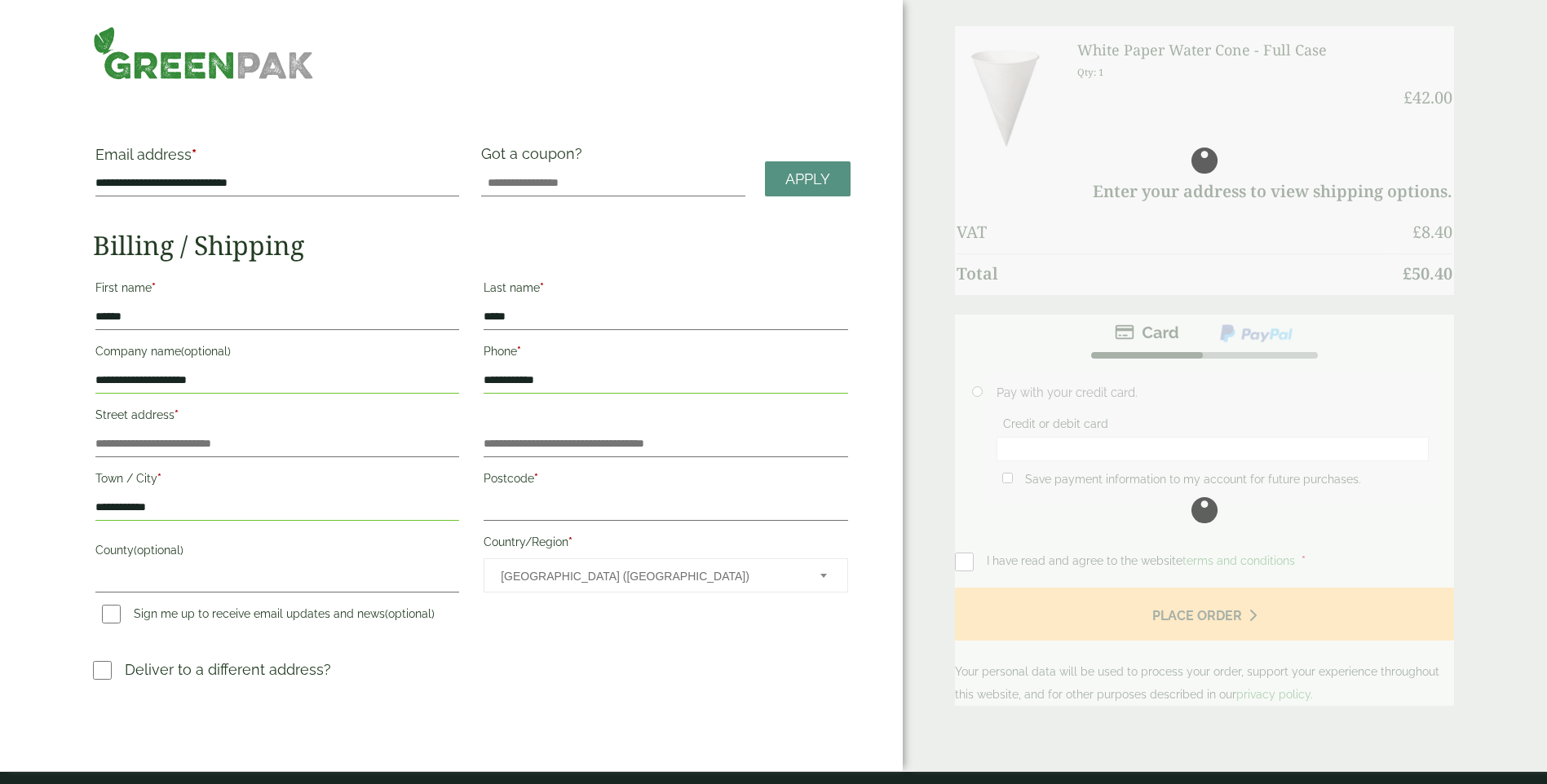
drag, startPoint x: 239, startPoint y: 409, endPoint x: 218, endPoint y: 447, distance: 43.4
click at [238, 418] on label "Street address *" at bounding box center [276, 418] width 363 height 28
click at [238, 431] on input "Street address *" at bounding box center [276, 444] width 363 height 26
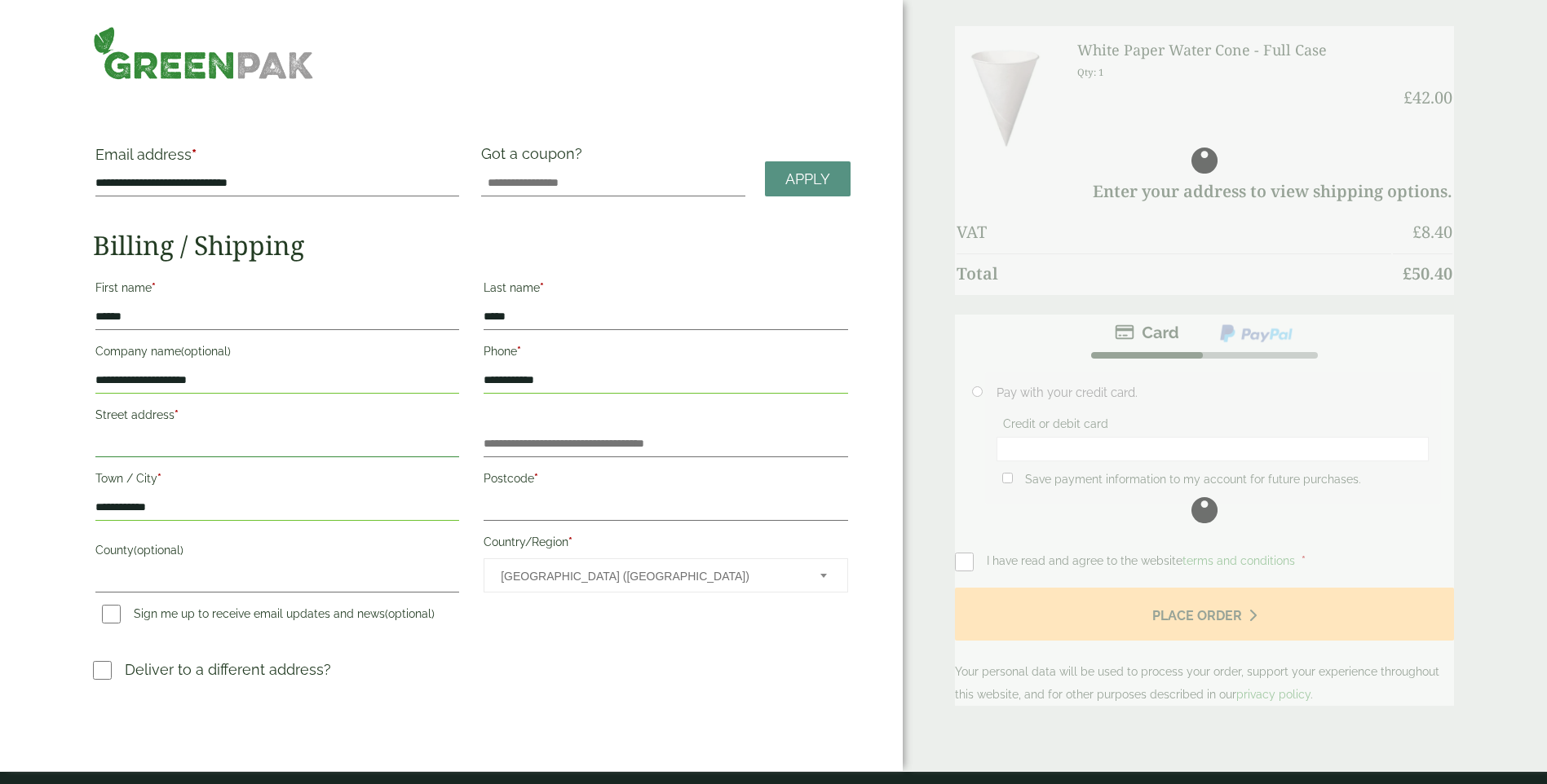
click at [218, 447] on input "Street address *" at bounding box center [276, 444] width 363 height 26
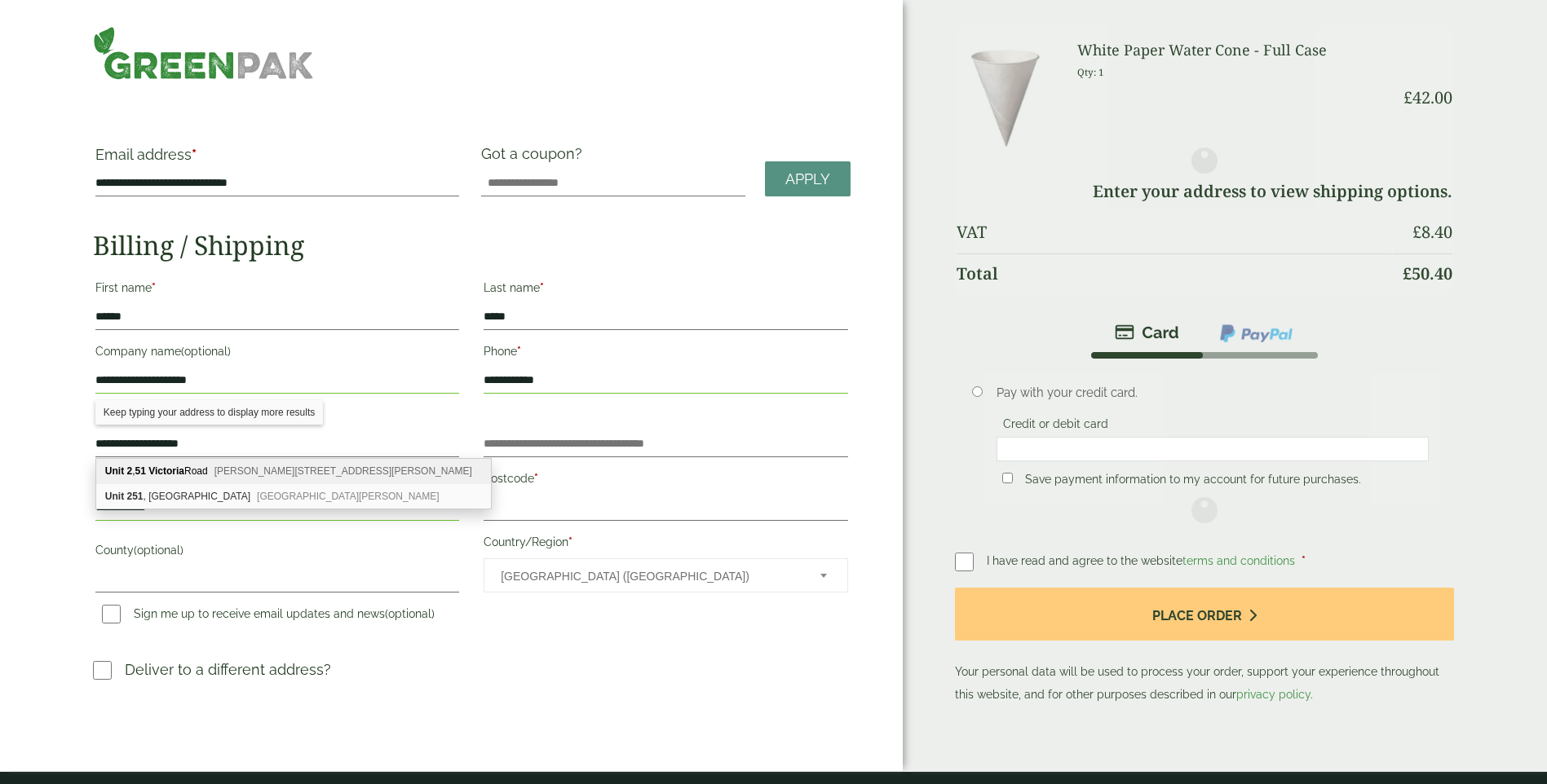
click at [290, 465] on span "Burgess Hill, RH15 9LH" at bounding box center [343, 471] width 258 height 12
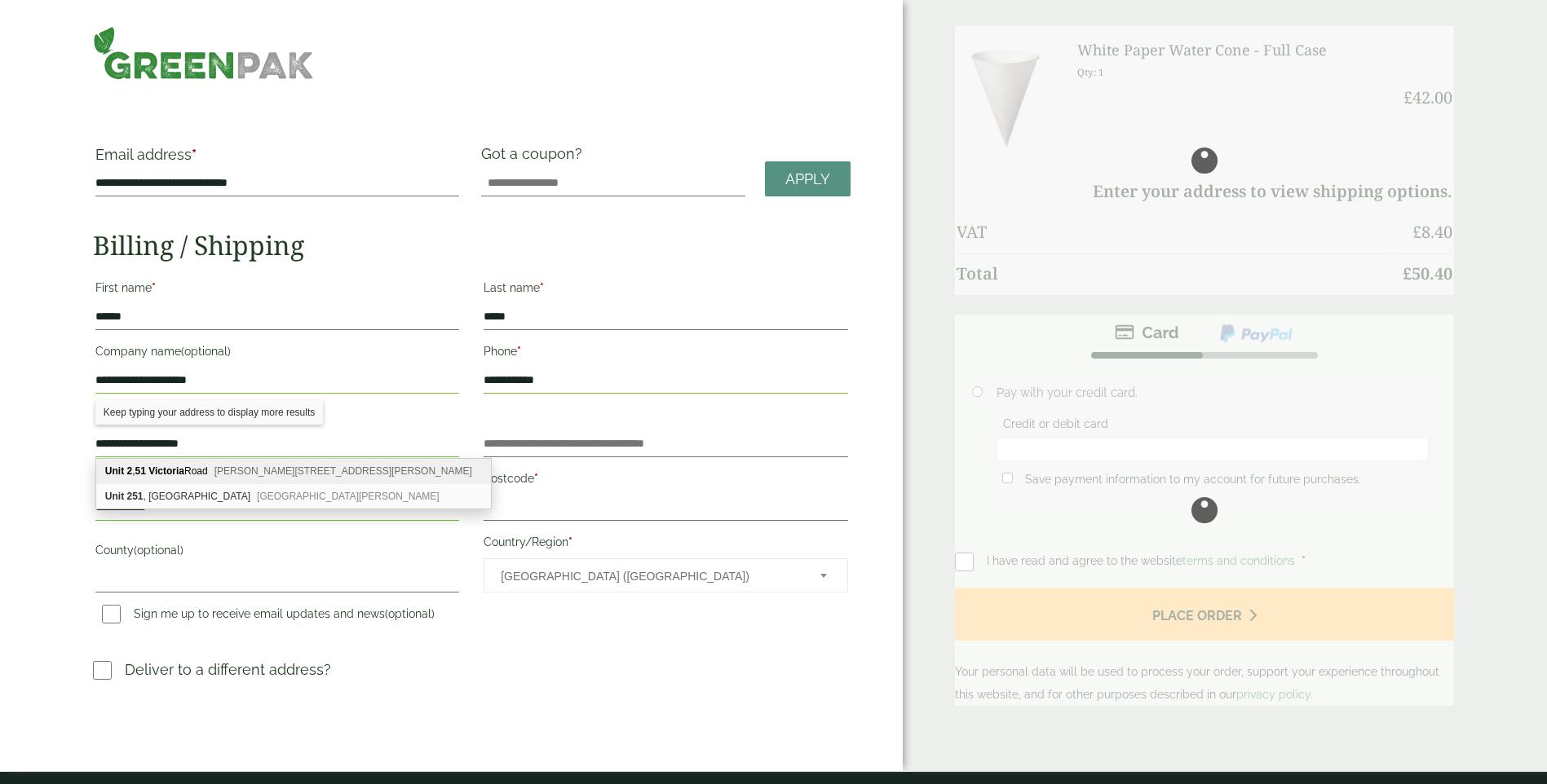
type input "**********"
type input "********"
type input "**********"
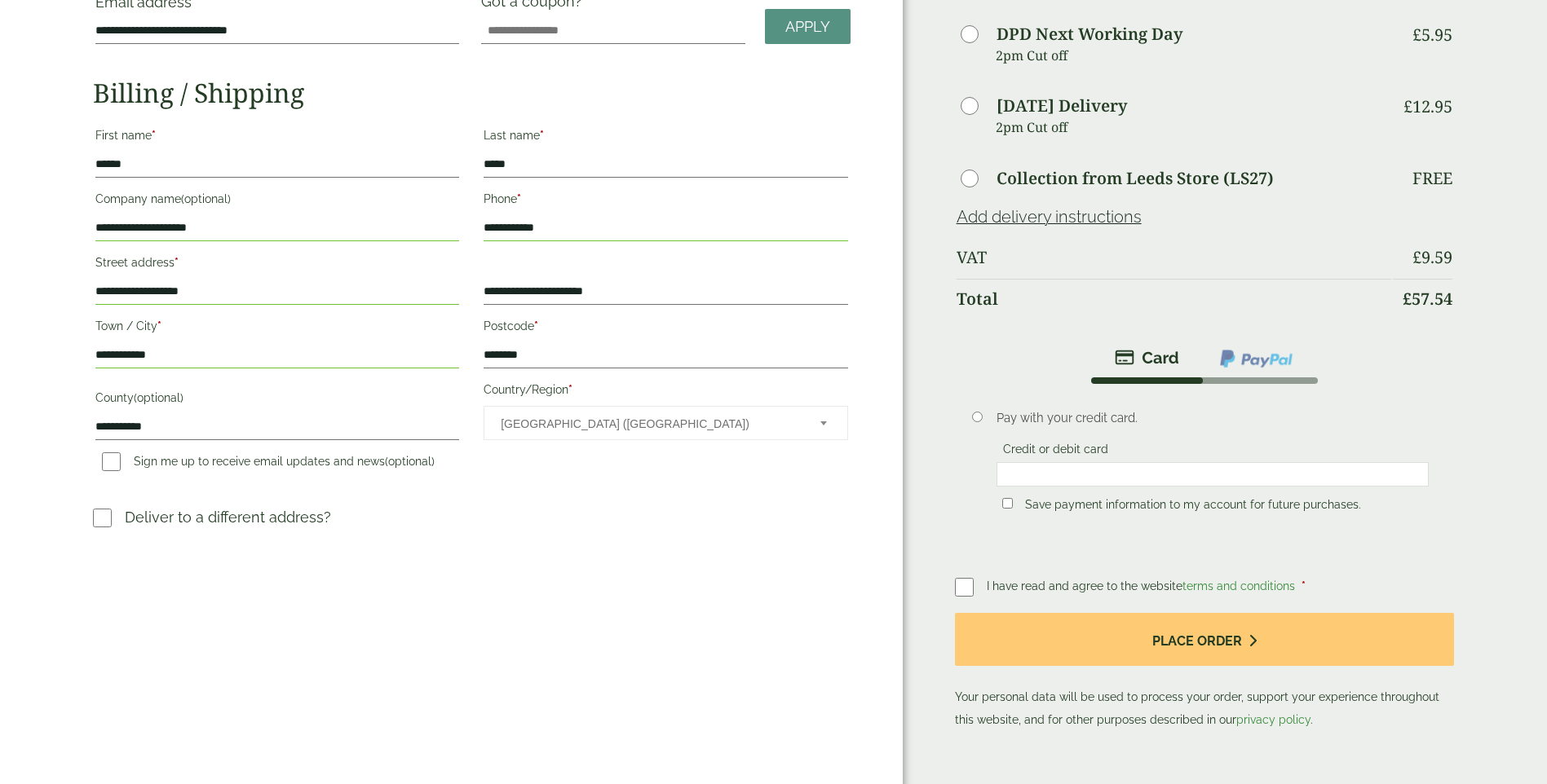
scroll to position [163, 0]
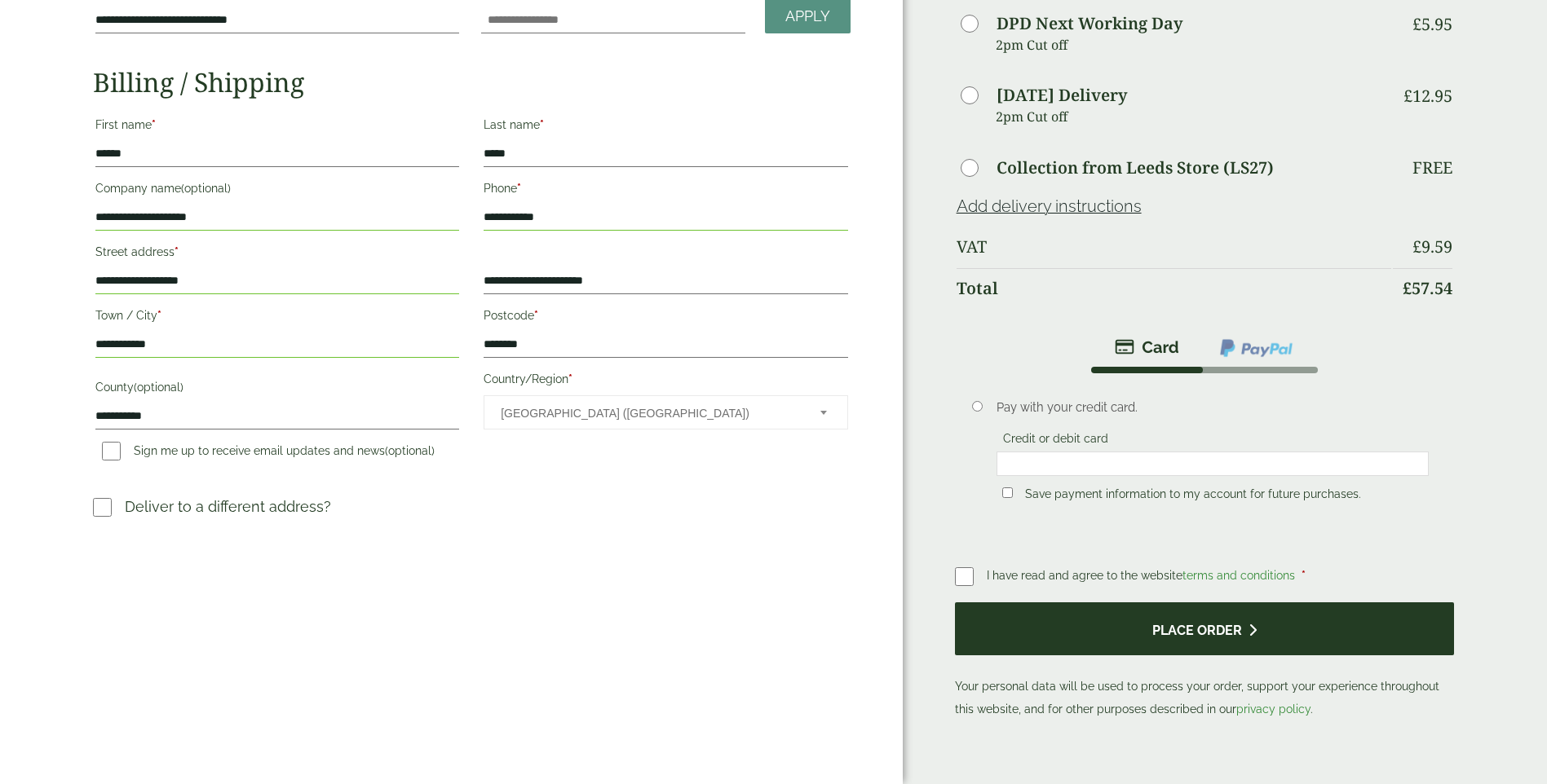
click at [1114, 628] on button "Place order" at bounding box center [1205, 629] width 500 height 53
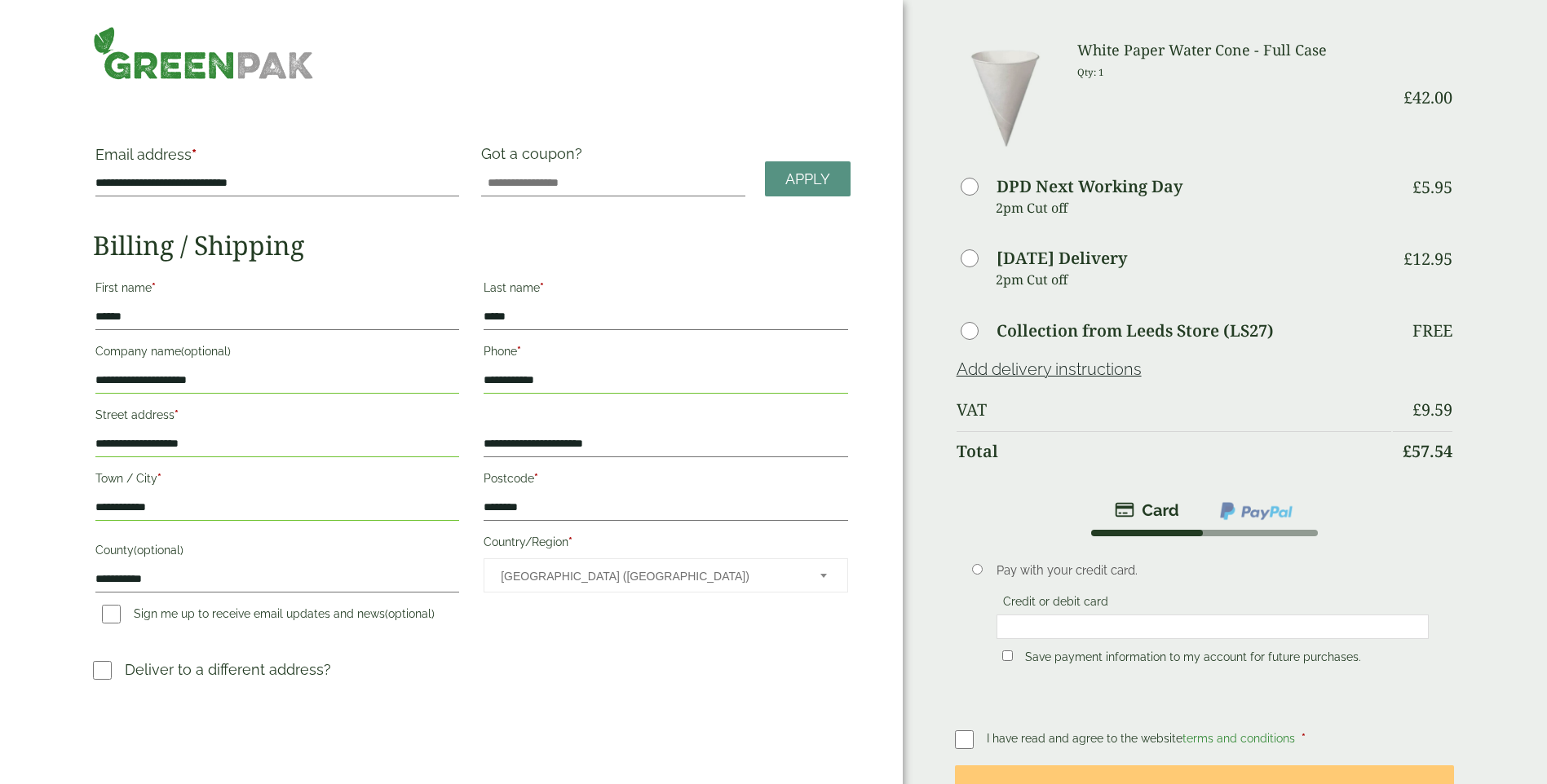
click at [616, 549] on label "Country/Region *" at bounding box center [665, 545] width 363 height 28
click at [484, 558] on select "**********" at bounding box center [483, 558] width 1 height 1
click at [623, 580] on span "[GEOGRAPHIC_DATA] ([GEOGRAPHIC_DATA])" at bounding box center [649, 576] width 297 height 34
click at [830, 182] on span "Apply" at bounding box center [807, 179] width 45 height 18
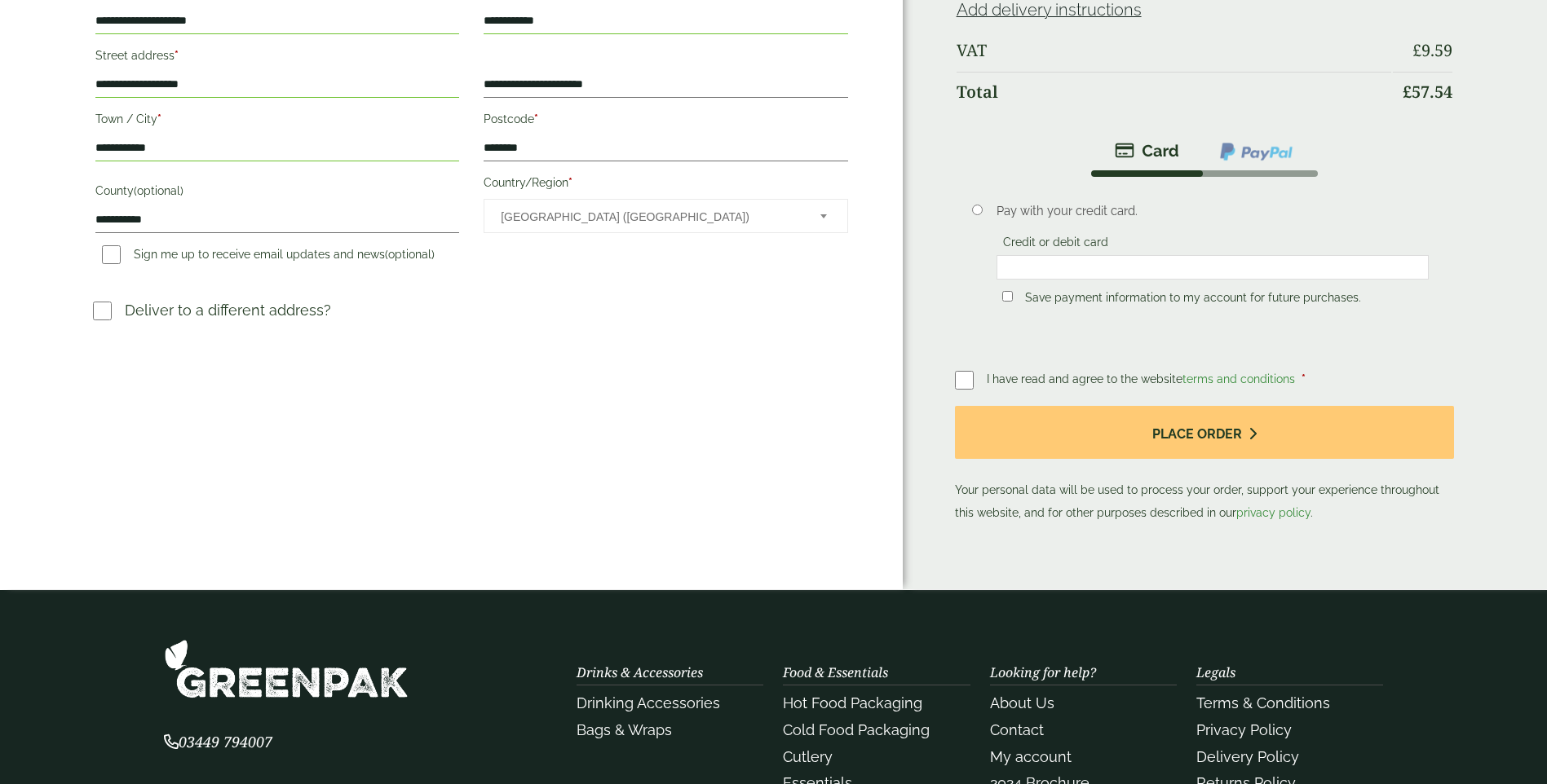
scroll to position [327, 0]
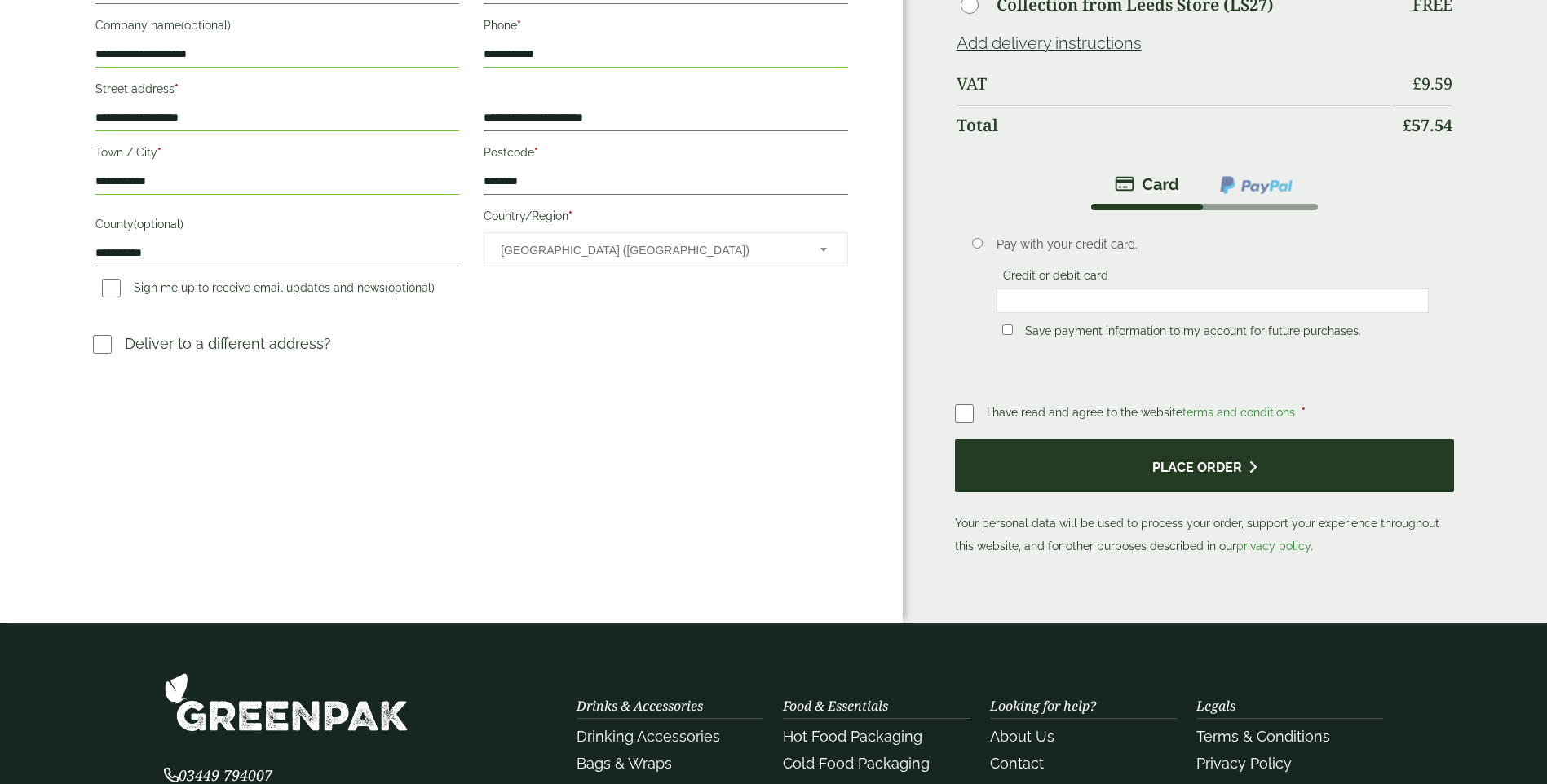
click at [1268, 457] on button "Place order" at bounding box center [1205, 466] width 500 height 53
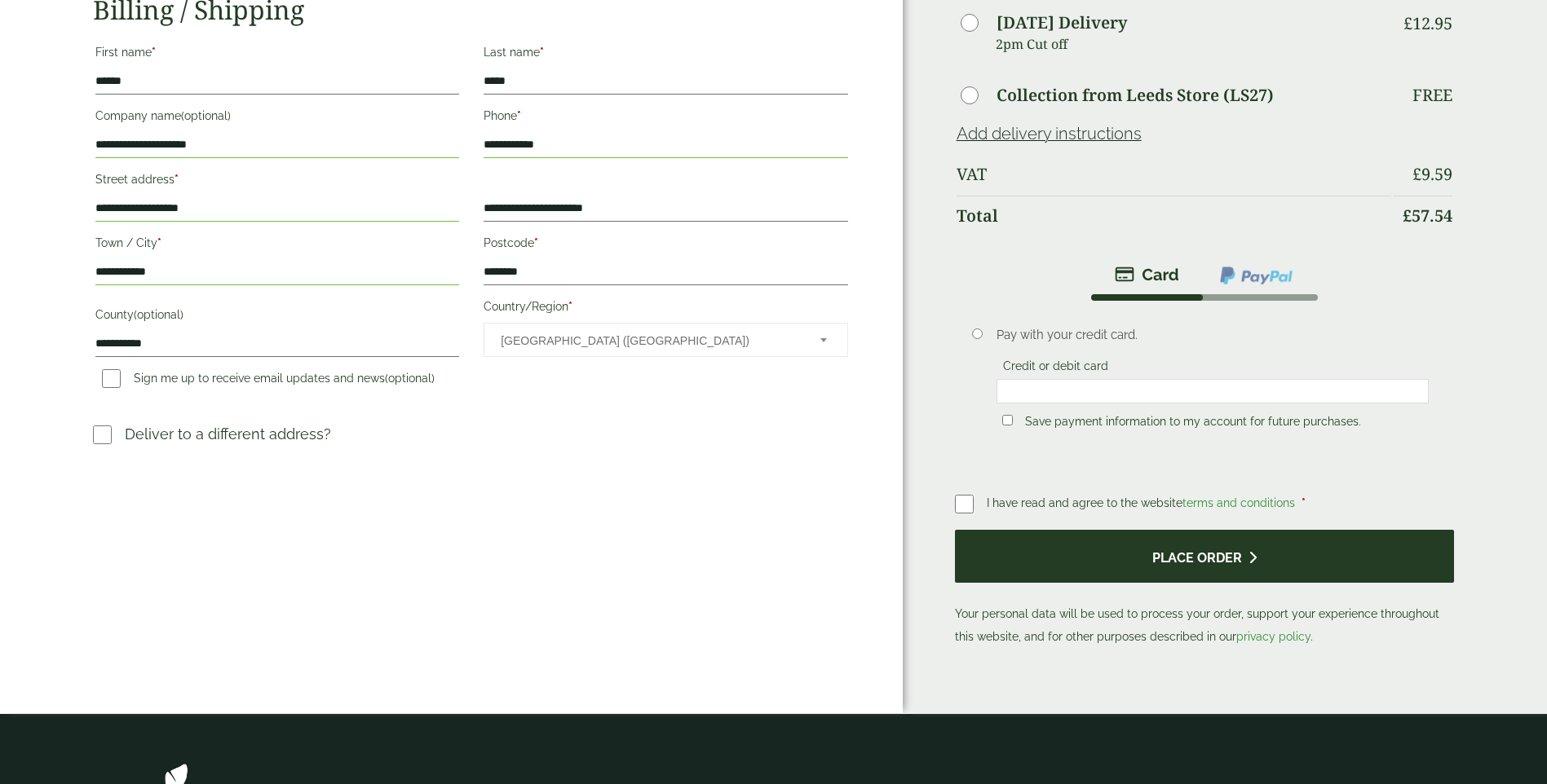
scroll to position [0, 0]
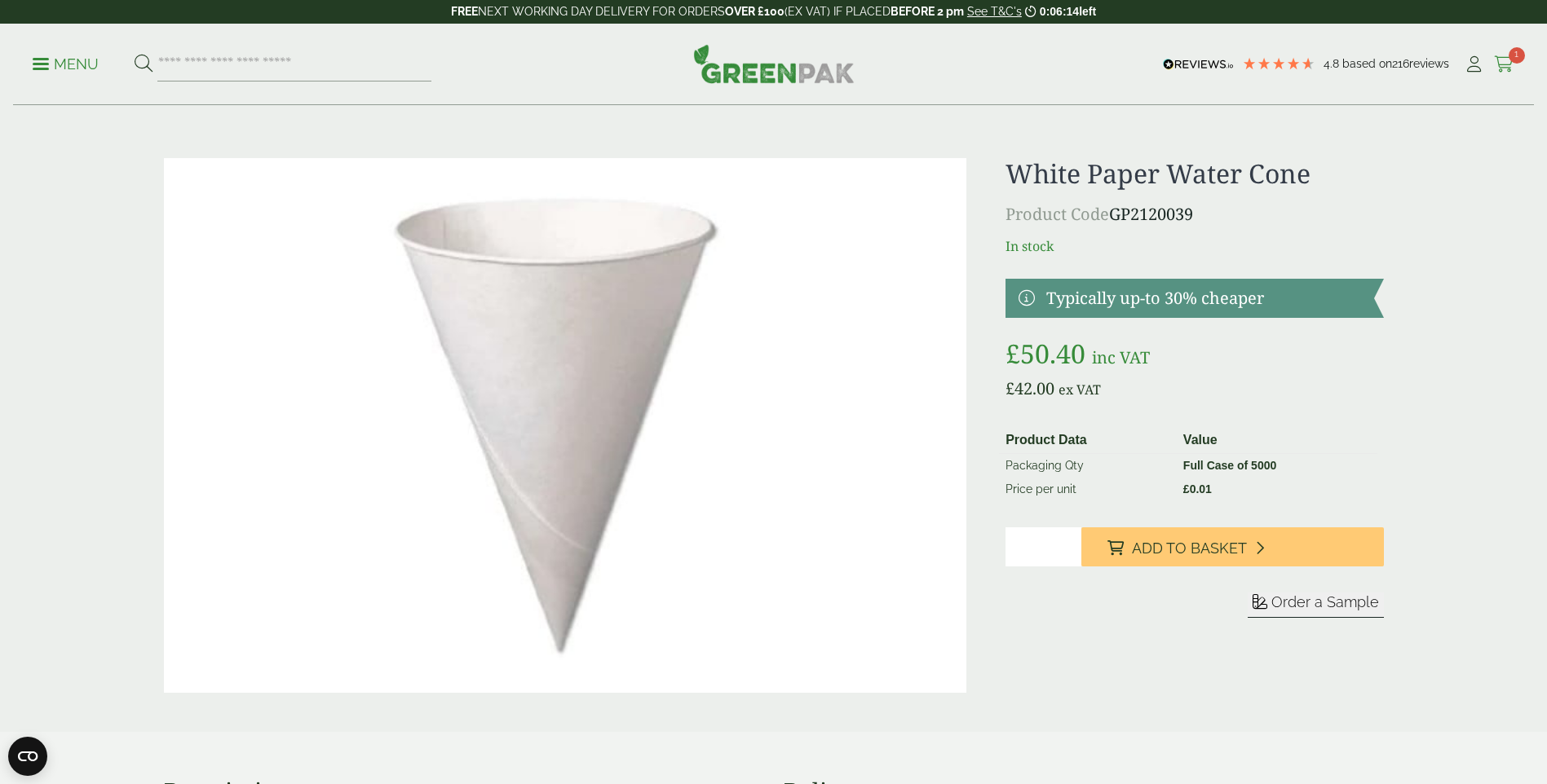
click at [1515, 62] on span "1" at bounding box center [1517, 55] width 16 height 16
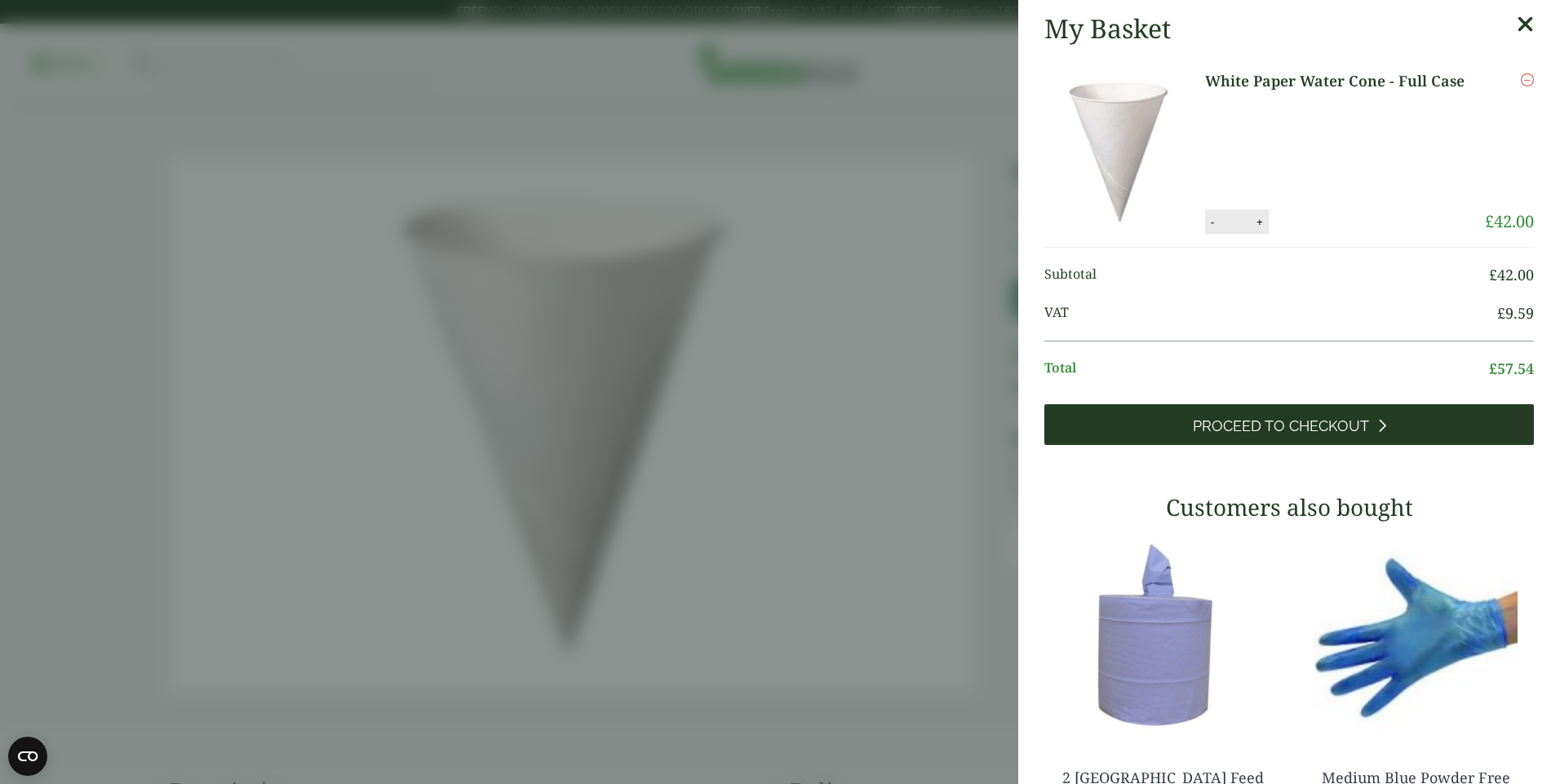
click at [1297, 445] on link "Proceed to Checkout" at bounding box center [1289, 424] width 490 height 41
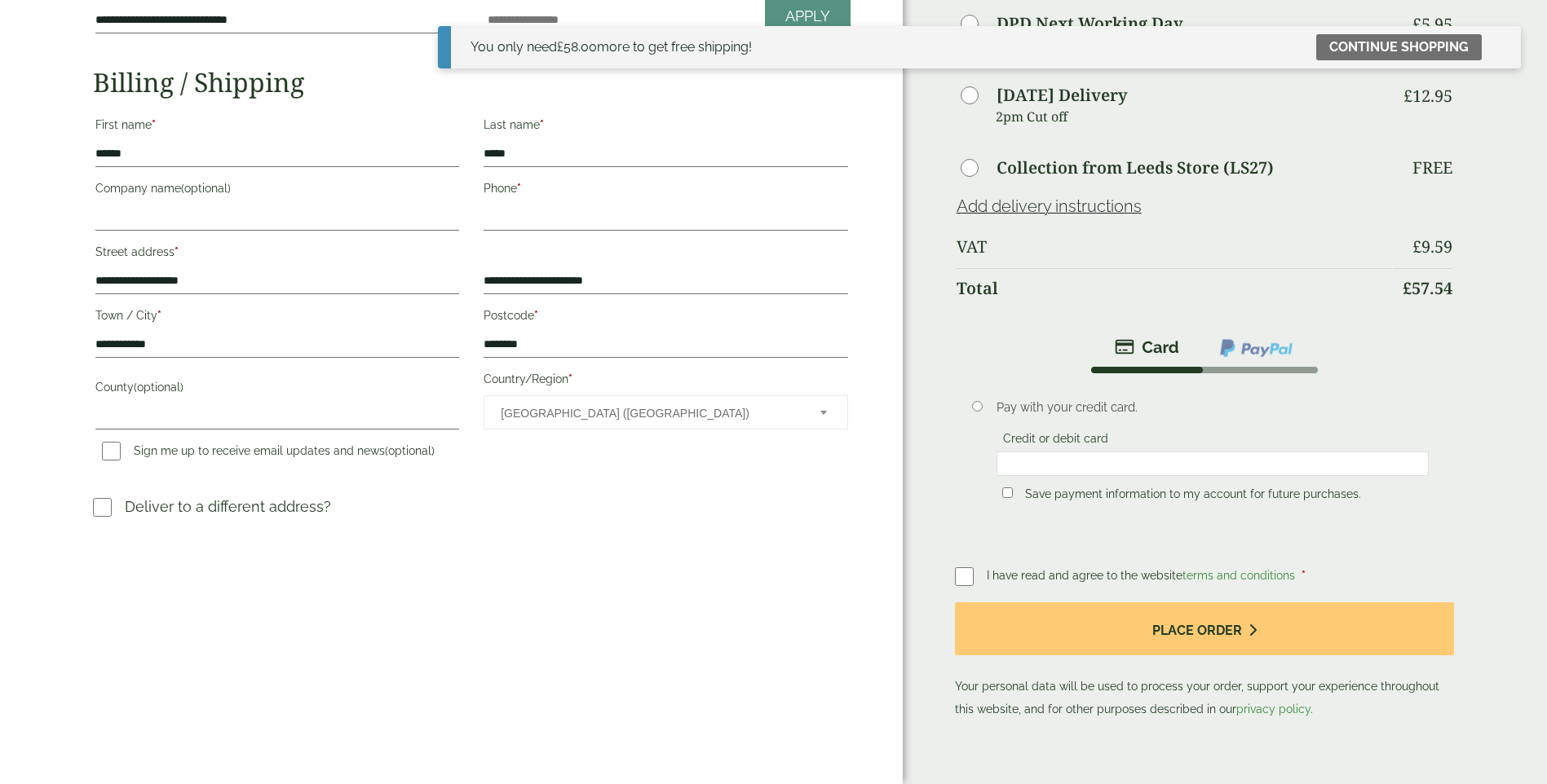
scroll to position [81, 0]
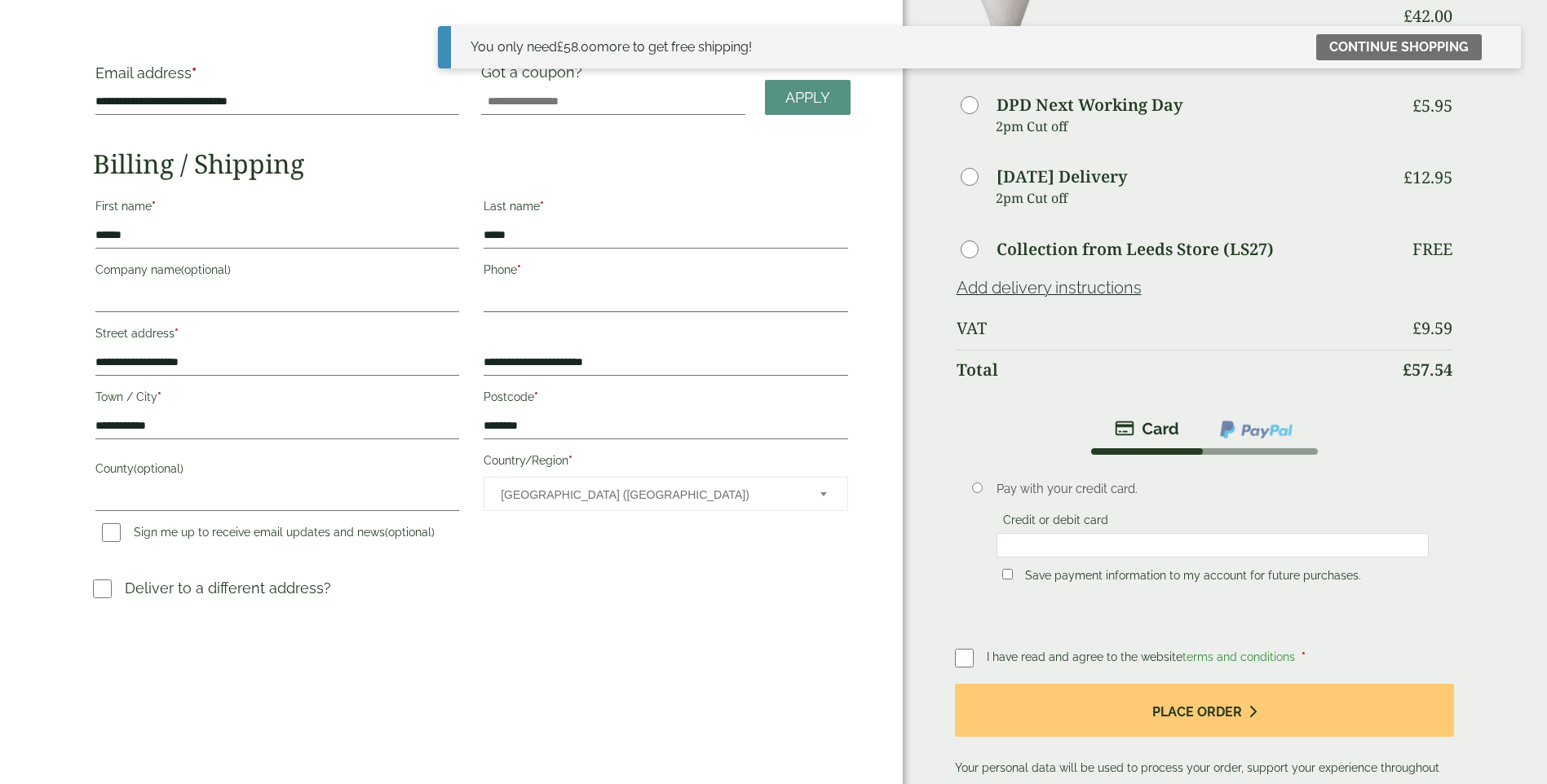
click at [510, 294] on input "Phone *" at bounding box center [665, 298] width 363 height 26
click at [352, 290] on input "Company name (optional)" at bounding box center [276, 298] width 363 height 26
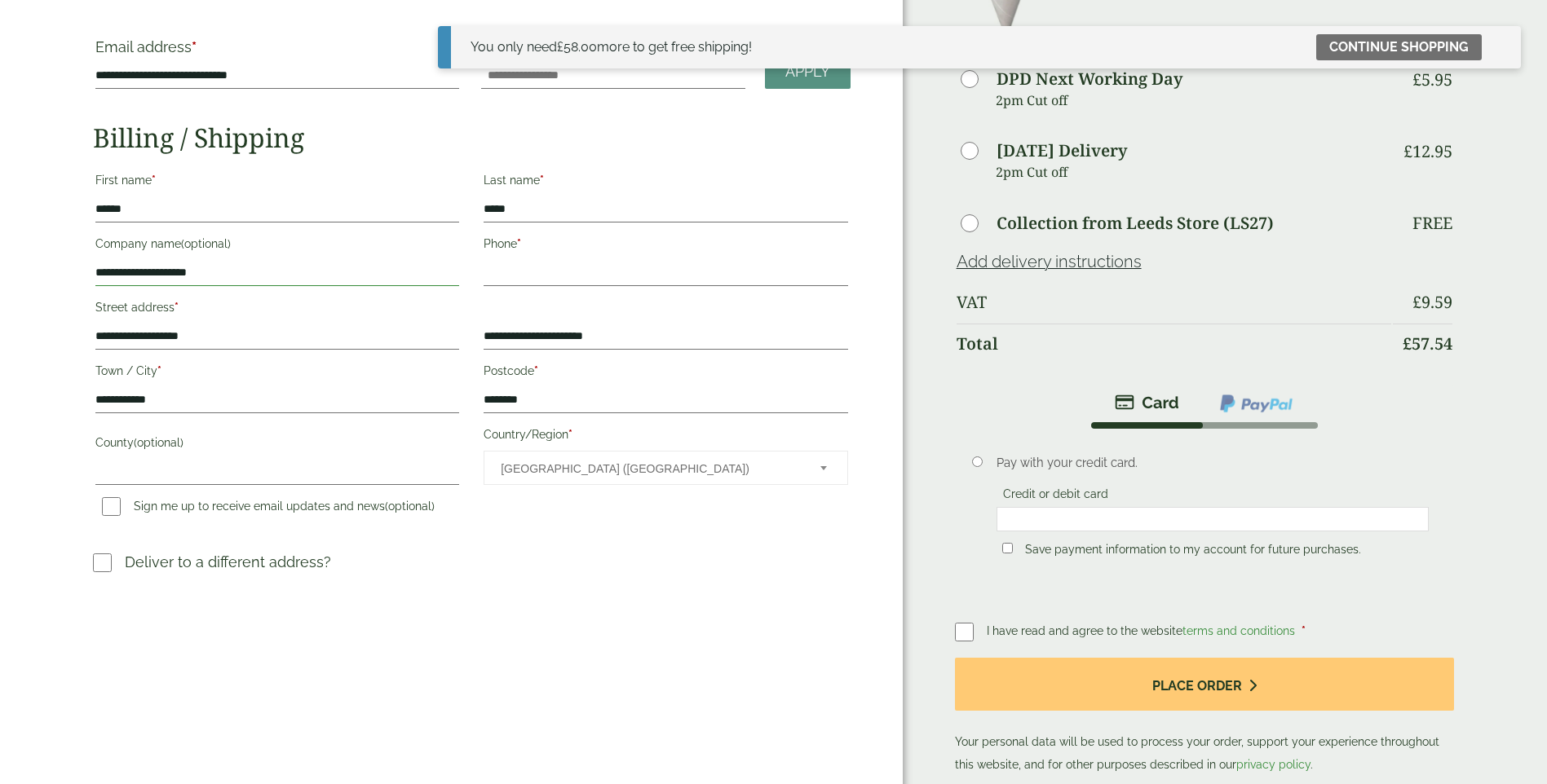
scroll to position [327, 0]
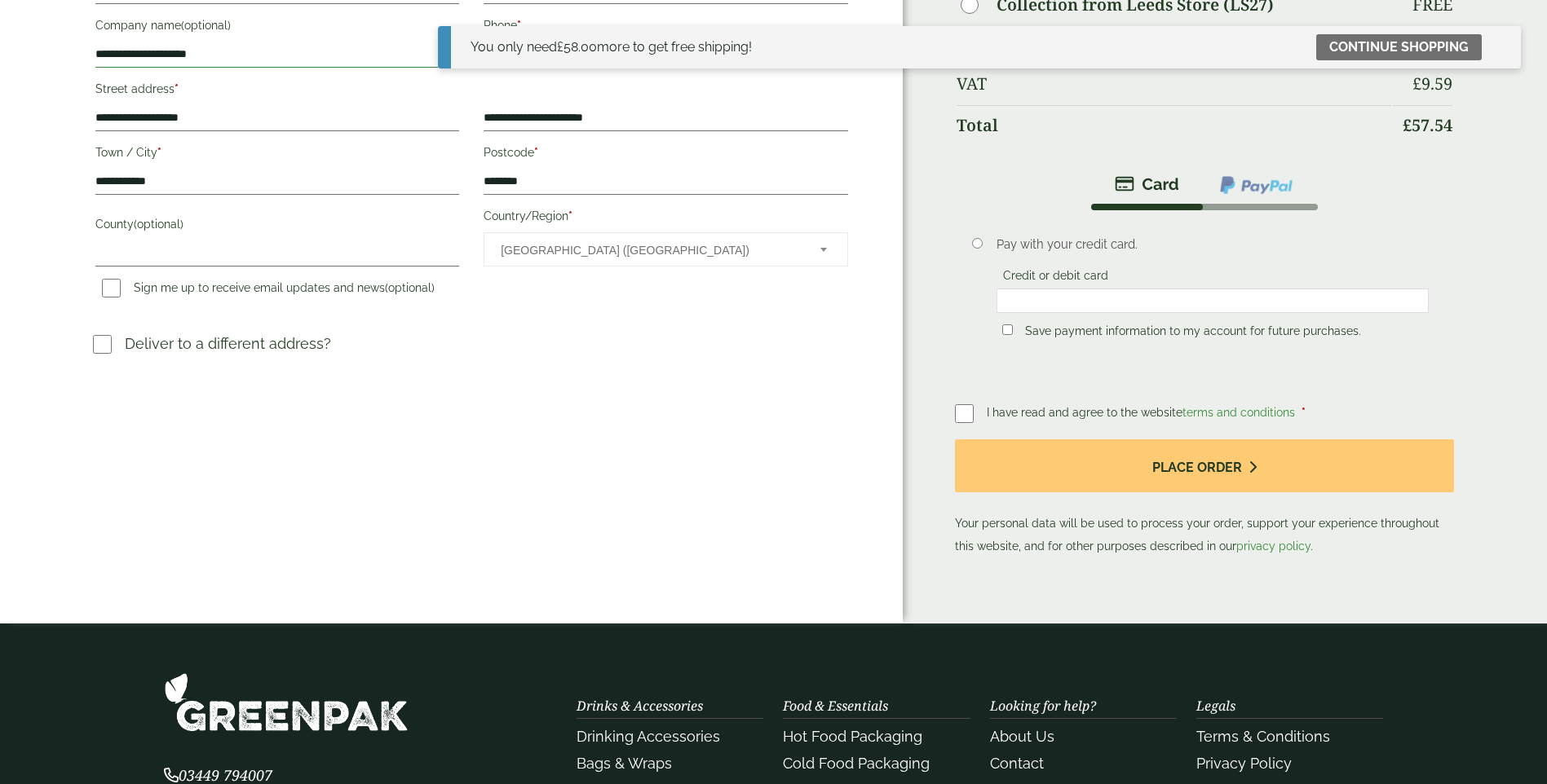
type input "**********"
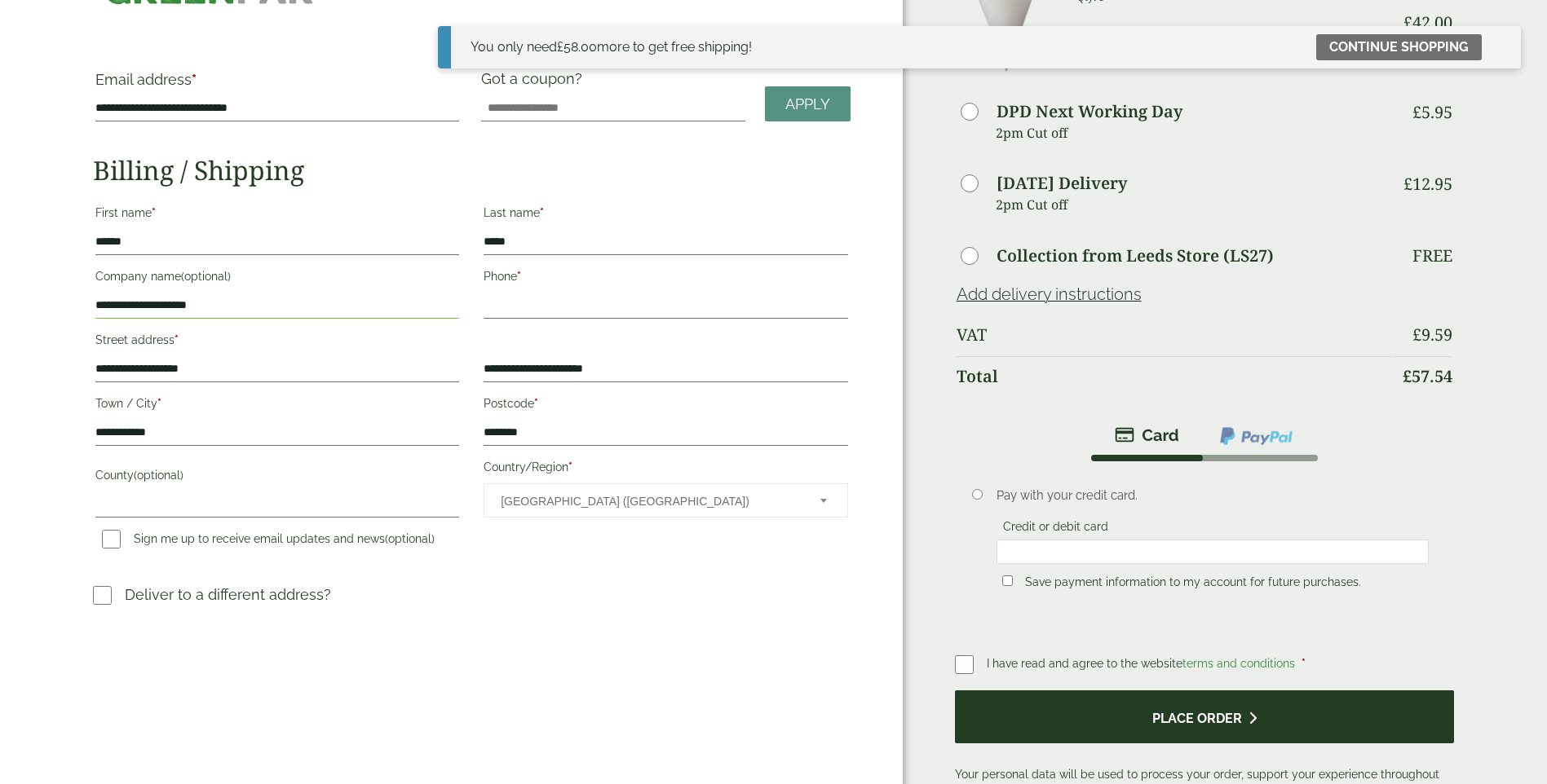
scroll to position [163, 0]
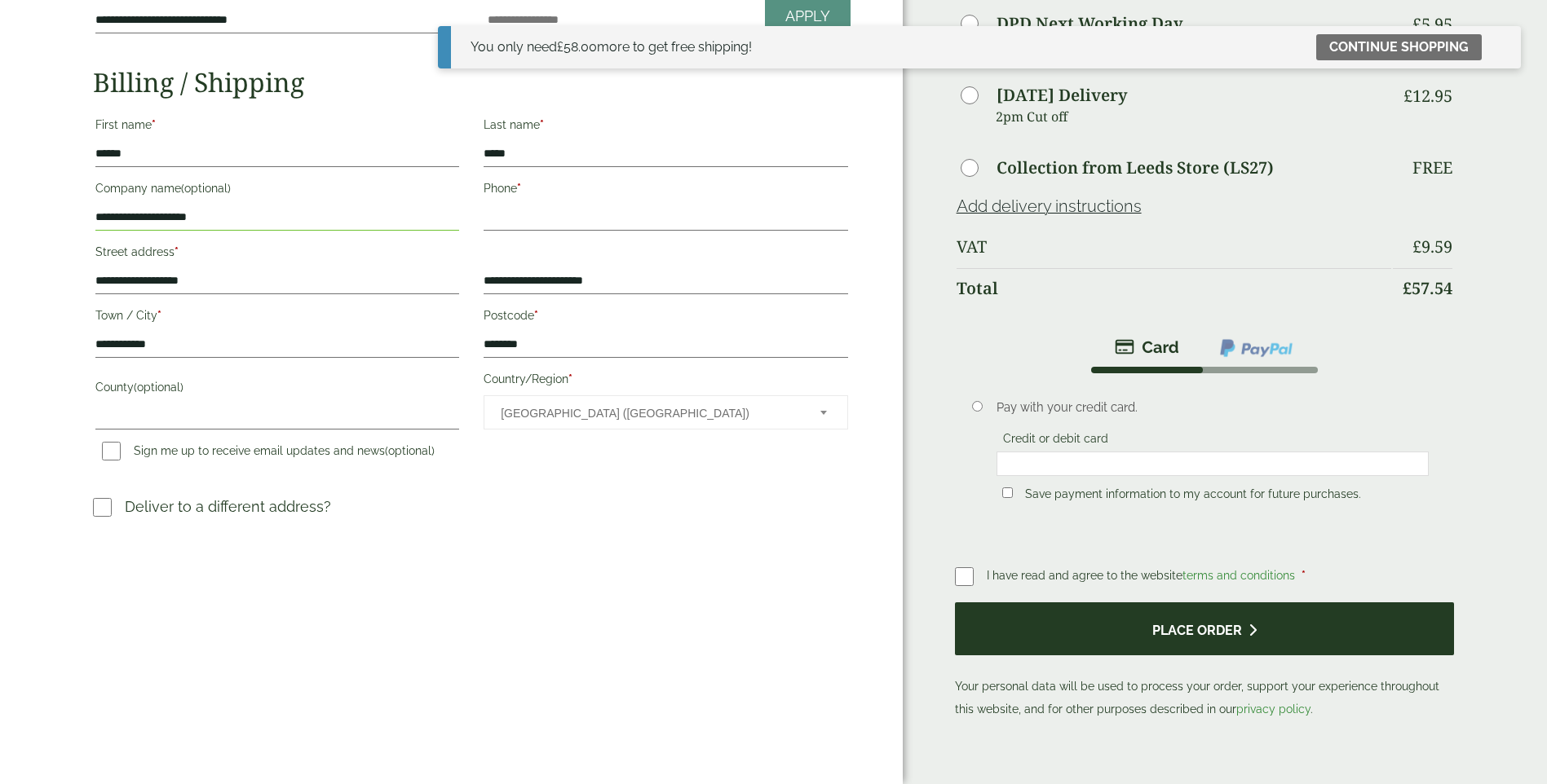
click at [1256, 619] on button "Place order" at bounding box center [1205, 629] width 500 height 53
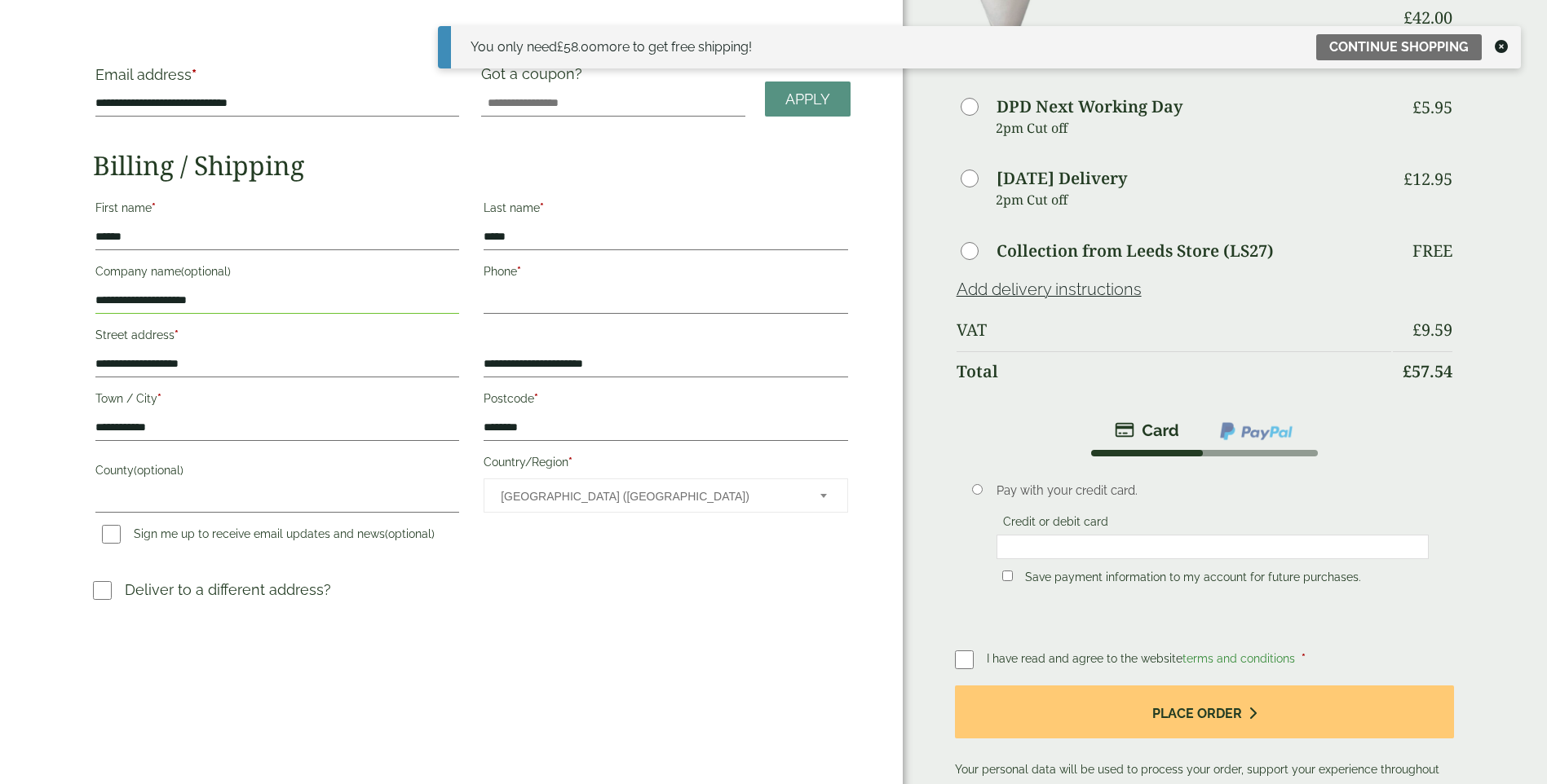
scroll to position [0, 0]
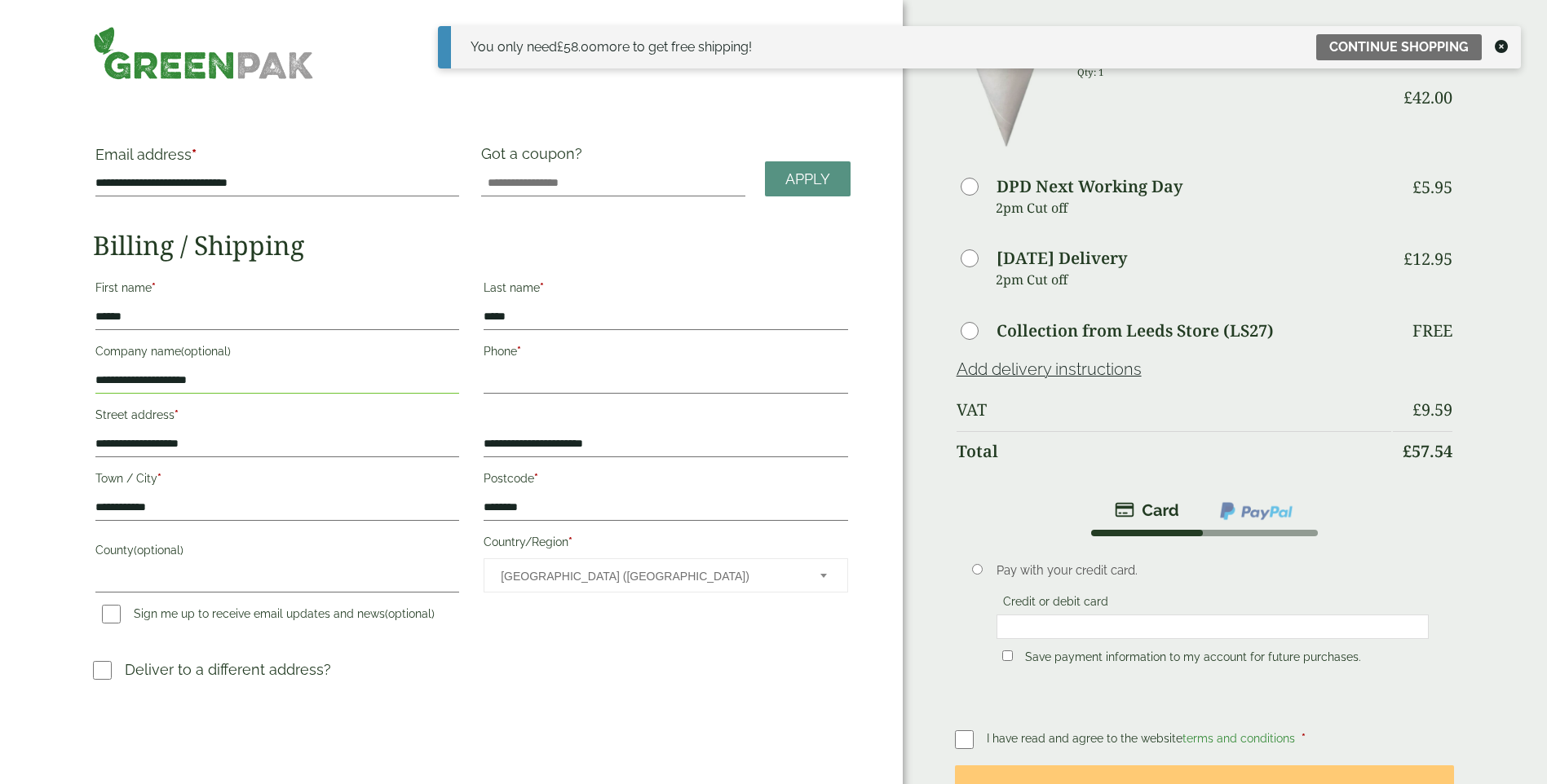
click at [1497, 50] on icon at bounding box center [1500, 46] width 13 height 13
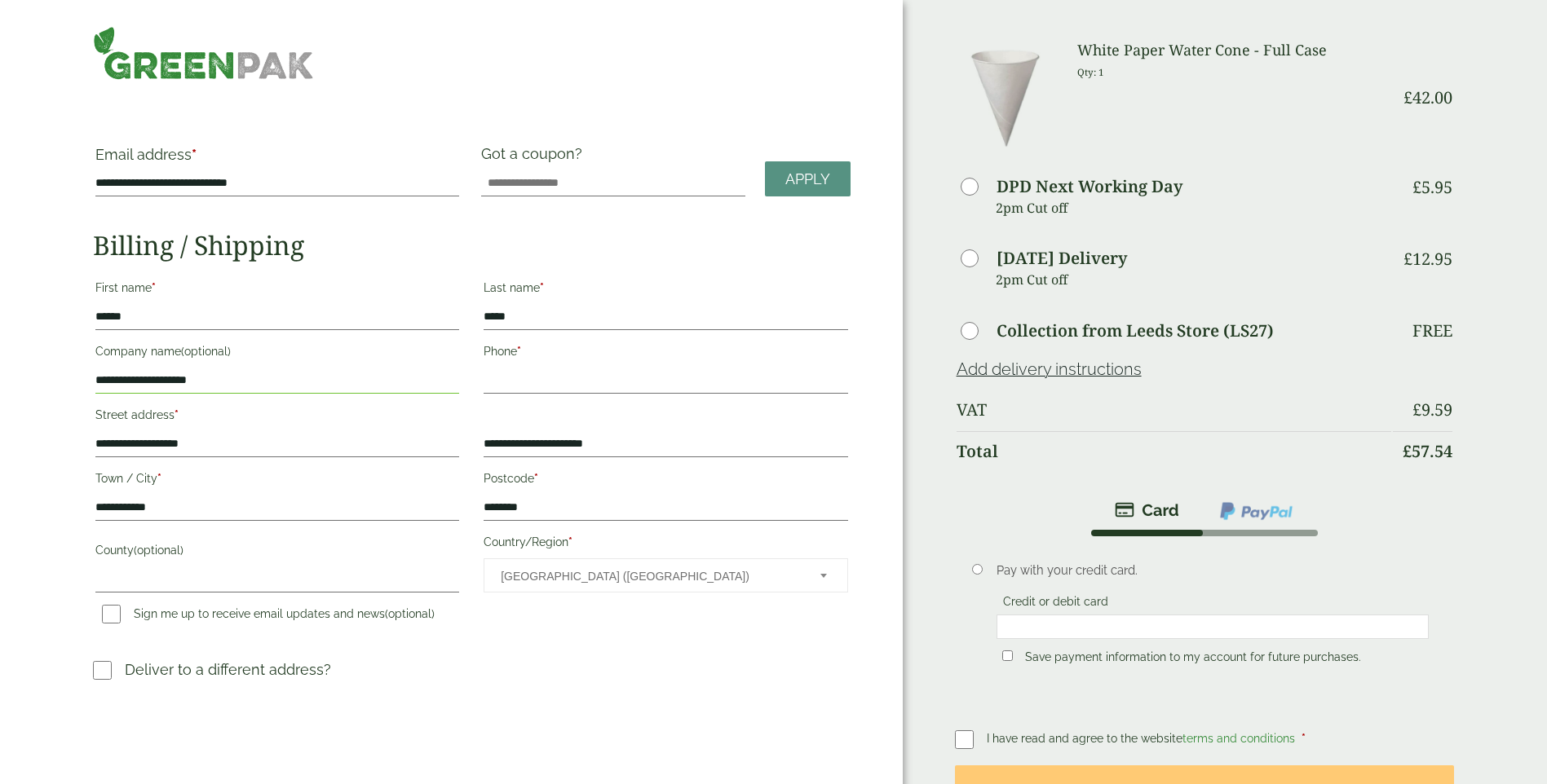
drag, startPoint x: 730, startPoint y: 361, endPoint x: 740, endPoint y: 368, distance: 12.2
click at [729, 361] on label "Phone *" at bounding box center [665, 354] width 363 height 28
click at [729, 367] on input "Phone *" at bounding box center [665, 380] width 363 height 26
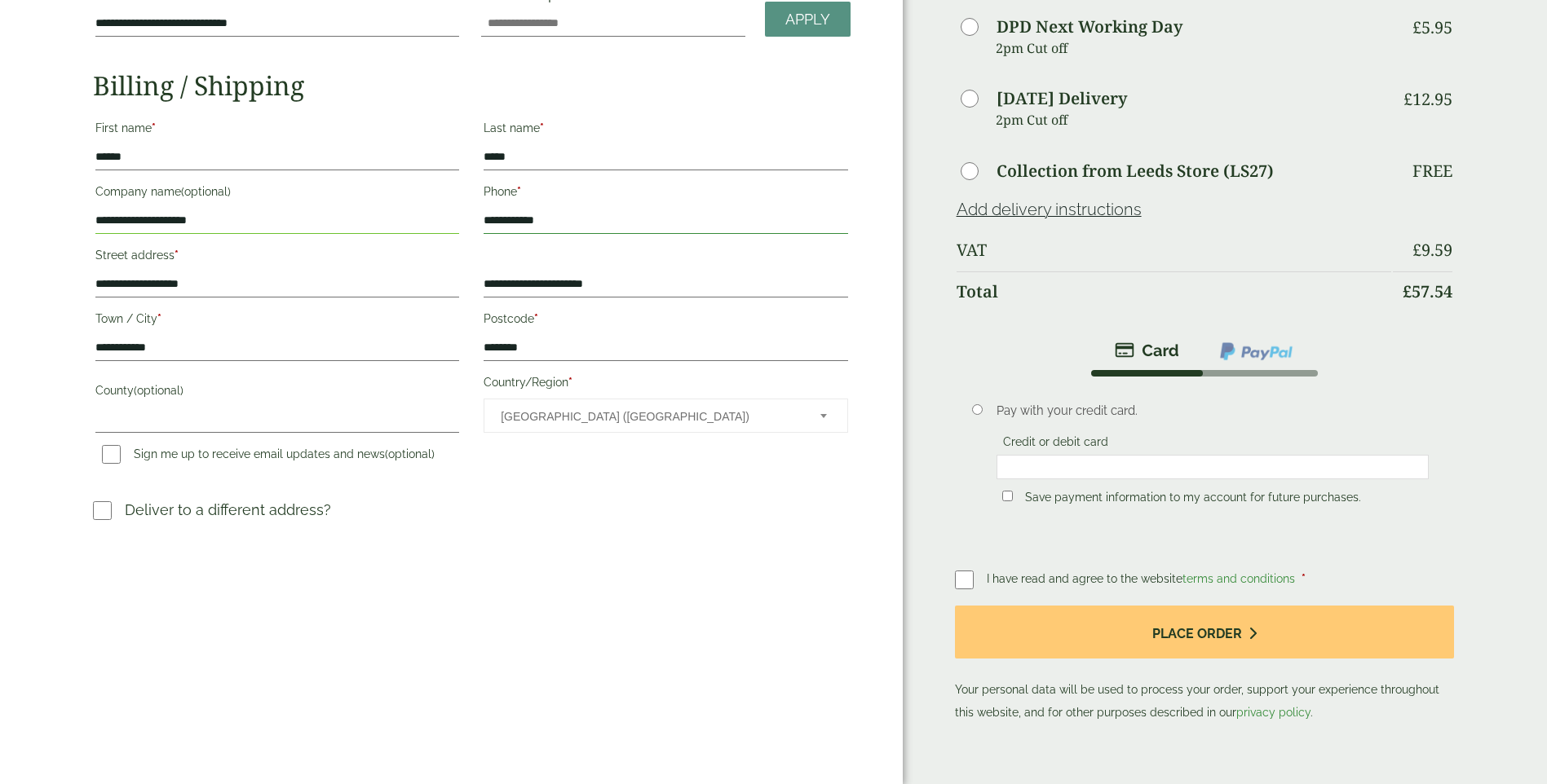
scroll to position [81, 0]
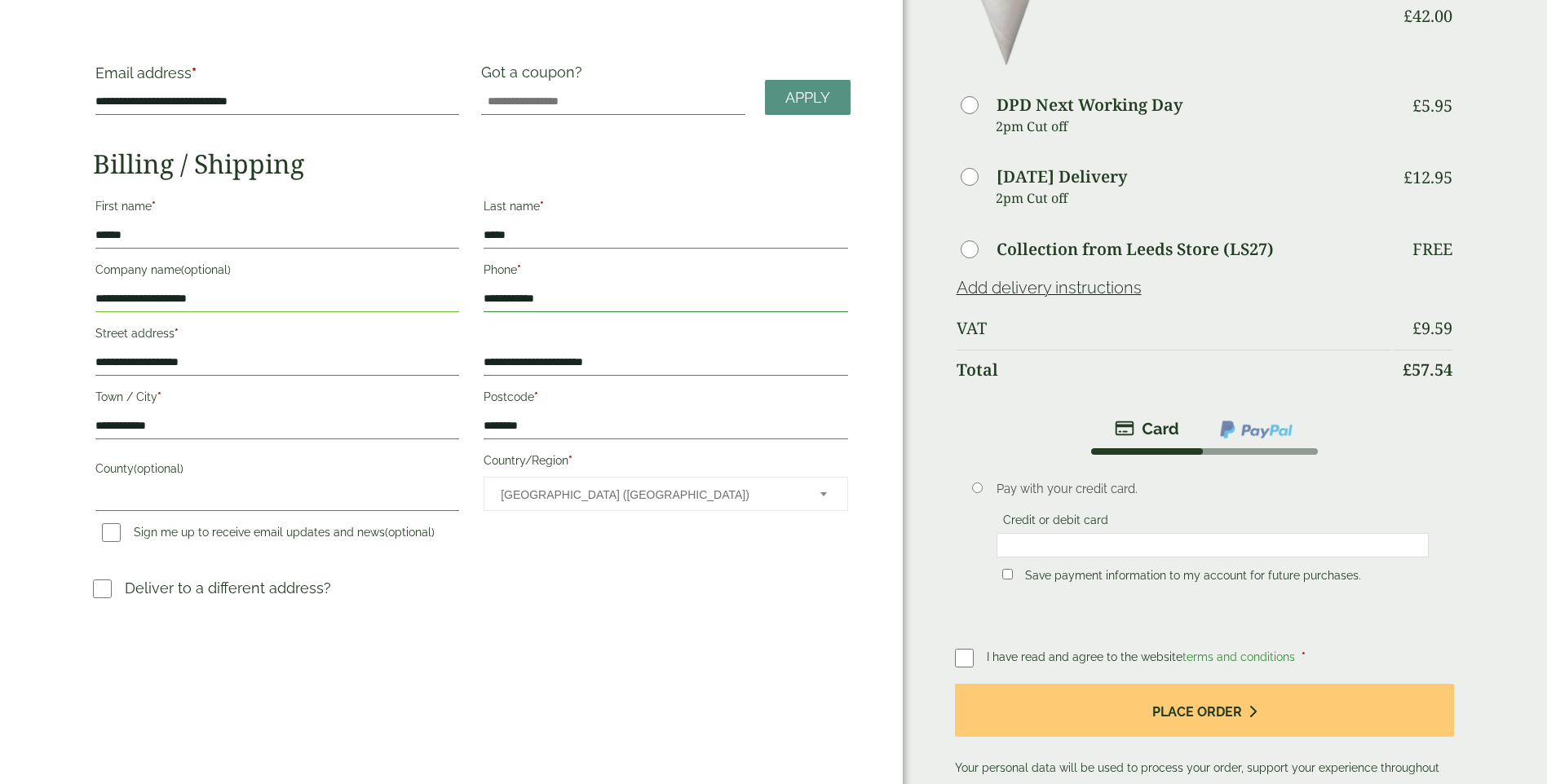
type input "**********"
click at [1147, 743] on p "Your personal data will be used to process your order, support your experience …" at bounding box center [1205, 743] width 500 height 118
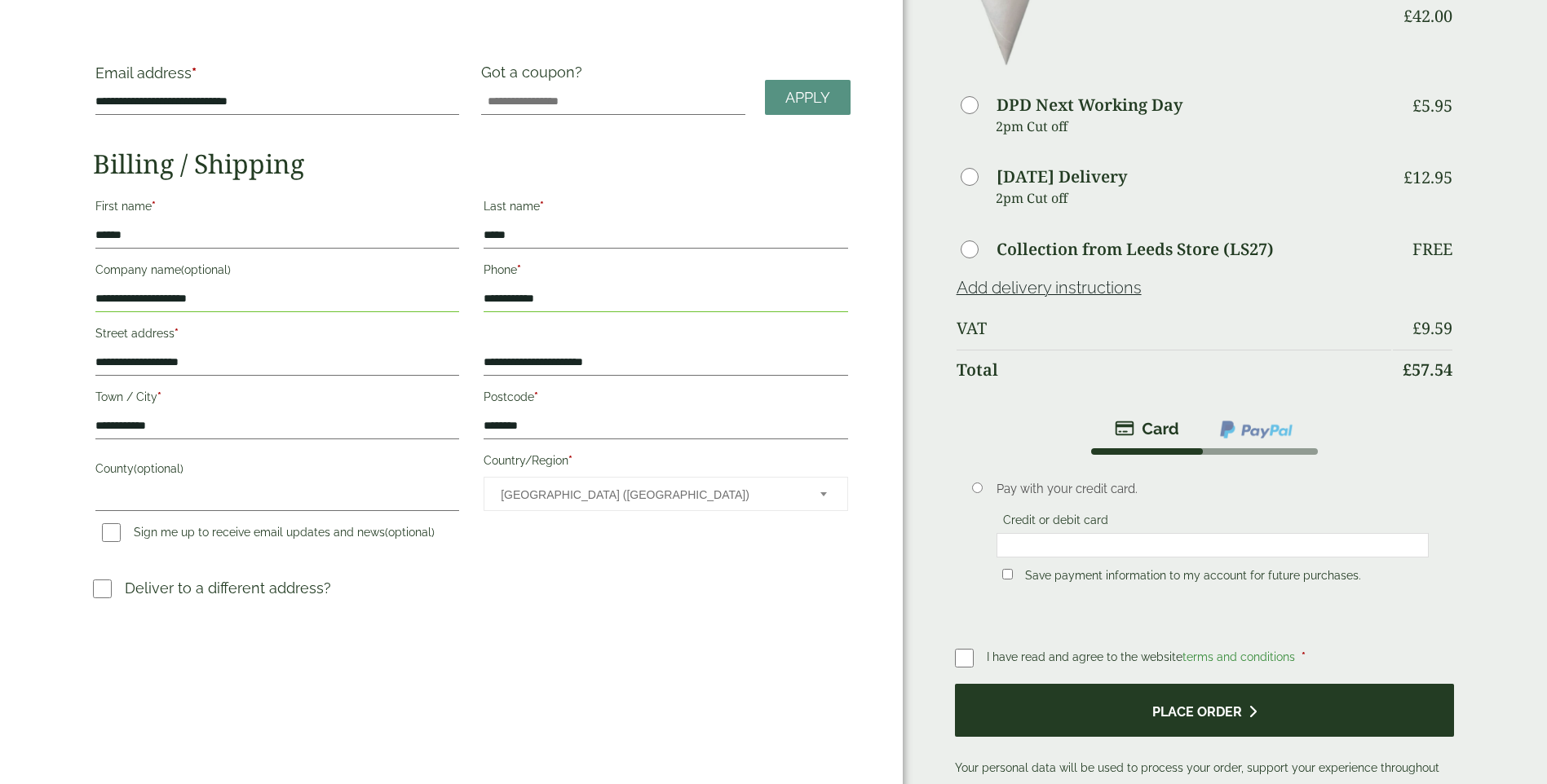
click at [1146, 708] on button "Place order" at bounding box center [1205, 710] width 500 height 53
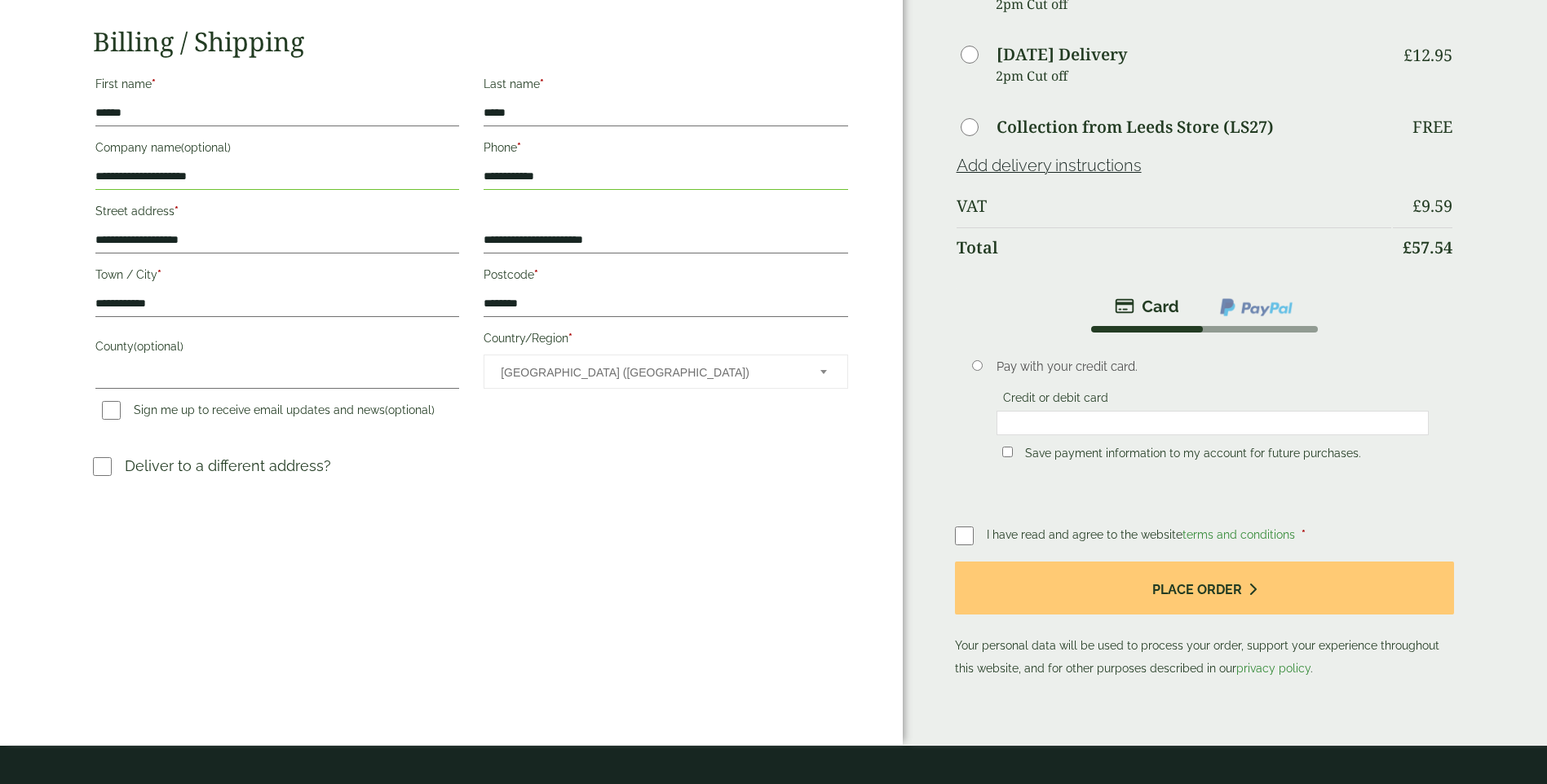
scroll to position [214, 0]
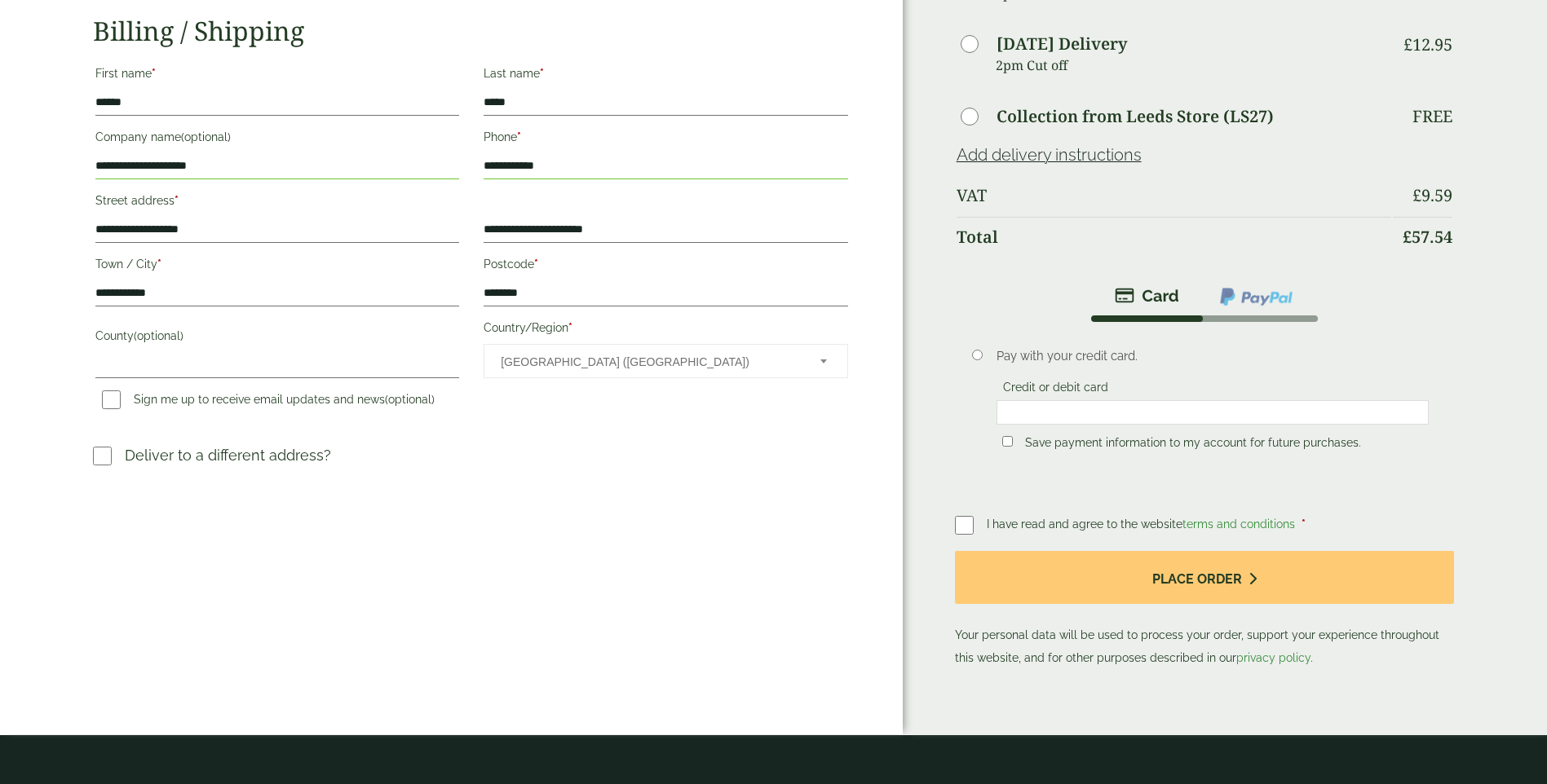
click at [1221, 306] on img at bounding box center [1256, 297] width 76 height 21
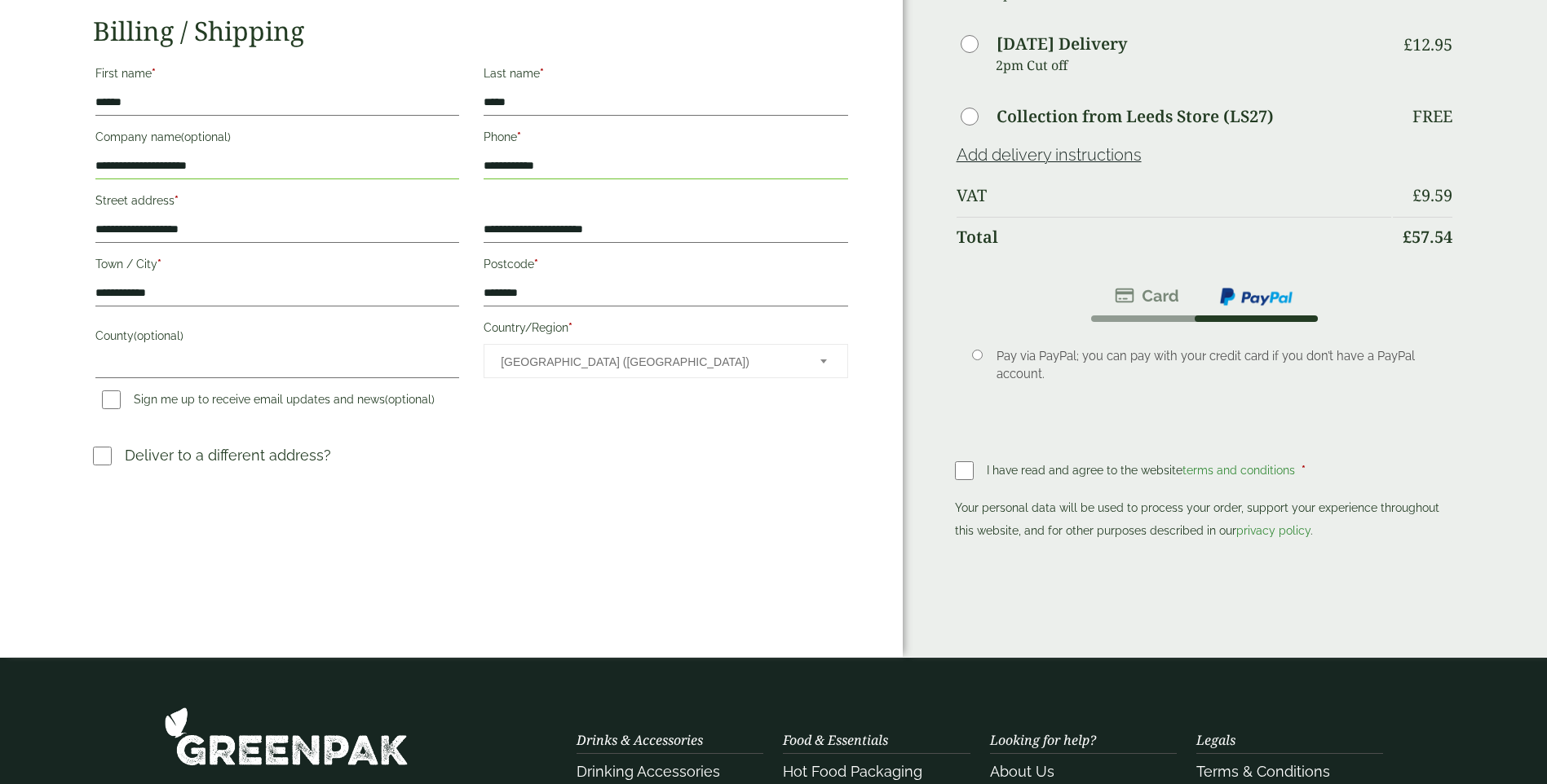
drag, startPoint x: 1057, startPoint y: 308, endPoint x: 1173, endPoint y: 303, distance: 116.1
click at [1085, 308] on div "Pay with your credit card. Credit or debit card Save payment information to my …" at bounding box center [1205, 359] width 500 height 162
click at [1172, 299] on img at bounding box center [1147, 296] width 64 height 19
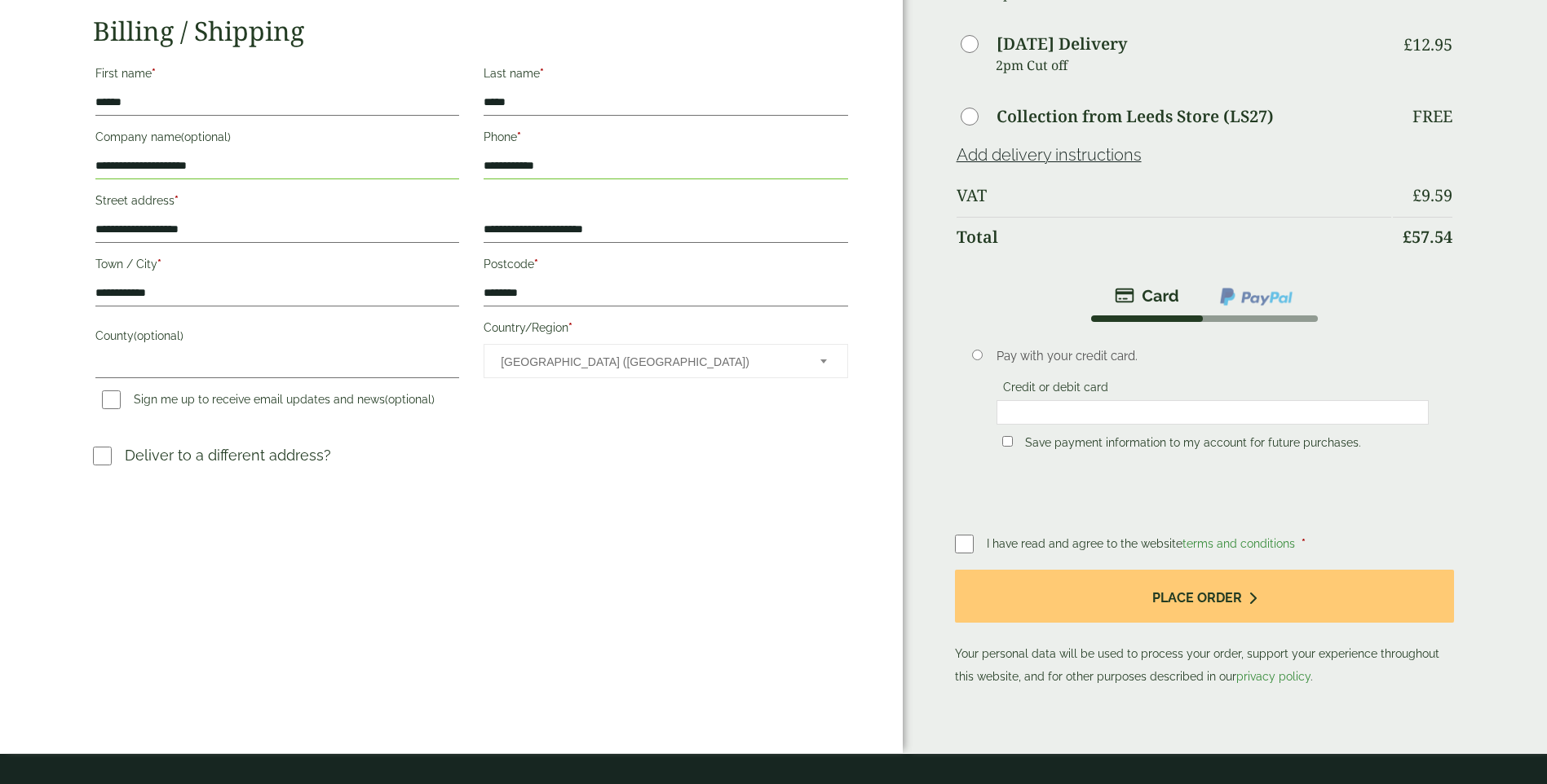
click at [1163, 296] on img at bounding box center [1147, 296] width 64 height 19
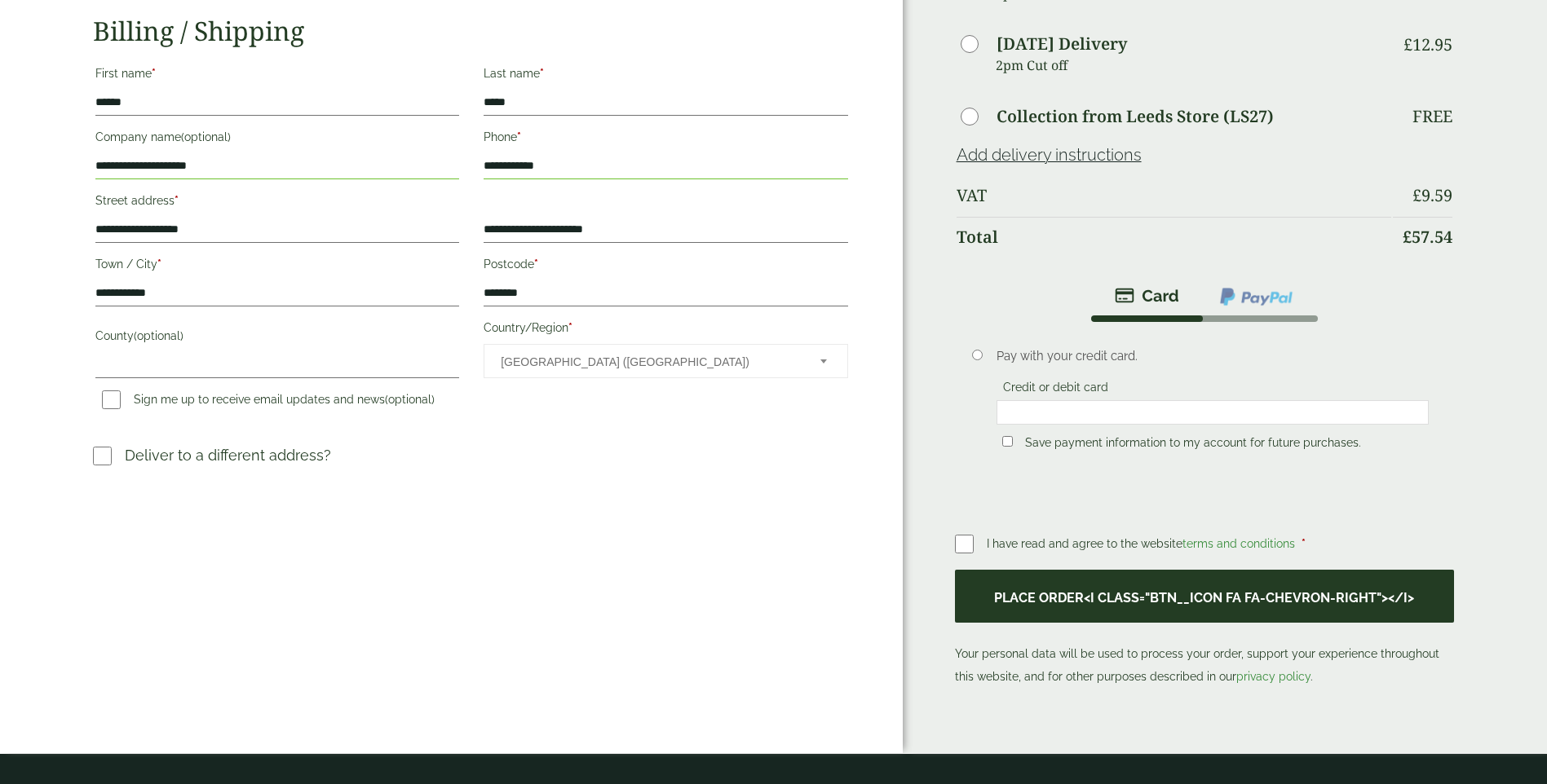
click at [1145, 582] on button "Place order<i class="btn__icon fa fa-chevron-right"></i>" at bounding box center [1205, 596] width 500 height 53
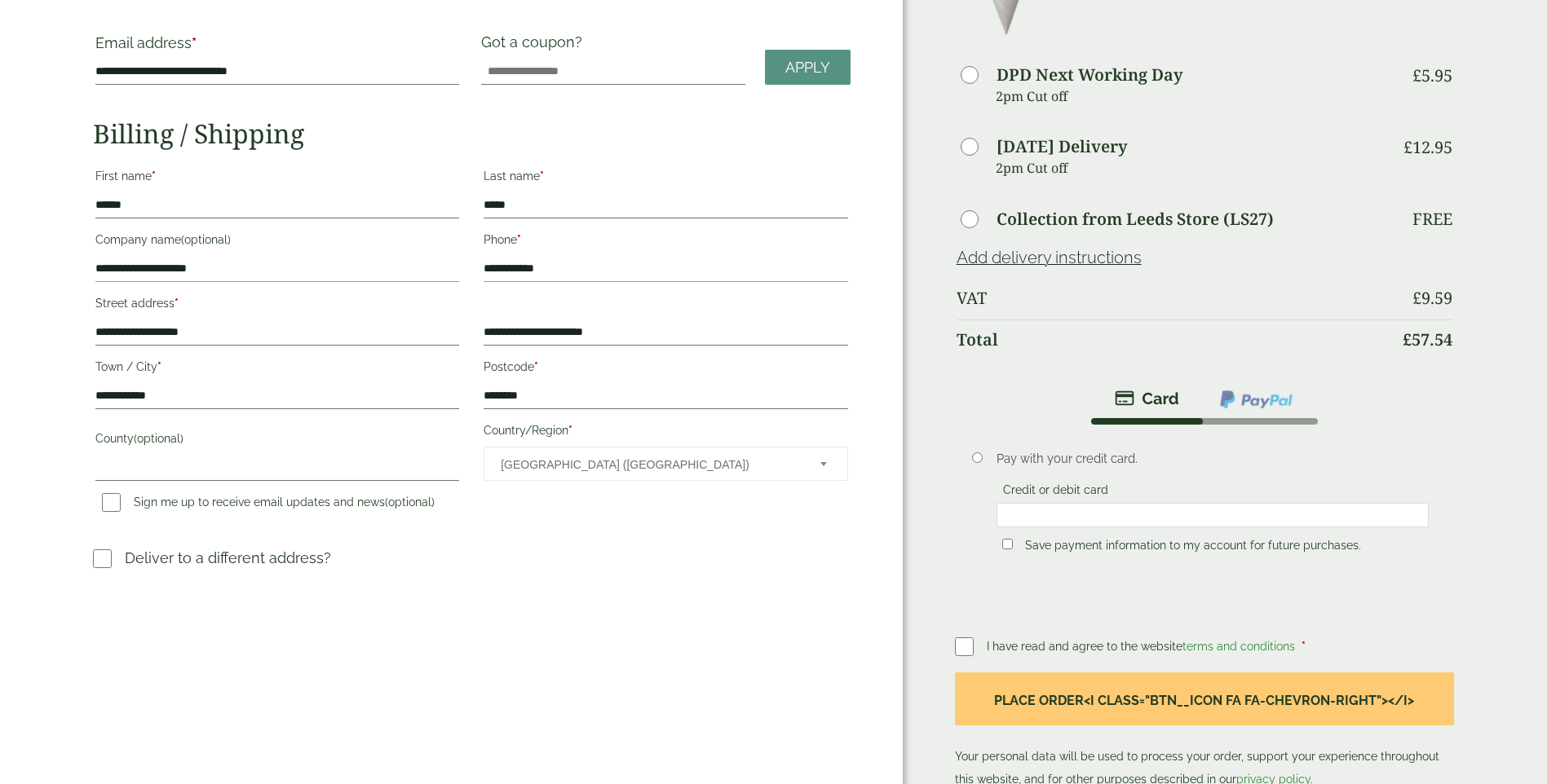
scroll to position [0, 0]
